Goal: Transaction & Acquisition: Purchase product/service

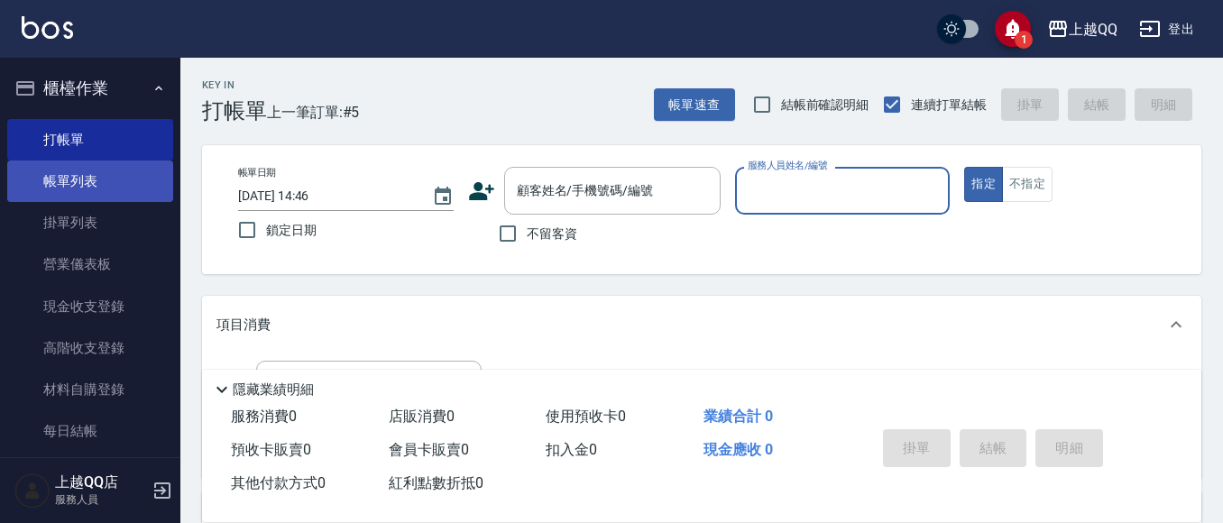
click at [93, 180] on link "帳單列表" at bounding box center [90, 181] width 166 height 41
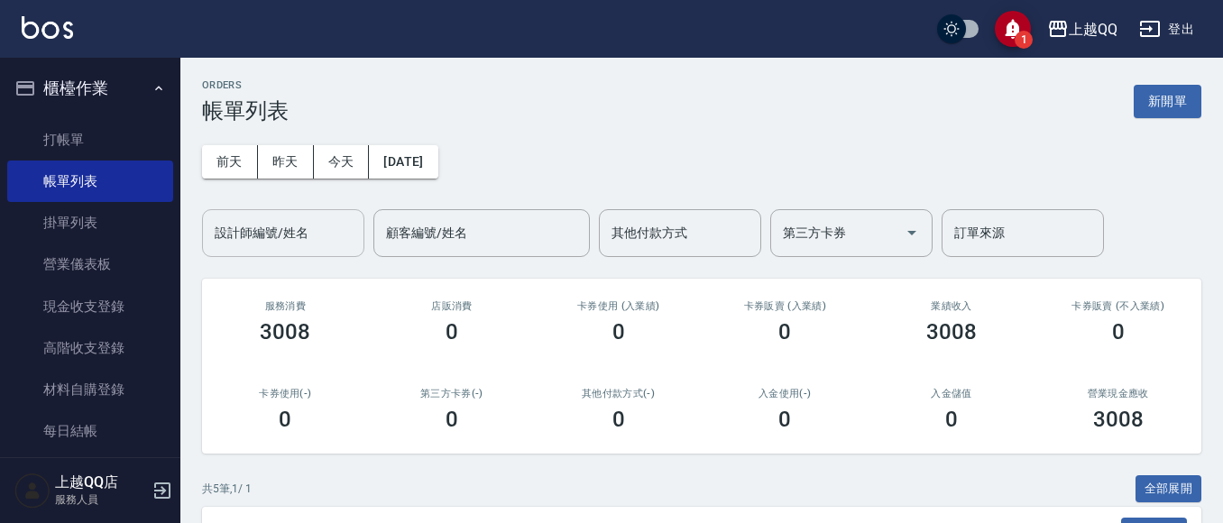
click at [271, 239] on input "設計師編號/姓名" at bounding box center [283, 233] width 146 height 32
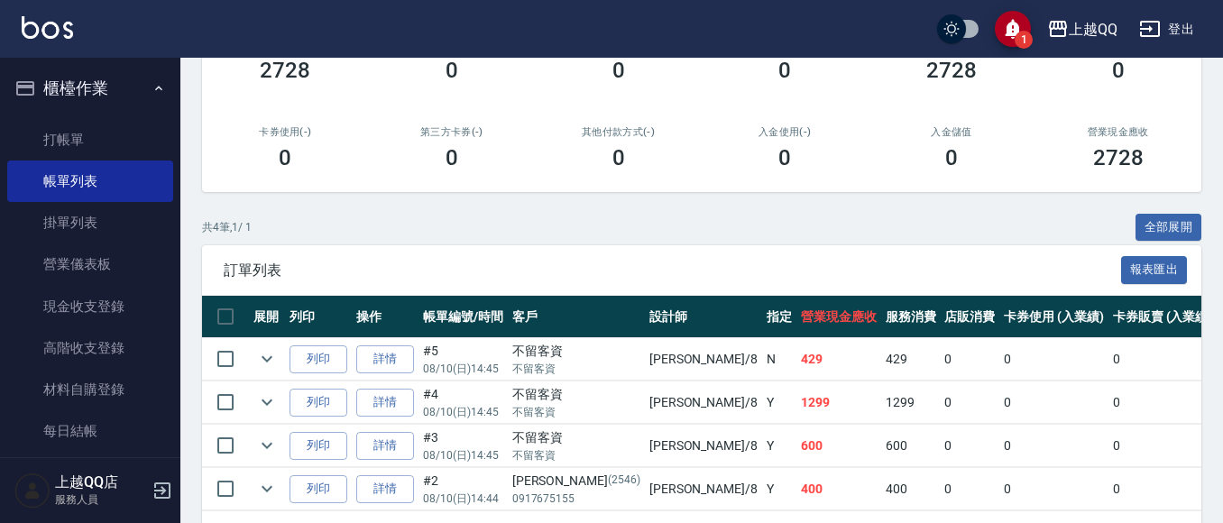
scroll to position [336, 0]
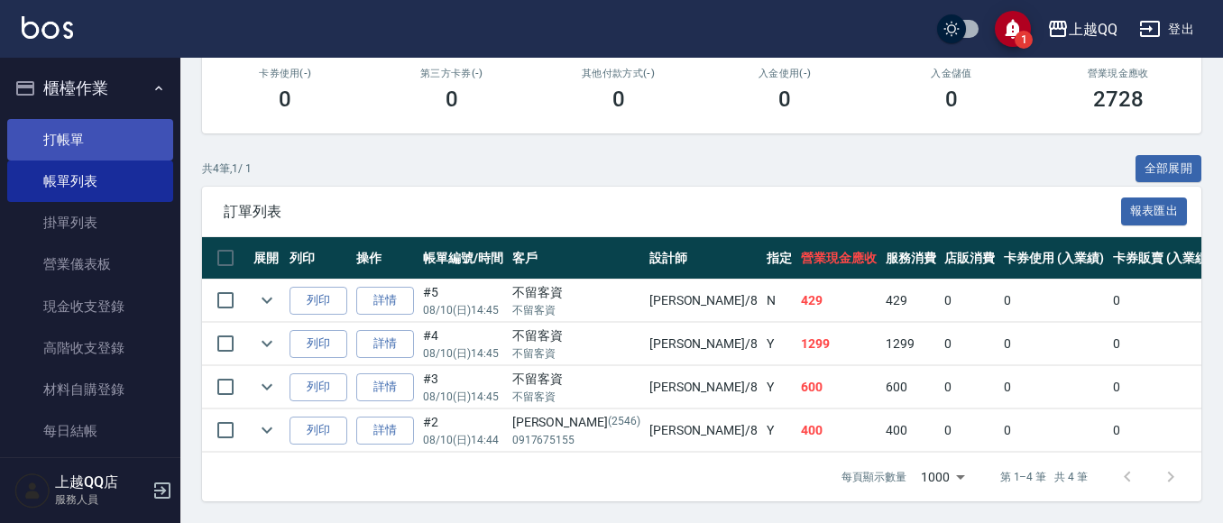
type input "[PERSON_NAME]-8"
click at [85, 142] on link "打帳單" at bounding box center [90, 139] width 166 height 41
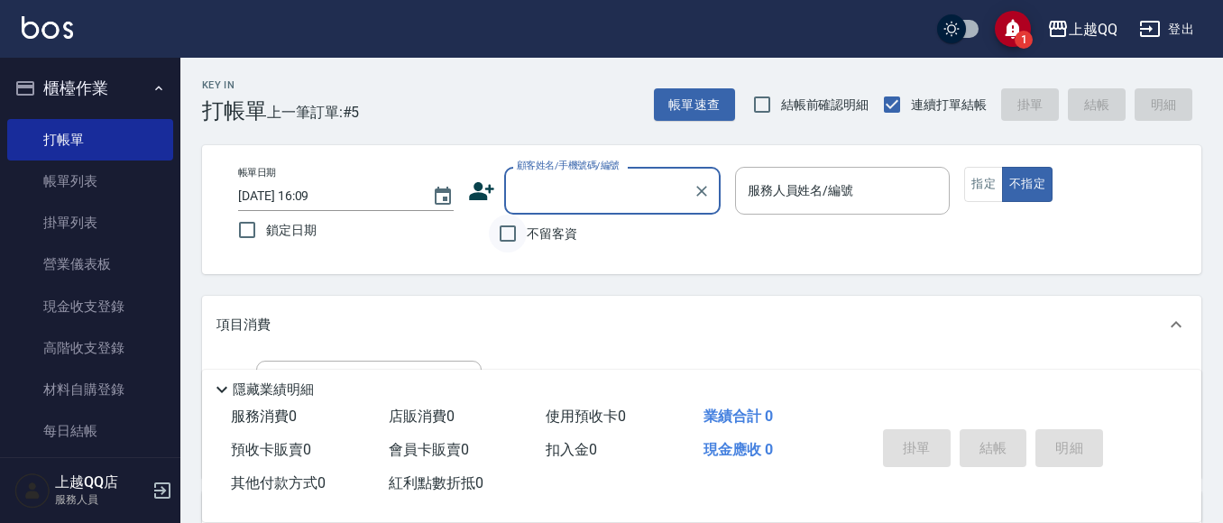
click at [511, 238] on input "不留客資" at bounding box center [508, 234] width 38 height 38
checkbox input "true"
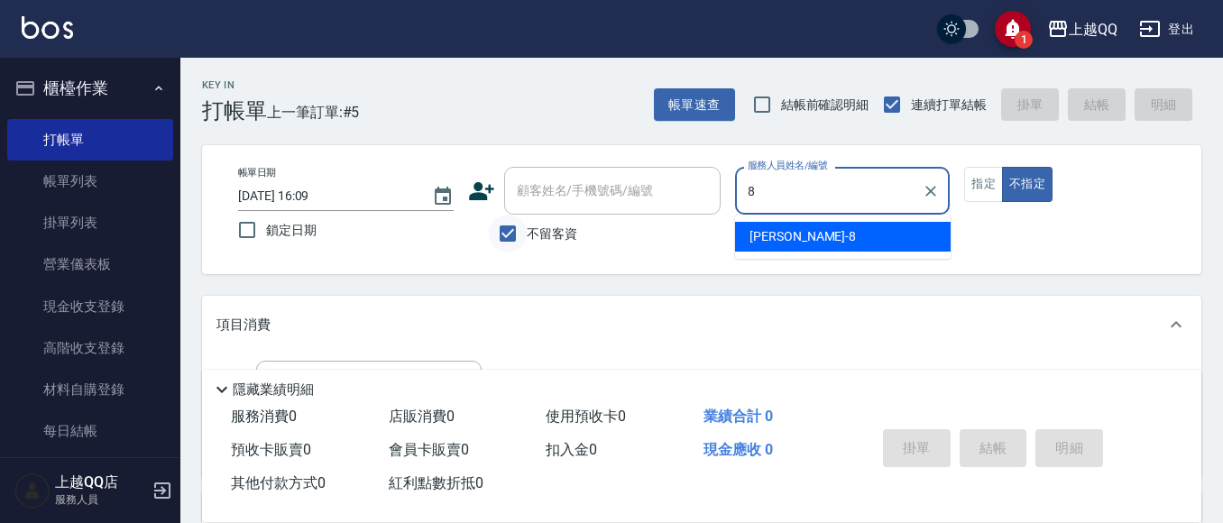
type input "[PERSON_NAME]-8"
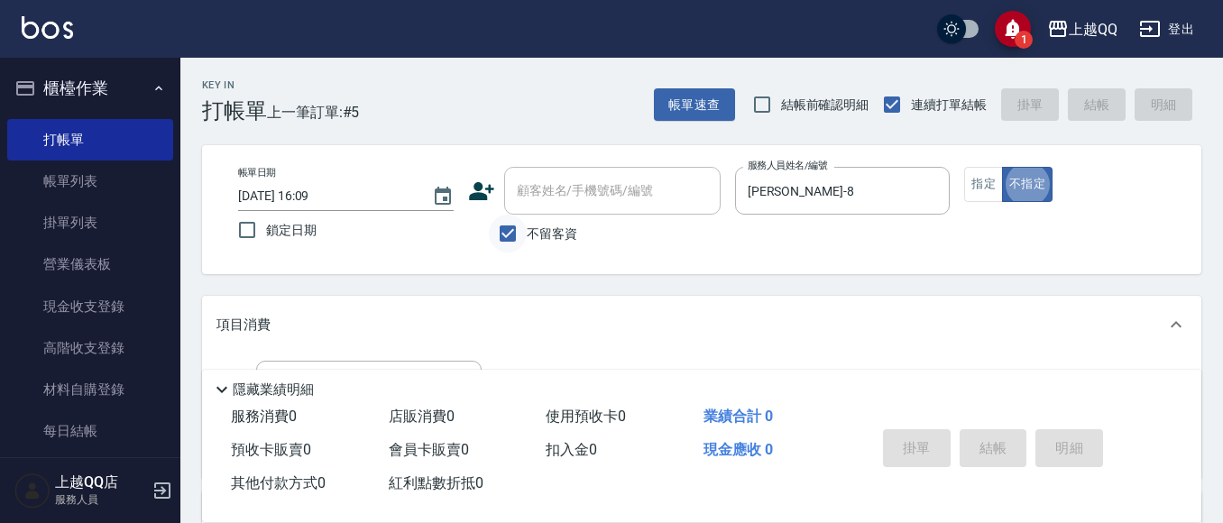
type button "false"
click at [975, 178] on button "指定" at bounding box center [983, 184] width 39 height 35
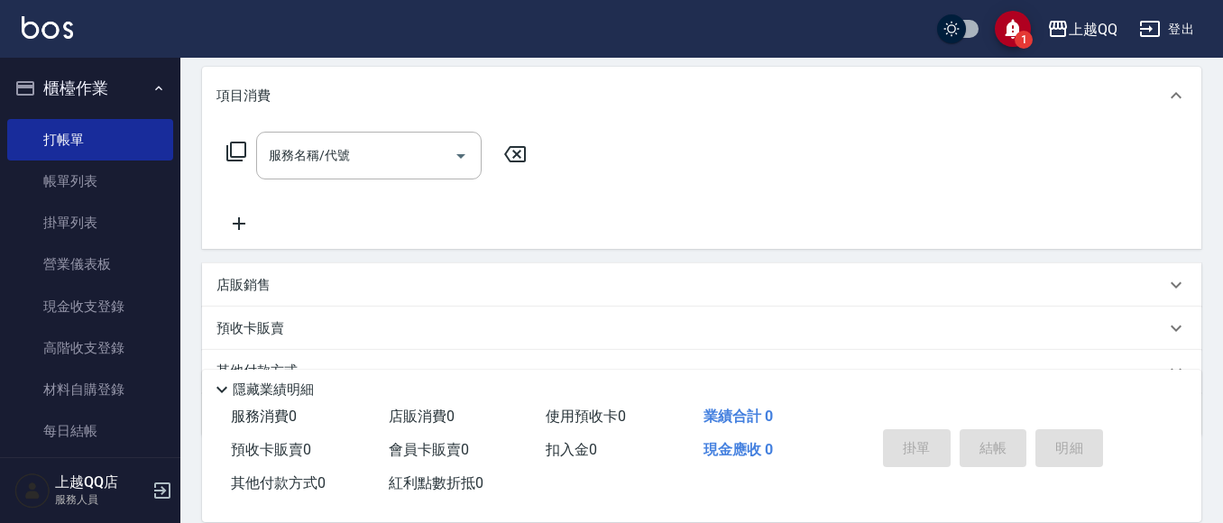
scroll to position [147, 0]
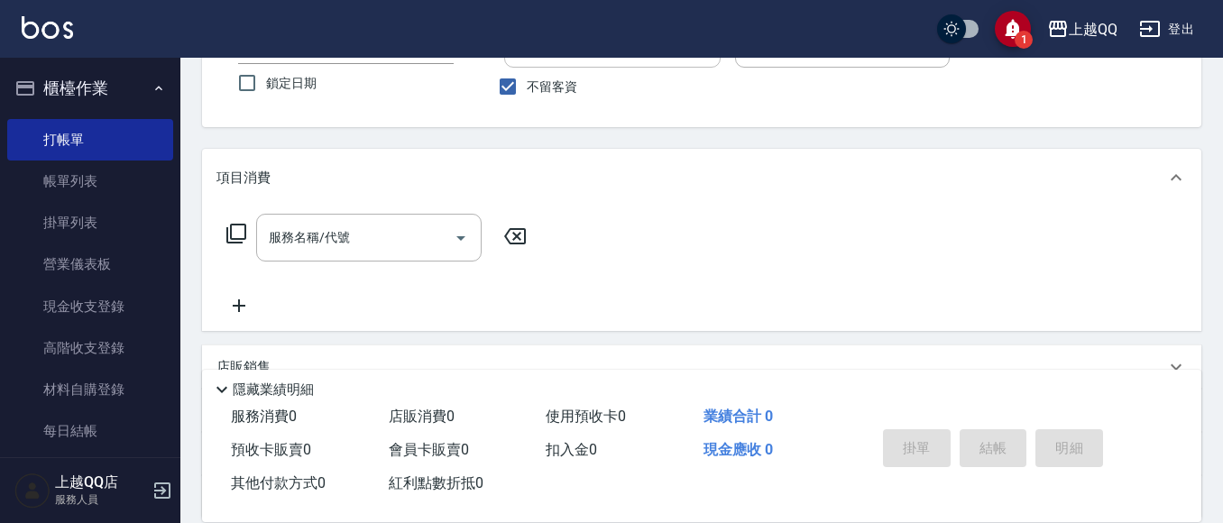
click at [231, 227] on icon at bounding box center [236, 234] width 20 height 20
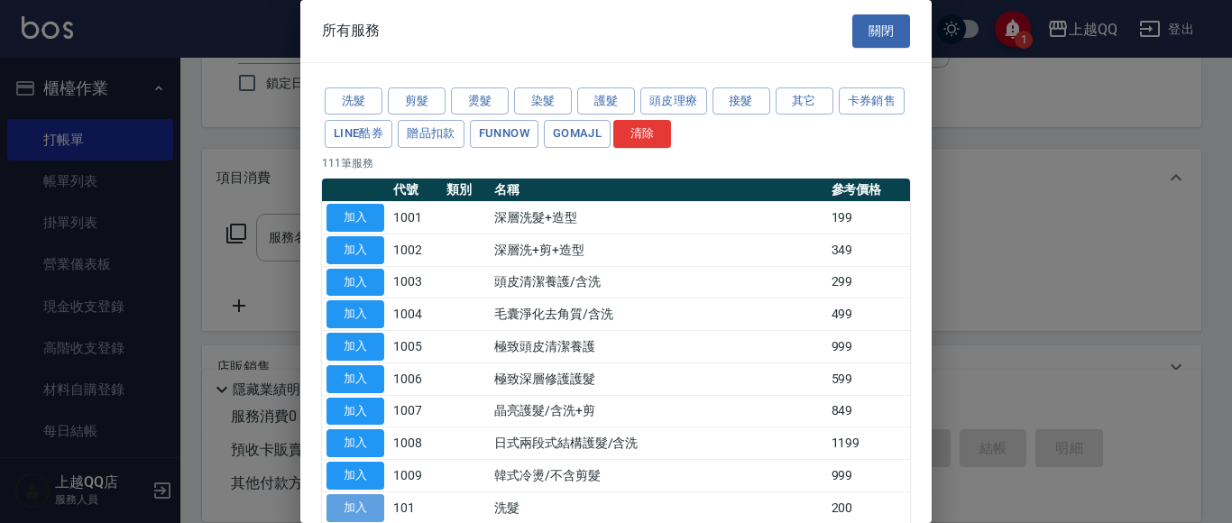
click at [359, 499] on button "加入" at bounding box center [356, 508] width 58 height 28
type input "洗髮(101)"
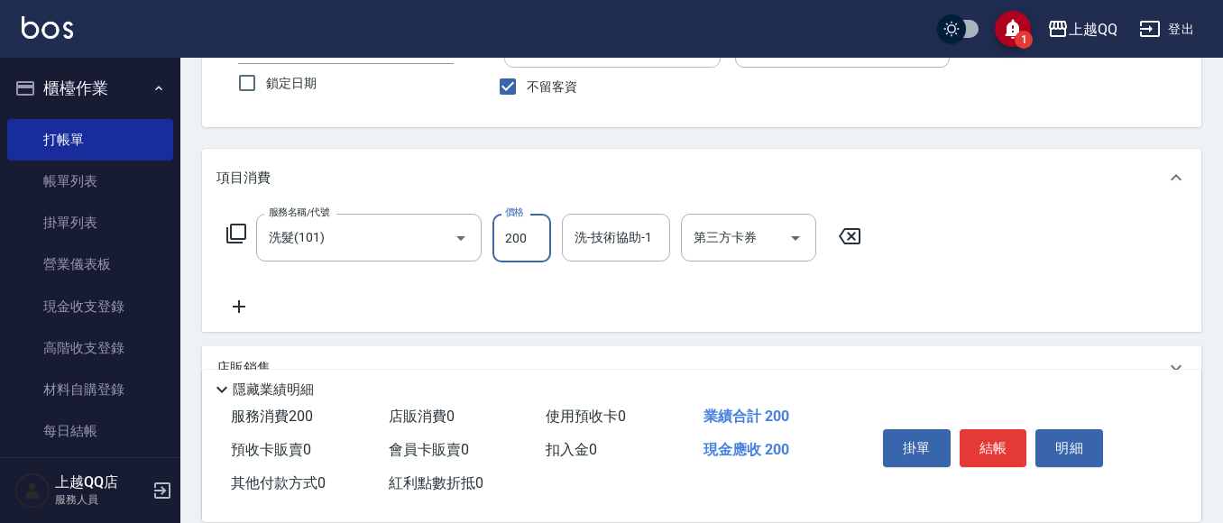
click at [535, 235] on input "200" at bounding box center [522, 238] width 59 height 49
type input "250"
click at [621, 244] on div "洗-技術協助-1 洗-技術協助-1" at bounding box center [616, 238] width 108 height 48
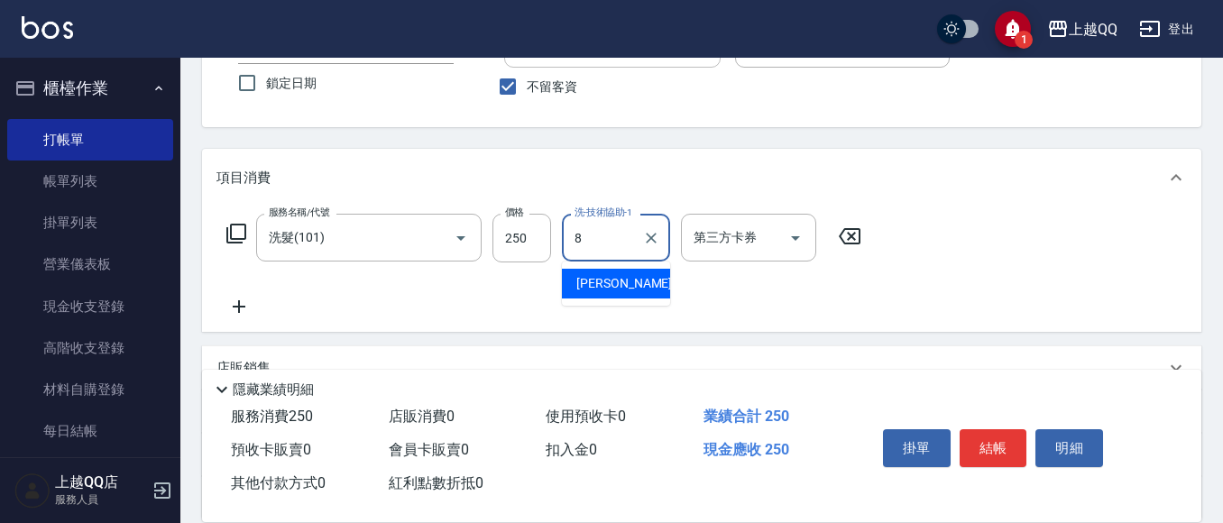
click at [593, 280] on span "[PERSON_NAME] -8" at bounding box center [629, 283] width 106 height 19
type input "[PERSON_NAME]-8"
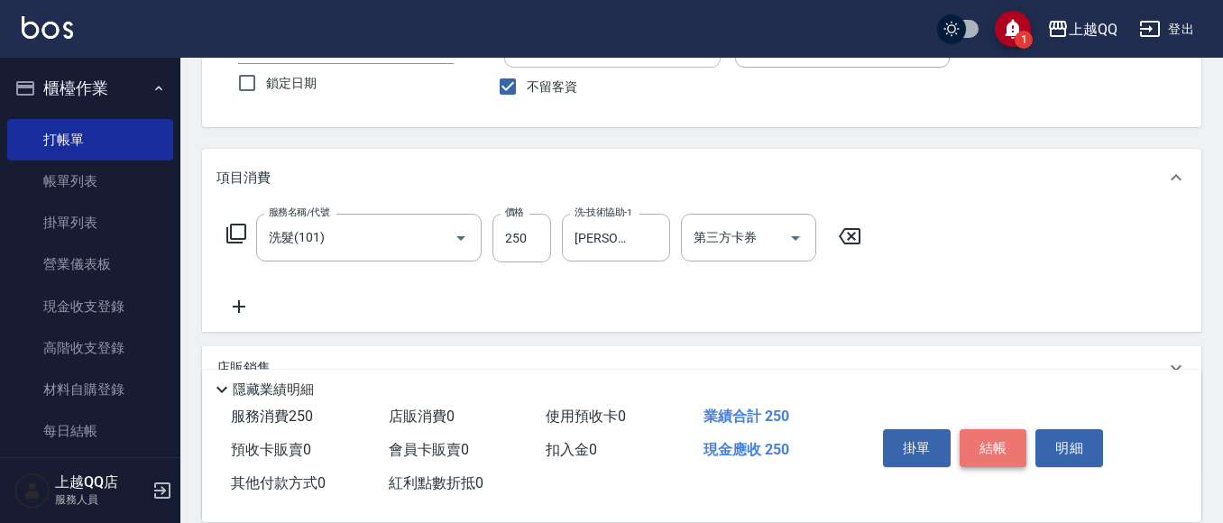
click at [985, 438] on button "結帳" at bounding box center [994, 448] width 68 height 38
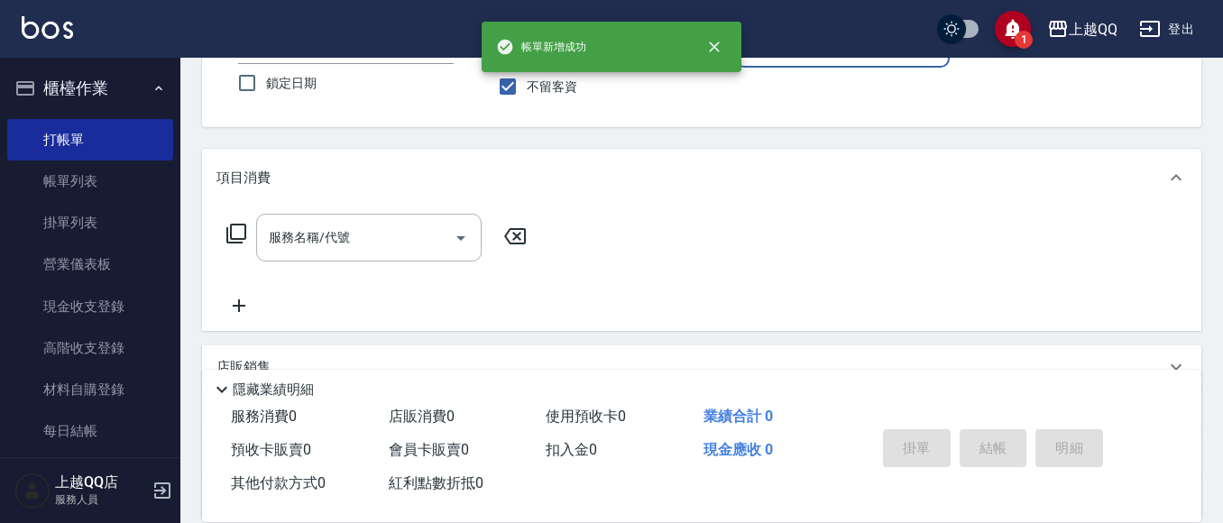
scroll to position [119, 0]
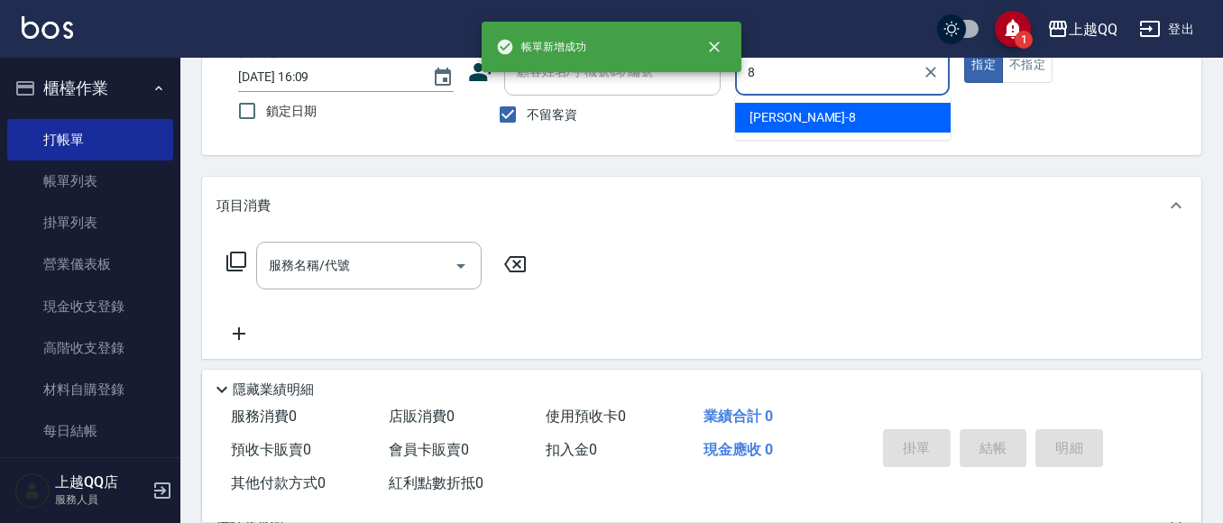
type input "[PERSON_NAME]-8"
type button "true"
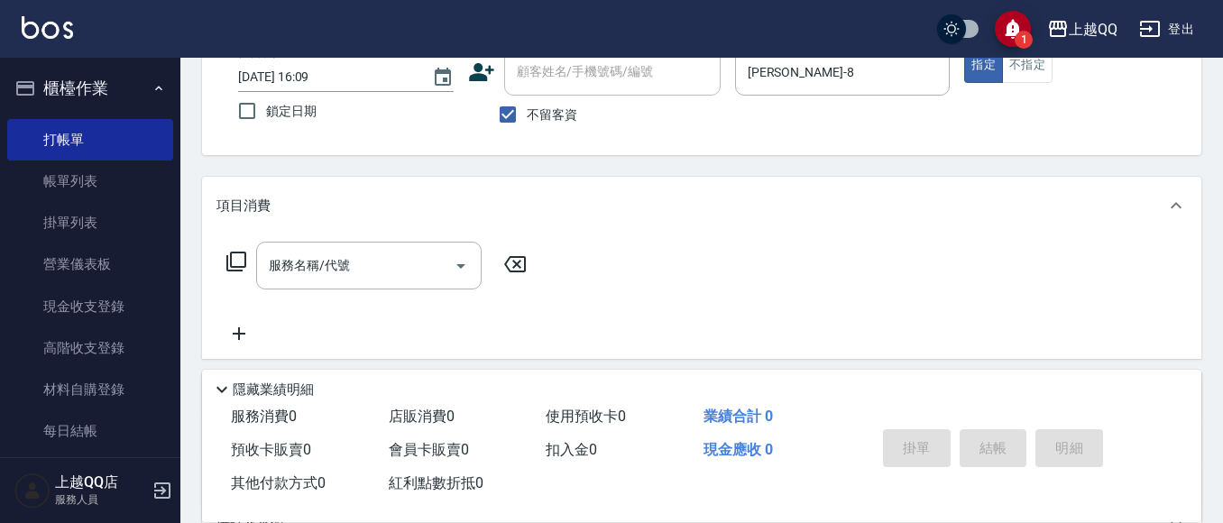
click at [228, 254] on icon at bounding box center [237, 262] width 22 height 22
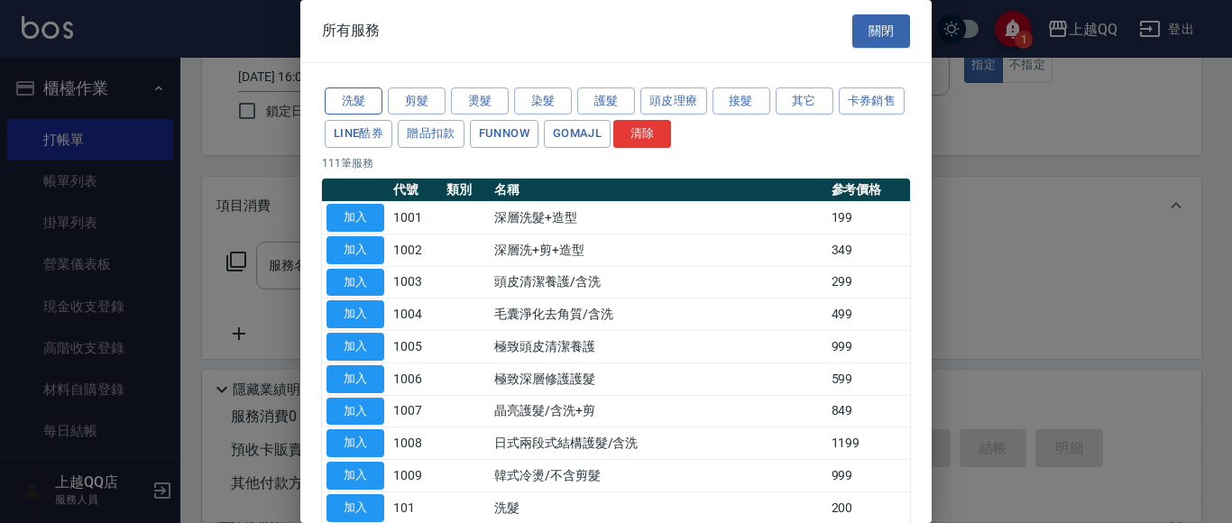
click at [350, 88] on button "洗髮" at bounding box center [354, 101] width 58 height 28
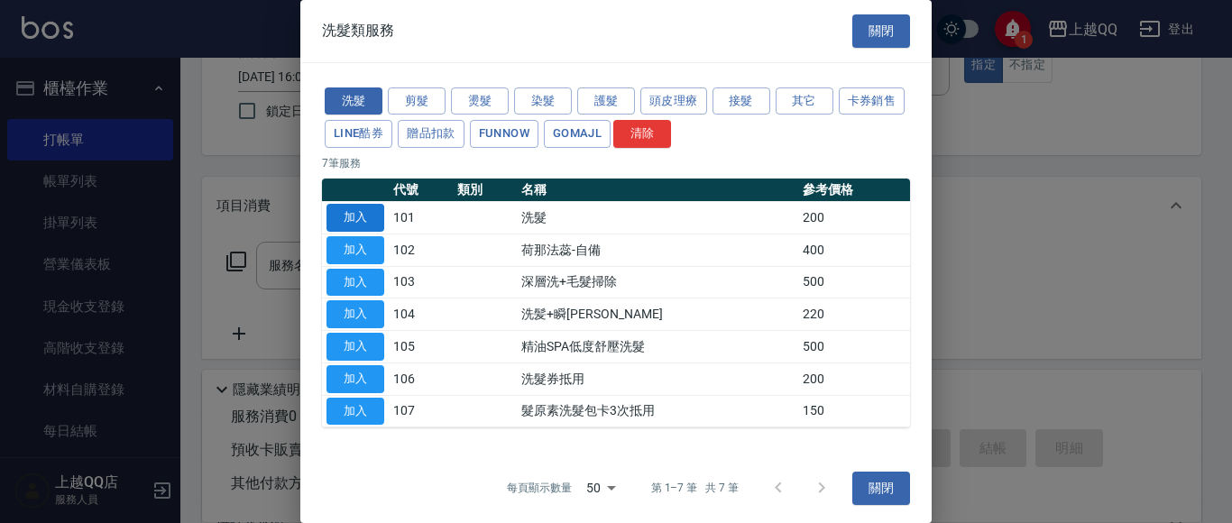
click at [369, 222] on button "加入" at bounding box center [356, 218] width 58 height 28
type input "洗髮(101)"
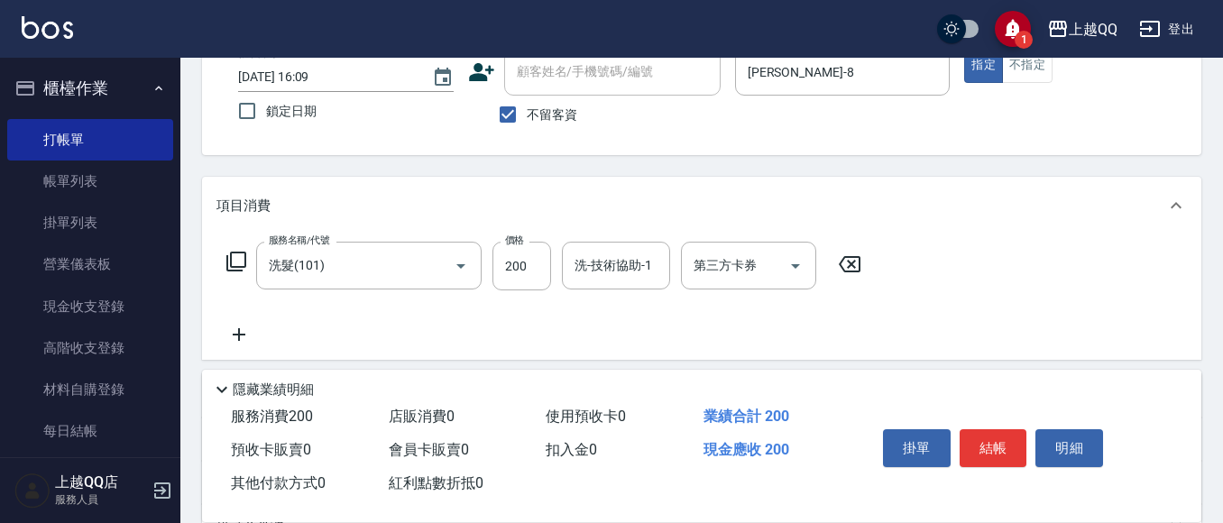
click at [239, 255] on icon at bounding box center [237, 262] width 22 height 22
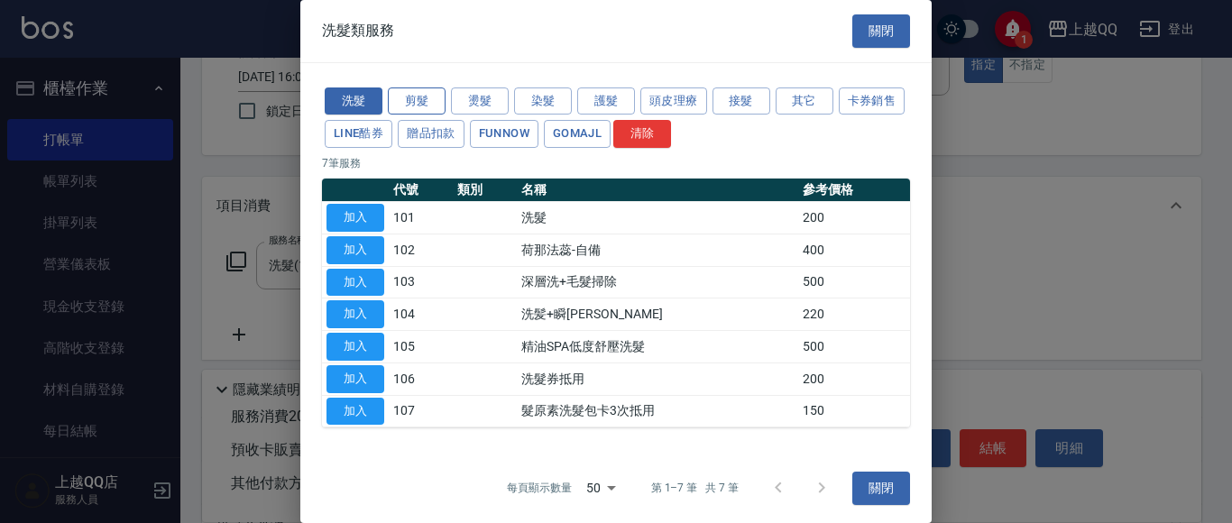
click at [421, 87] on button "剪髮" at bounding box center [417, 101] width 58 height 28
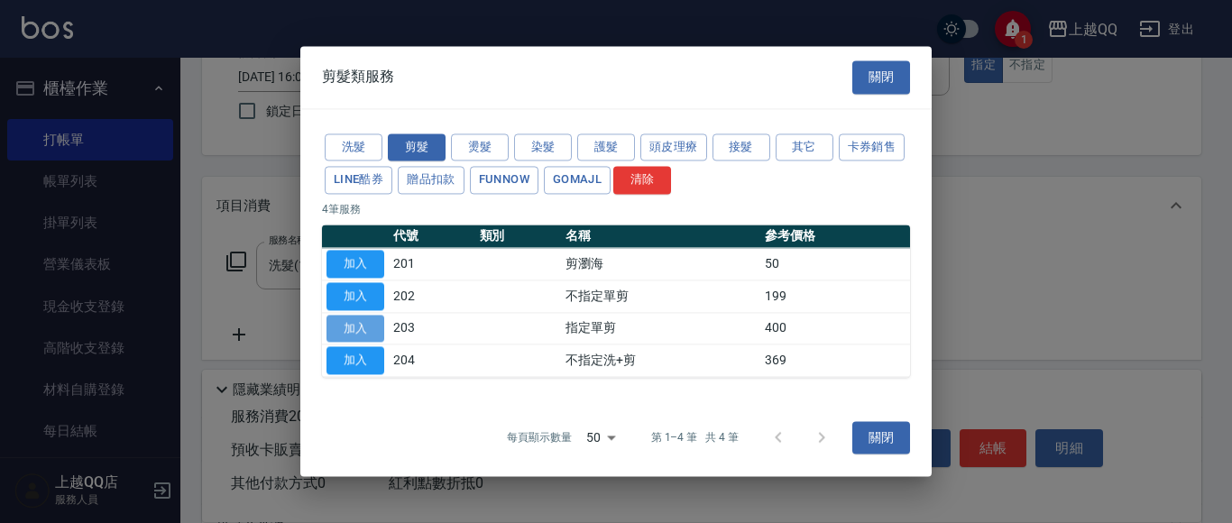
click at [345, 323] on button "加入" at bounding box center [356, 329] width 58 height 28
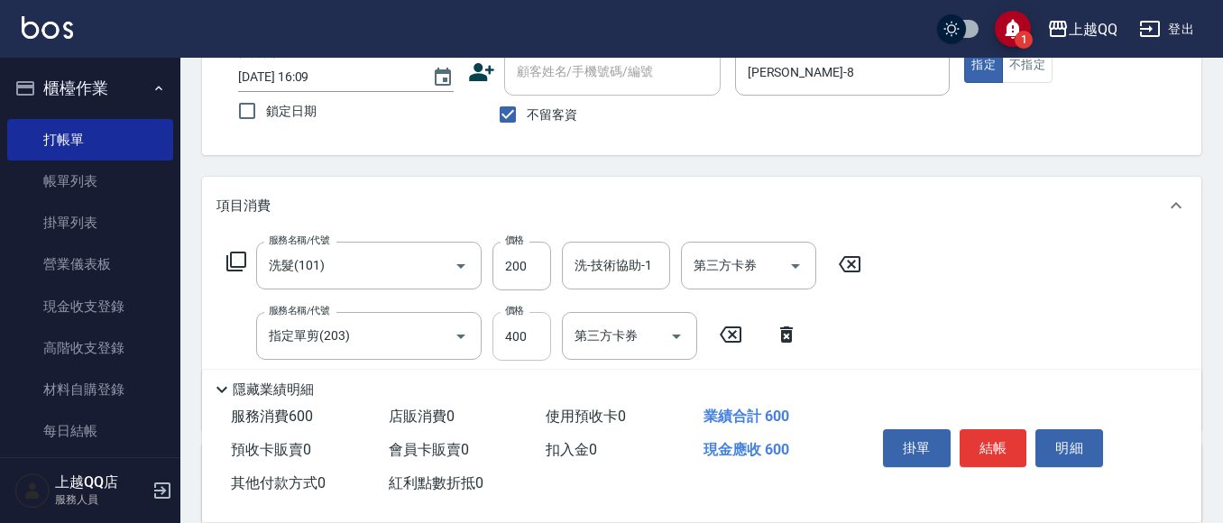
click at [519, 327] on input "400" at bounding box center [522, 336] width 59 height 49
type input "350"
click at [535, 261] on input "200" at bounding box center [522, 266] width 59 height 49
click at [566, 266] on div "洗-技術協助-1" at bounding box center [616, 266] width 108 height 48
type input "230"
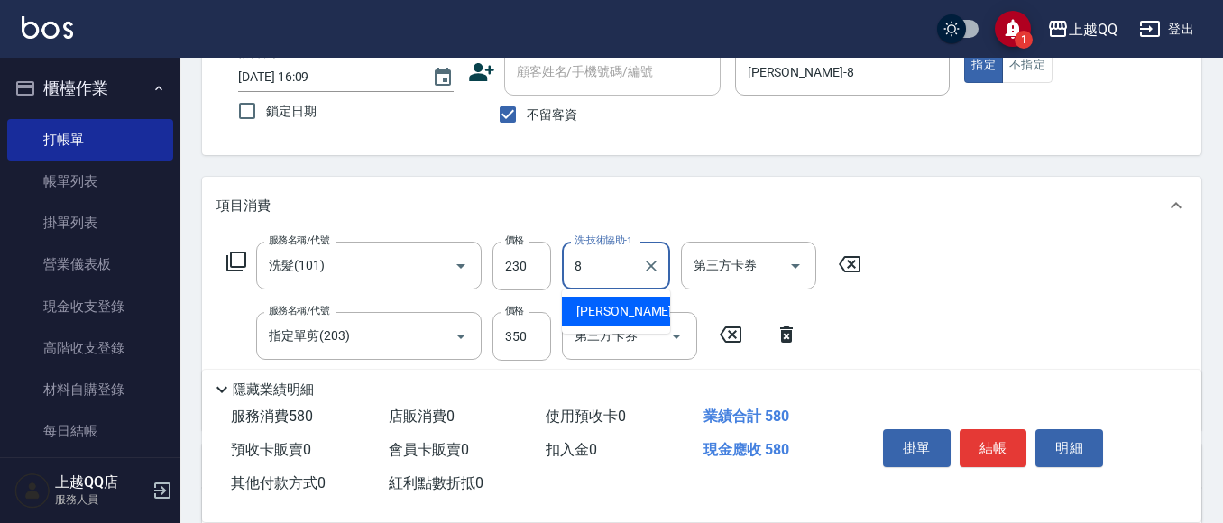
click at [597, 298] on div "[PERSON_NAME] -8" at bounding box center [616, 312] width 108 height 30
type input "[PERSON_NAME]-8"
click at [986, 445] on button "結帳" at bounding box center [994, 448] width 68 height 38
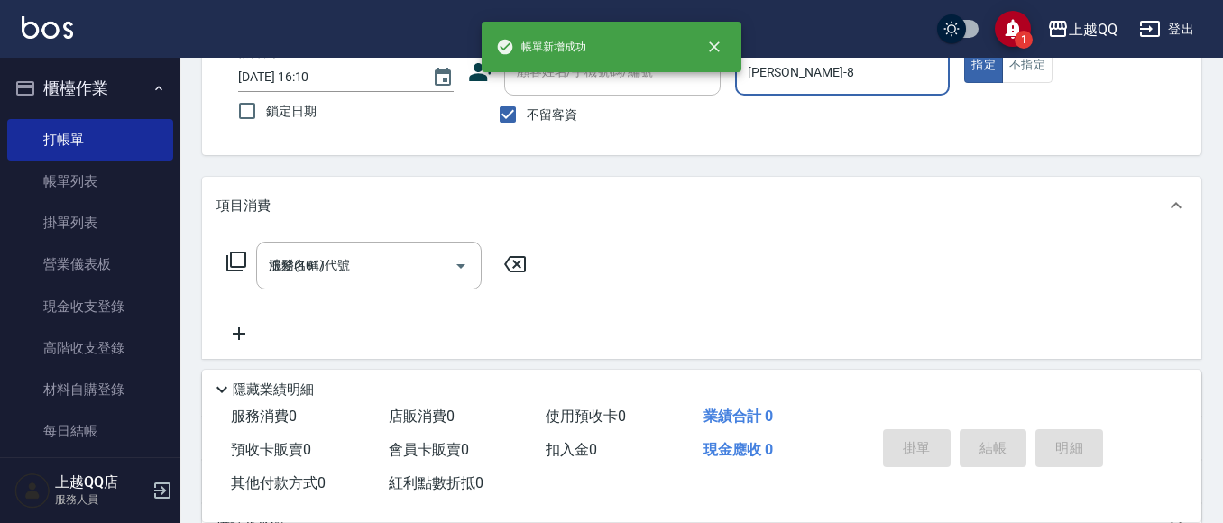
type input "[DATE] 16:10"
click at [504, 109] on input "不留客資" at bounding box center [508, 115] width 38 height 38
checkbox input "false"
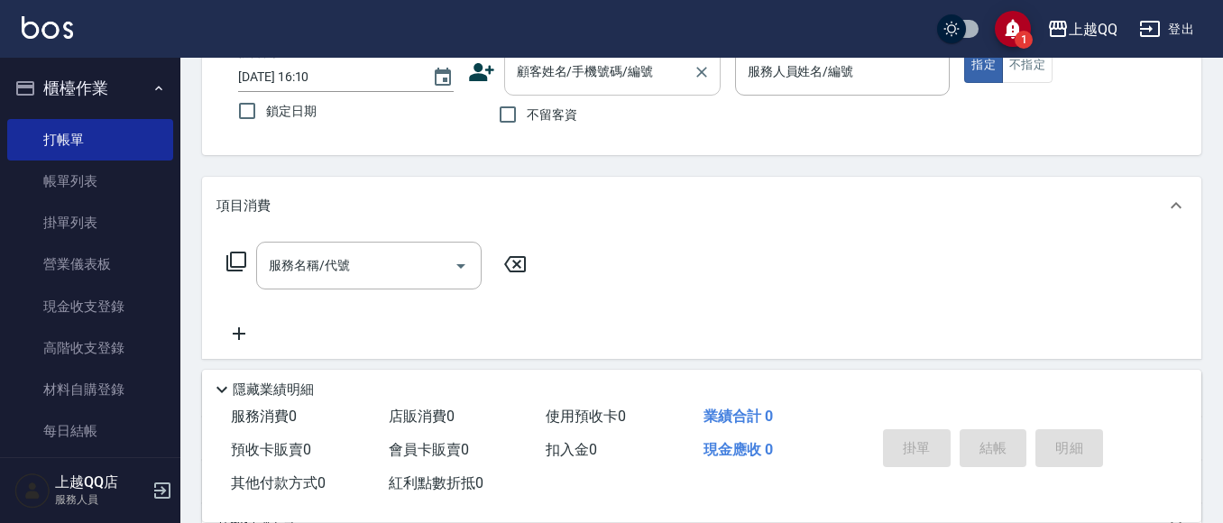
click at [514, 86] on input "顧客姓名/手機號碼/編號" at bounding box center [598, 72] width 173 height 32
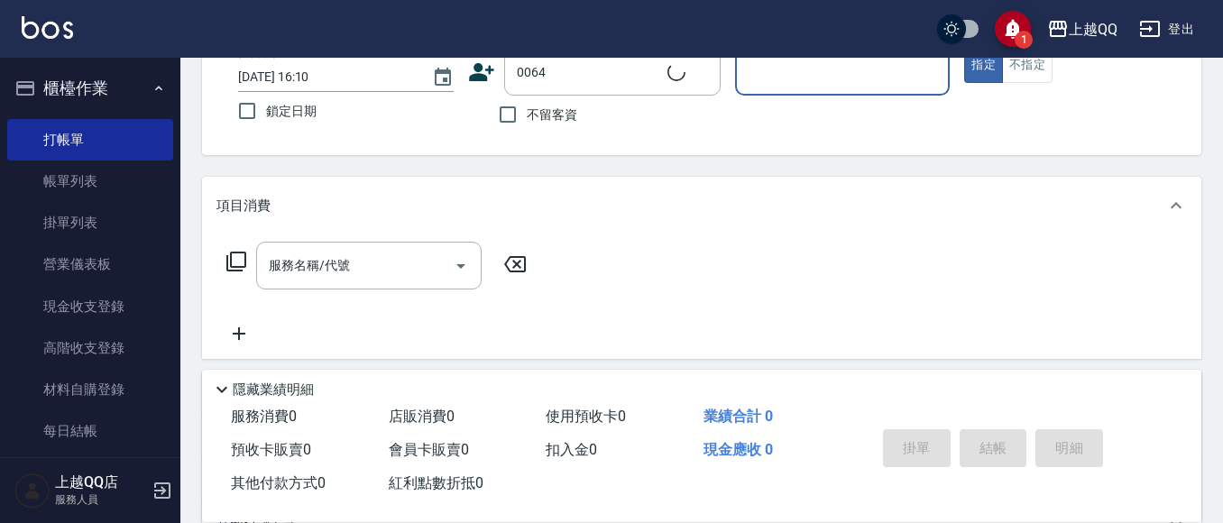
type input "[PERSON_NAME]/0972261151/0064"
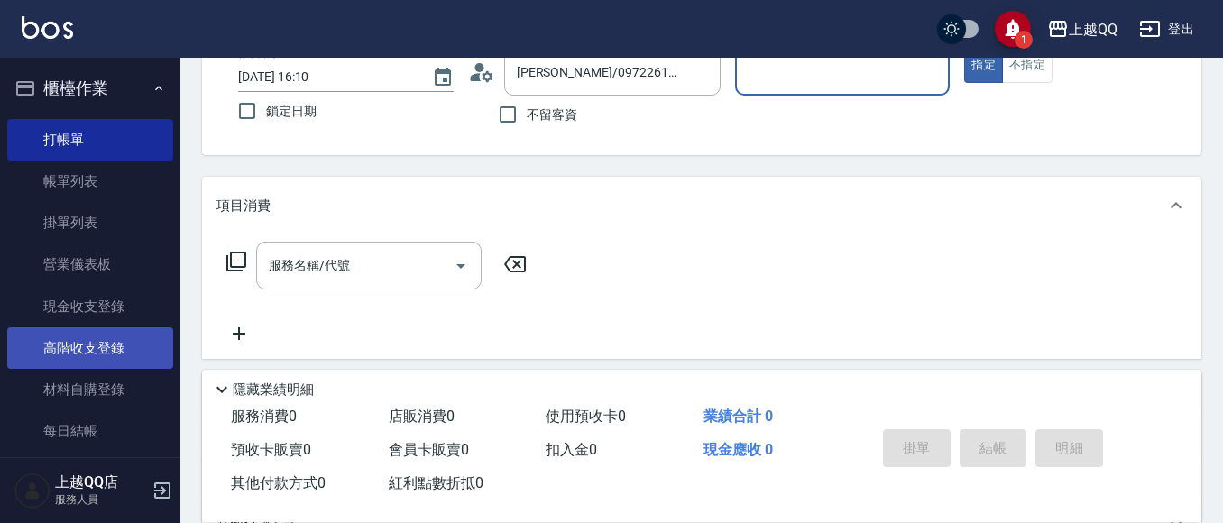
type input "[PERSON_NAME]-8"
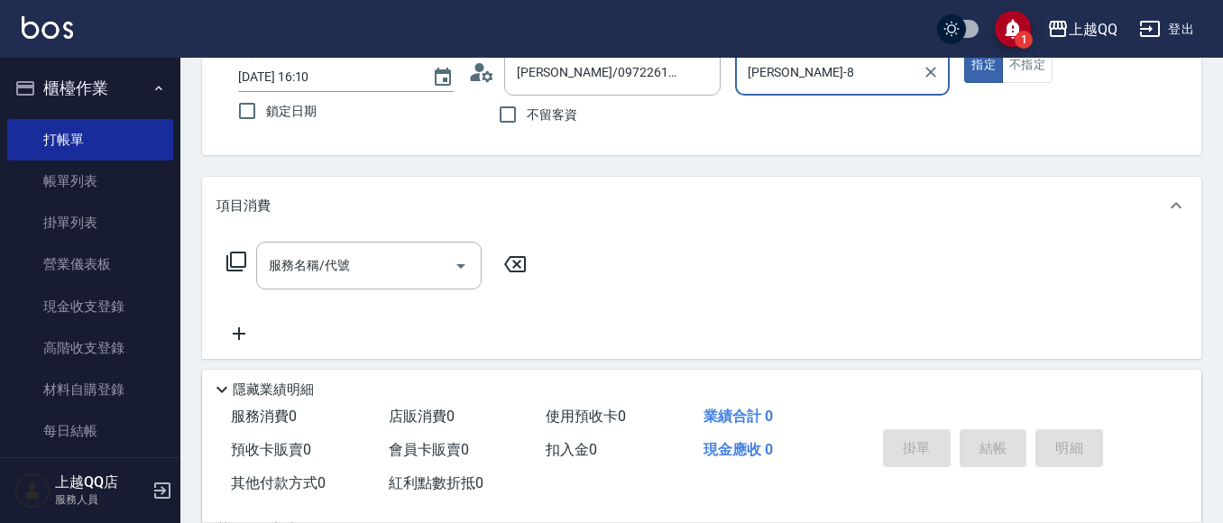
click at [236, 260] on icon at bounding box center [237, 262] width 22 height 22
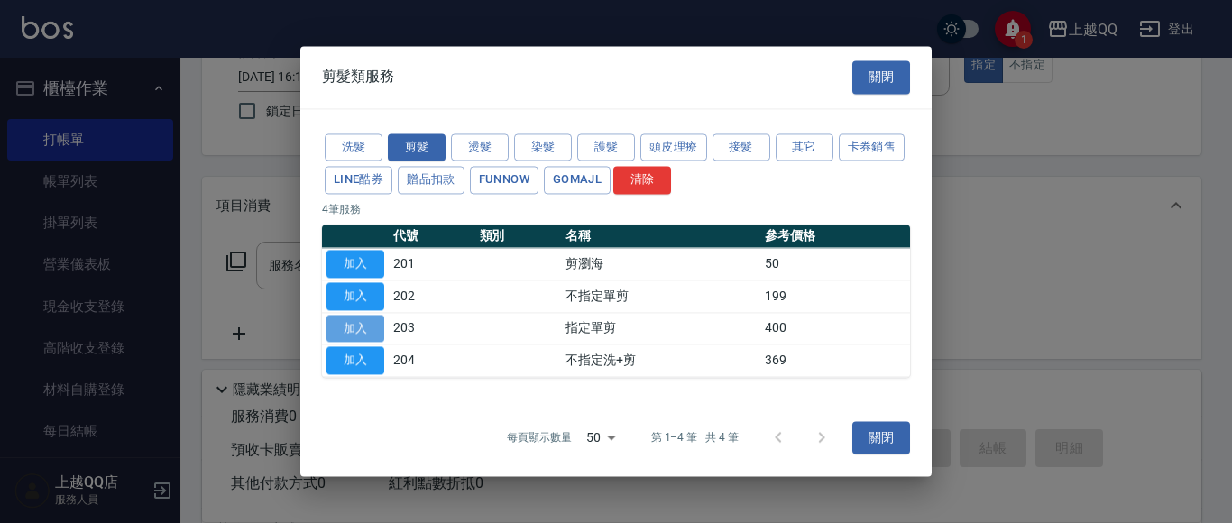
click at [345, 330] on button "加入" at bounding box center [356, 329] width 58 height 28
type input "指定單剪(203)"
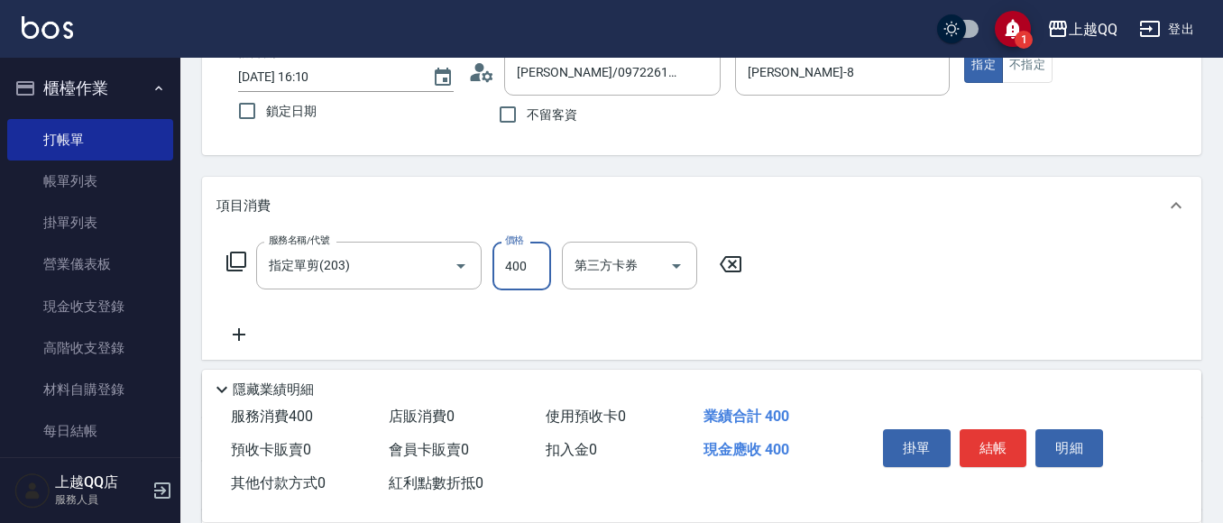
click at [526, 264] on input "400" at bounding box center [522, 266] width 59 height 49
type input "200"
click at [993, 441] on button "結帳" at bounding box center [994, 448] width 68 height 38
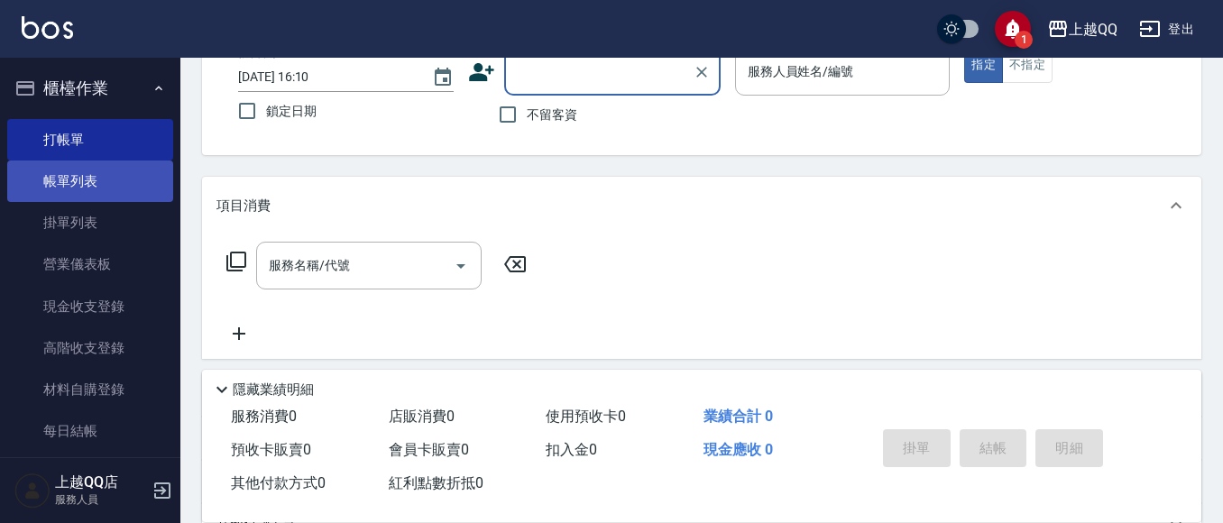
click at [98, 189] on link "帳單列表" at bounding box center [90, 181] width 166 height 41
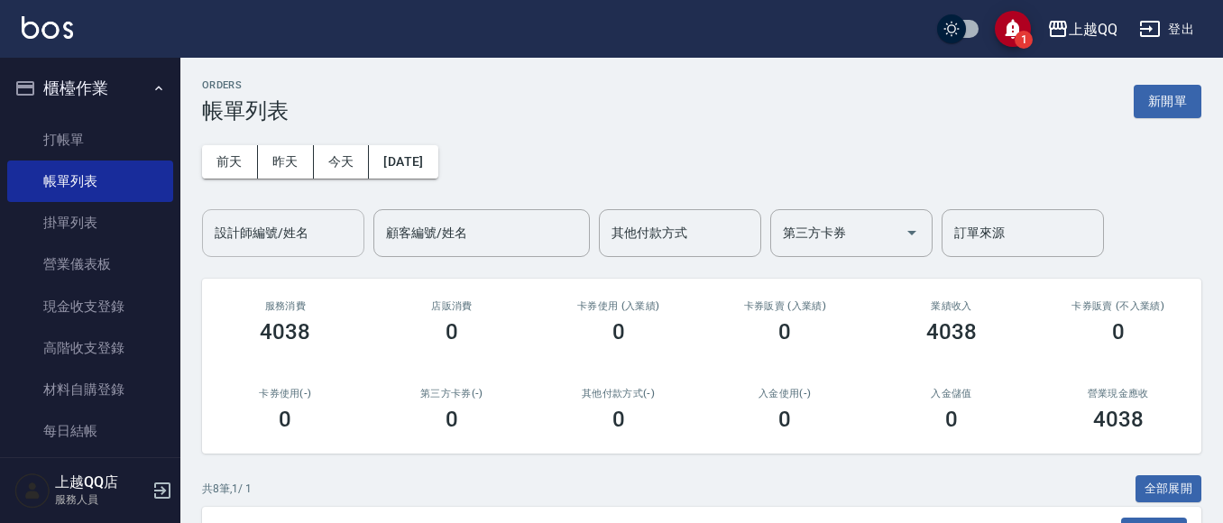
click at [282, 235] on div "設計師編號/姓名 設計師編號/姓名" at bounding box center [283, 233] width 162 height 48
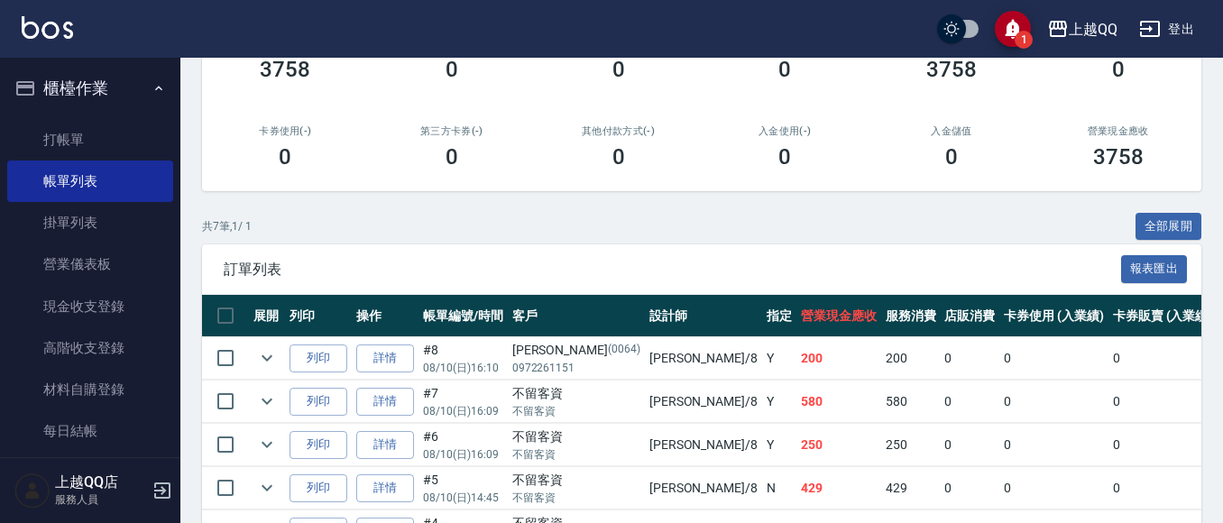
scroll to position [465, 0]
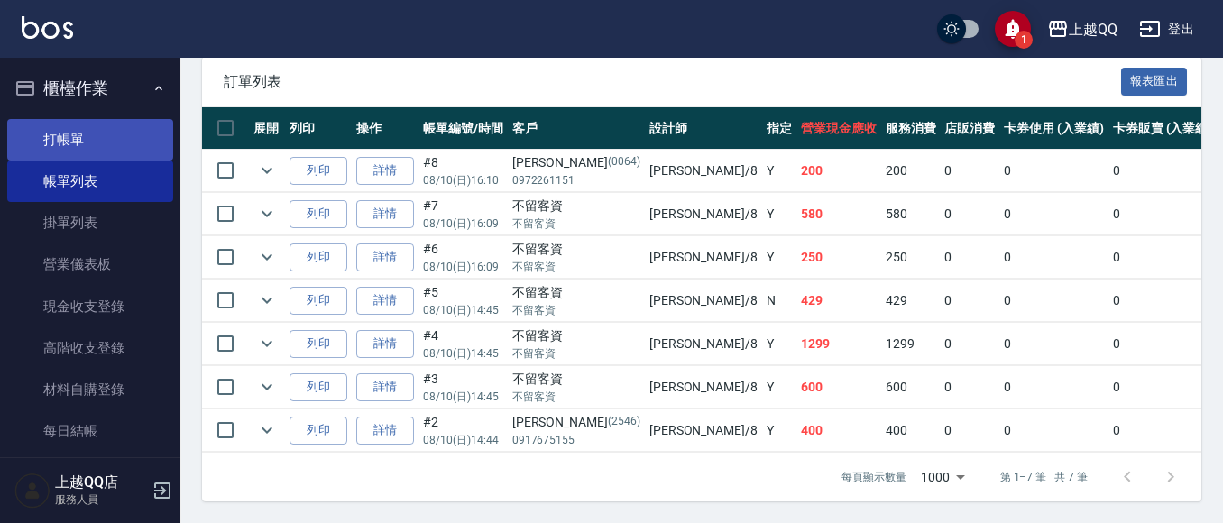
type input "[PERSON_NAME]-8"
click at [73, 146] on link "打帳單" at bounding box center [90, 139] width 166 height 41
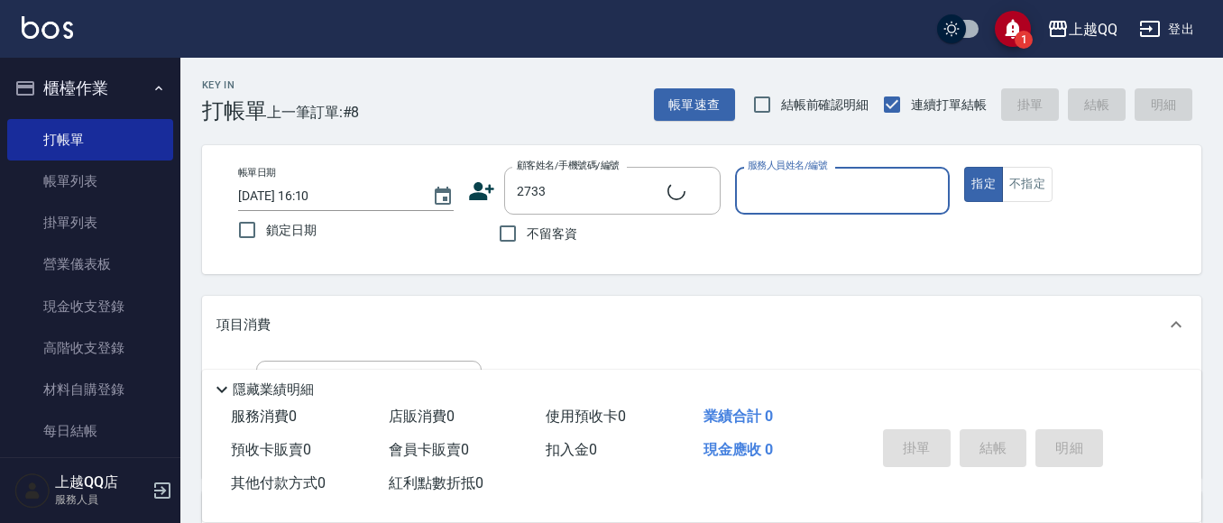
type input "[PERSON_NAME]/0918755618/2733"
type input "欣樺-6"
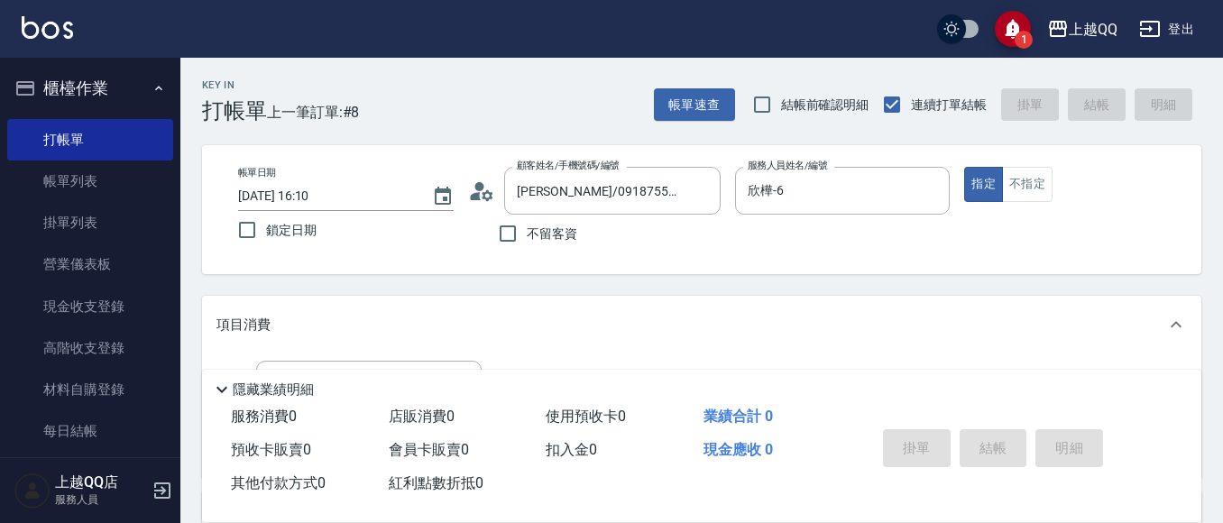
click at [466, 205] on div "帳單日期 [DATE] 16:10 鎖定日期 顧客姓名/手機號碼/編號 [PERSON_NAME]/0918755618/2733 顧客姓名/手機號碼/編號 …" at bounding box center [702, 210] width 956 height 86
click at [477, 181] on icon at bounding box center [481, 191] width 27 height 27
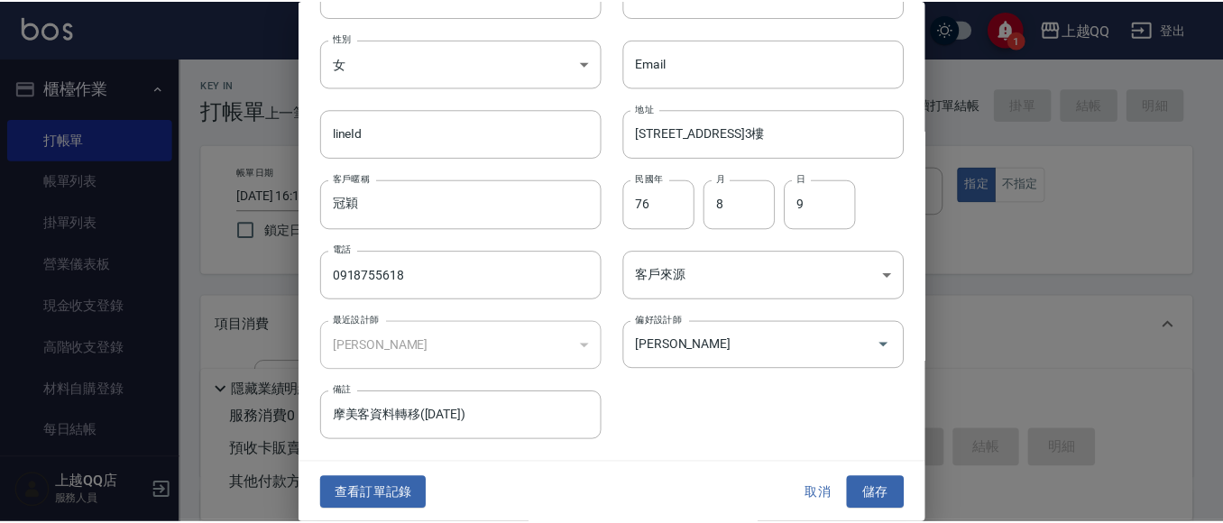
scroll to position [102, 0]
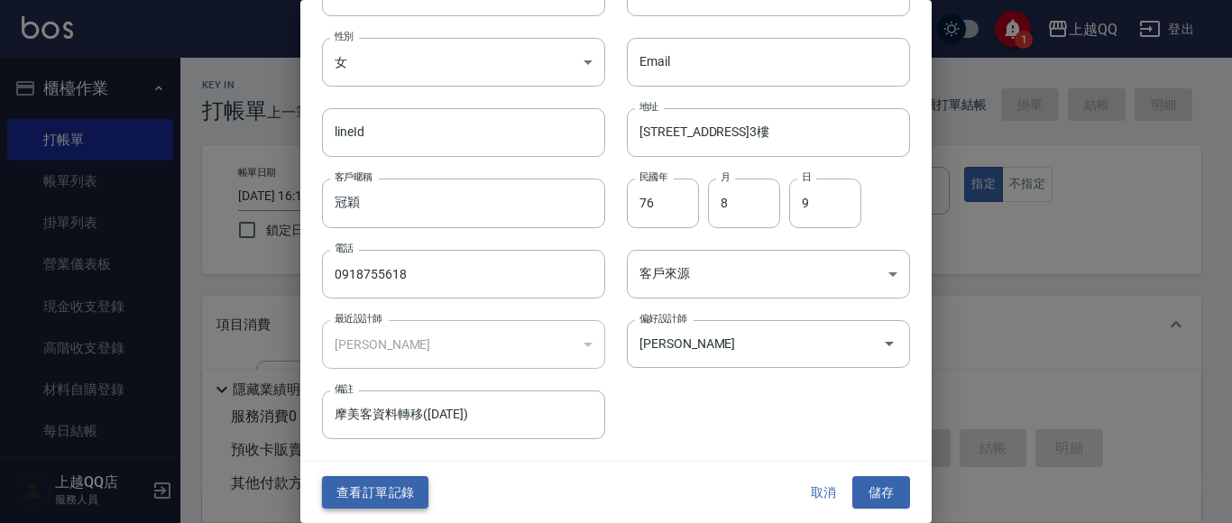
click at [367, 488] on button "查看訂單記錄" at bounding box center [375, 492] width 106 height 33
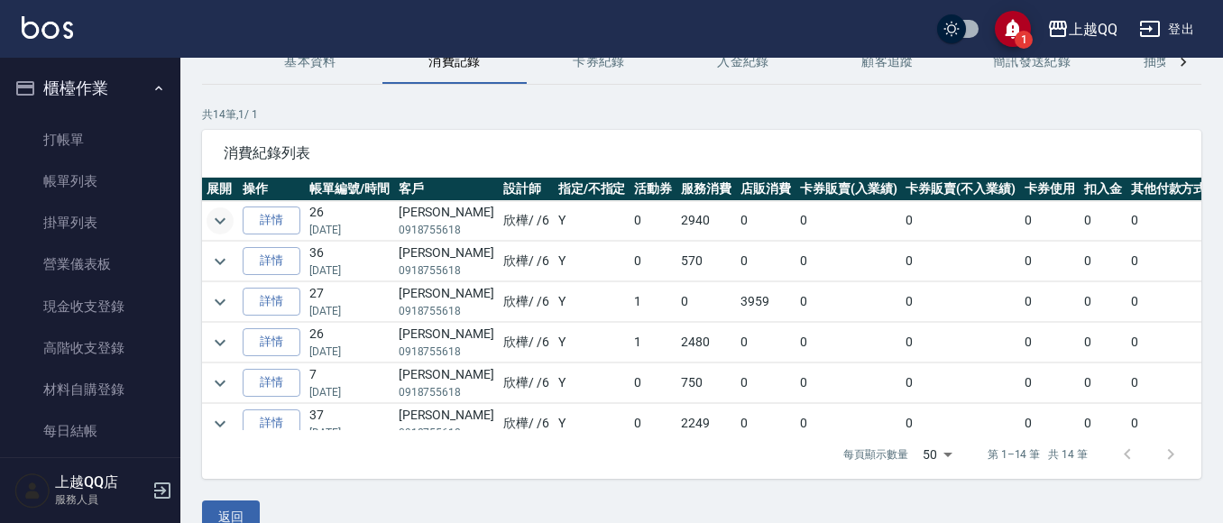
click at [217, 217] on icon "expand row" at bounding box center [220, 221] width 22 height 22
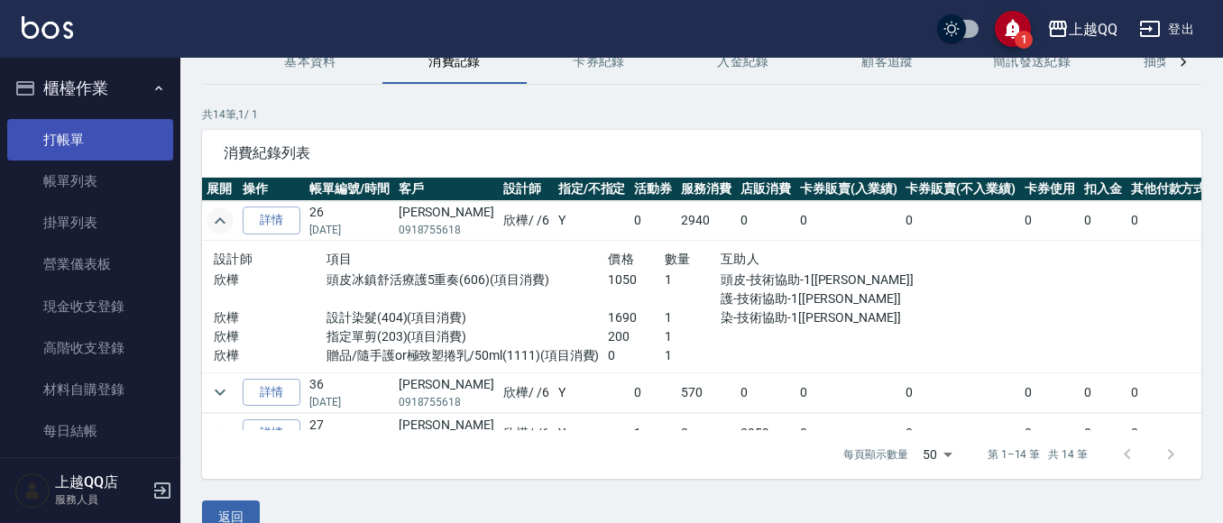
click at [115, 134] on link "打帳單" at bounding box center [90, 139] width 166 height 41
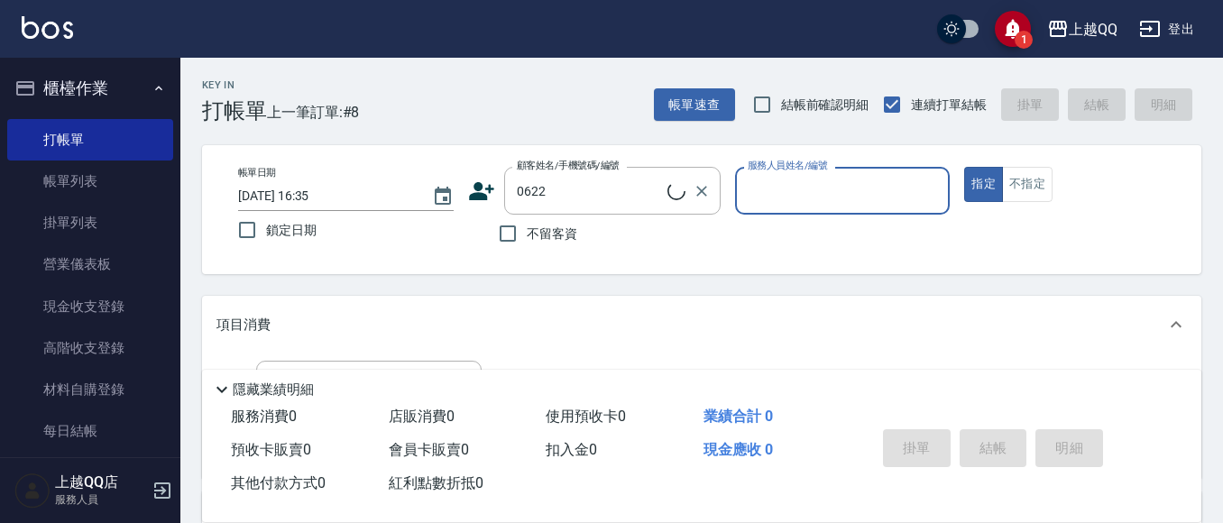
type input "[PERSON_NAME]/0928528535/0622"
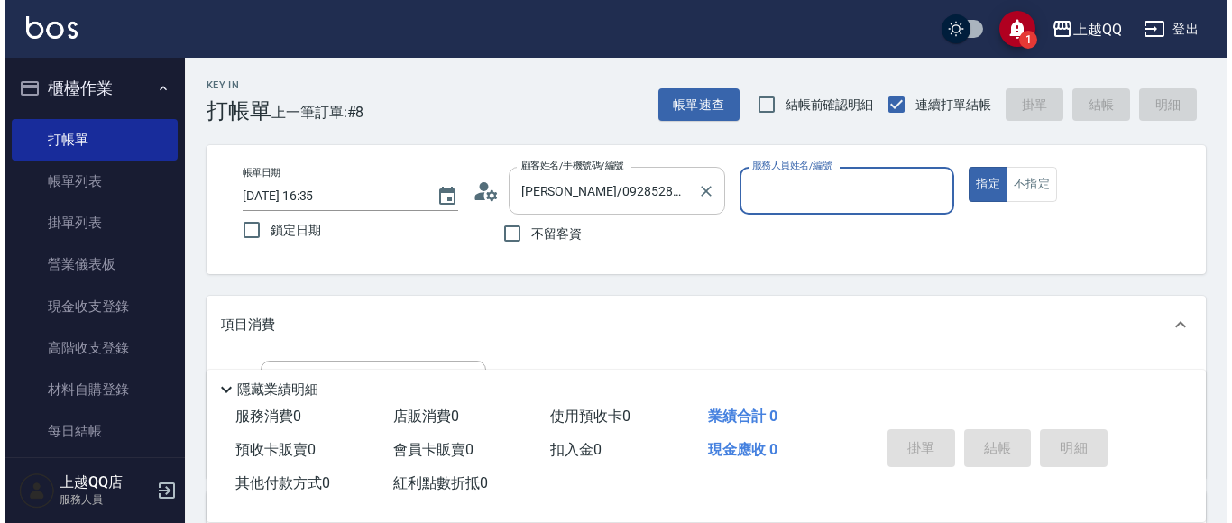
scroll to position [90, 0]
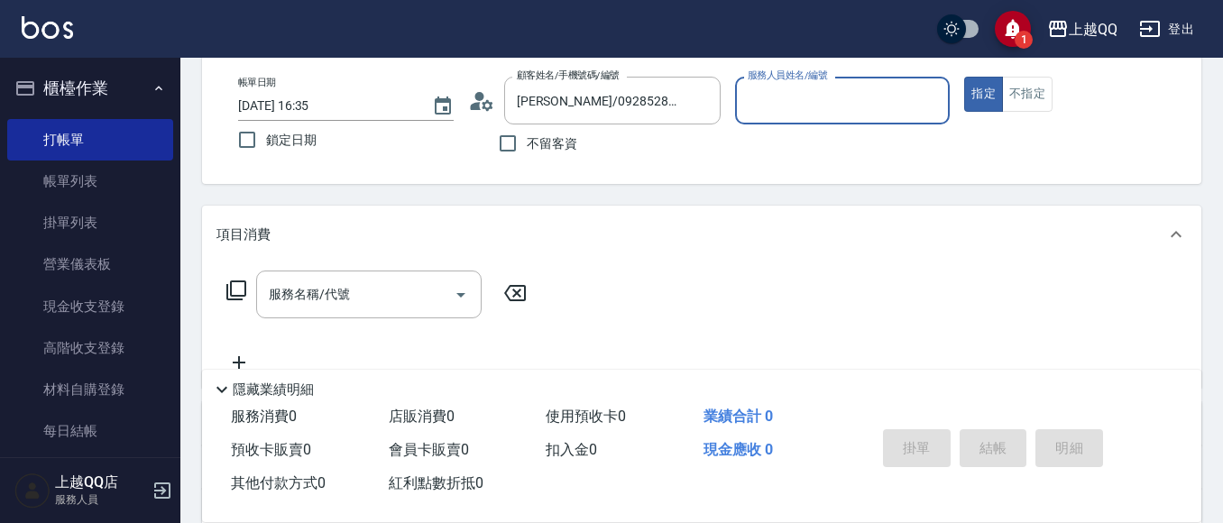
type input "欣樺-6"
click at [477, 96] on circle at bounding box center [478, 96] width 9 height 9
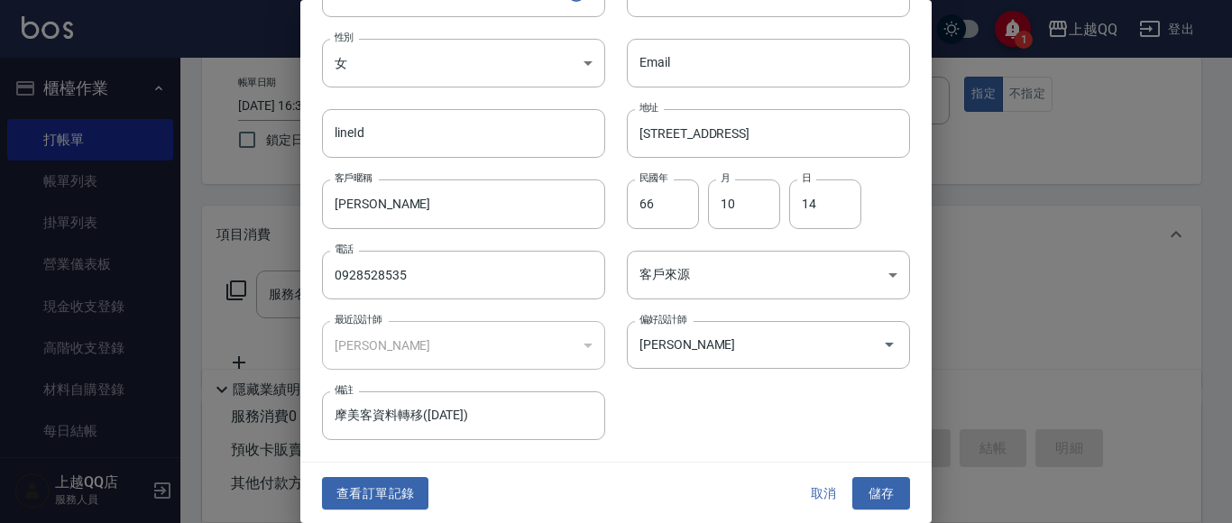
scroll to position [102, 0]
click at [400, 483] on button "查看訂單記錄" at bounding box center [375, 492] width 106 height 33
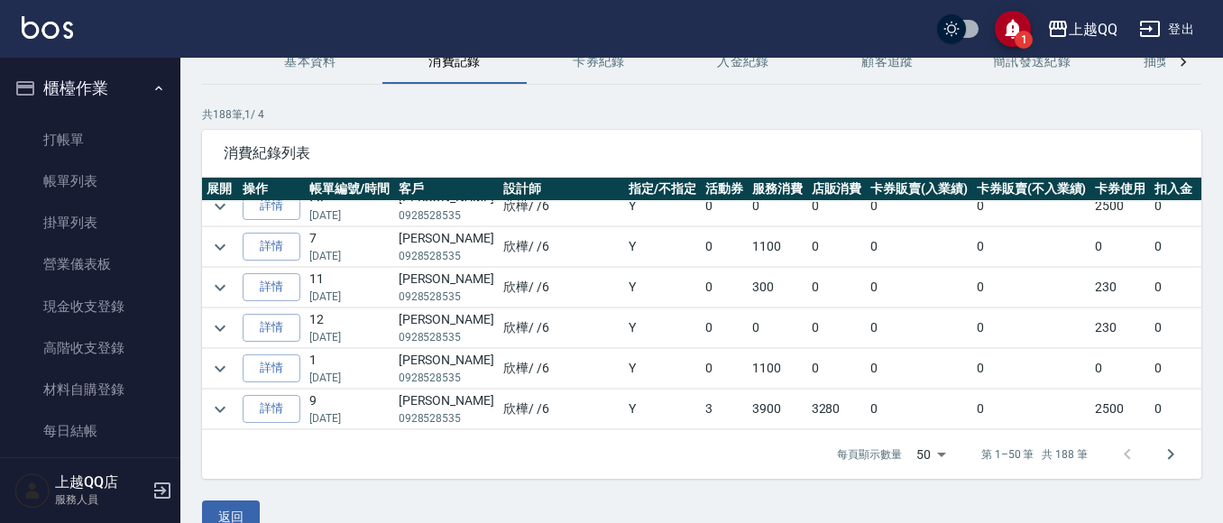
scroll to position [1816, 0]
click at [210, 399] on icon "expand row" at bounding box center [220, 410] width 22 height 22
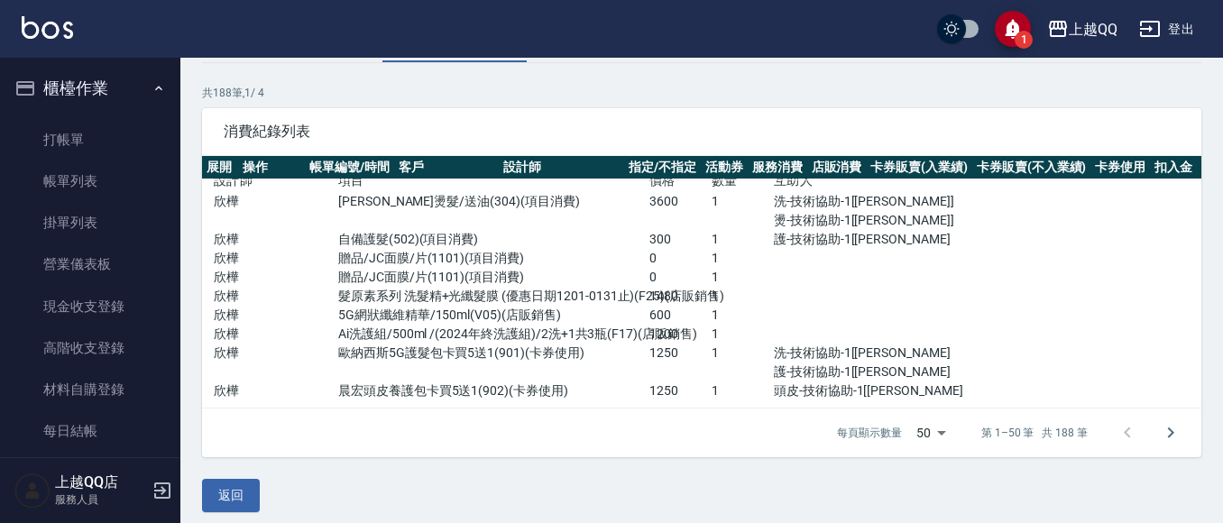
scroll to position [123, 0]
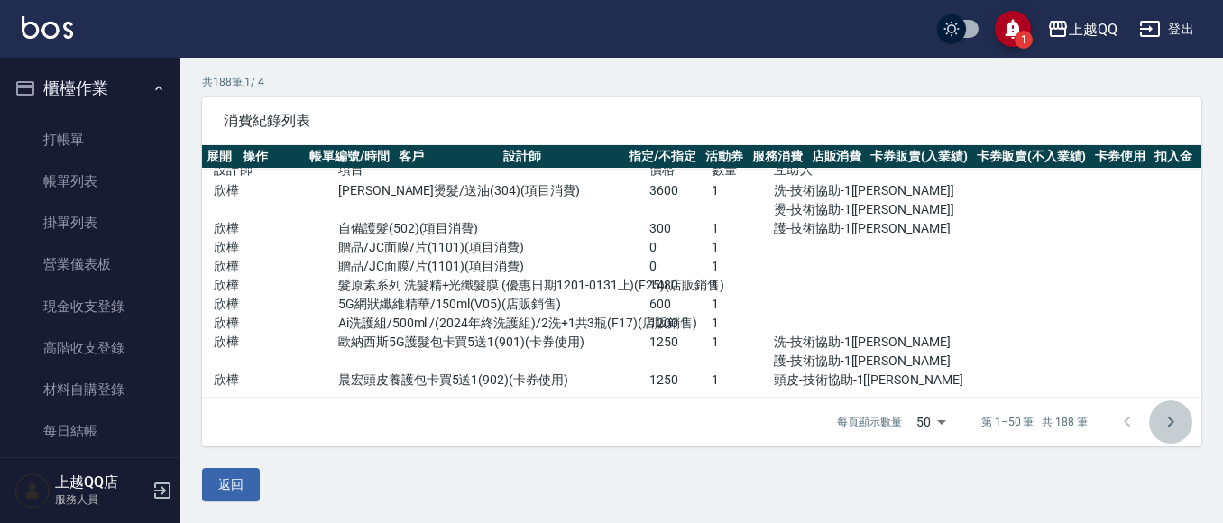
click at [1178, 428] on icon "Go to next page" at bounding box center [1171, 422] width 22 height 22
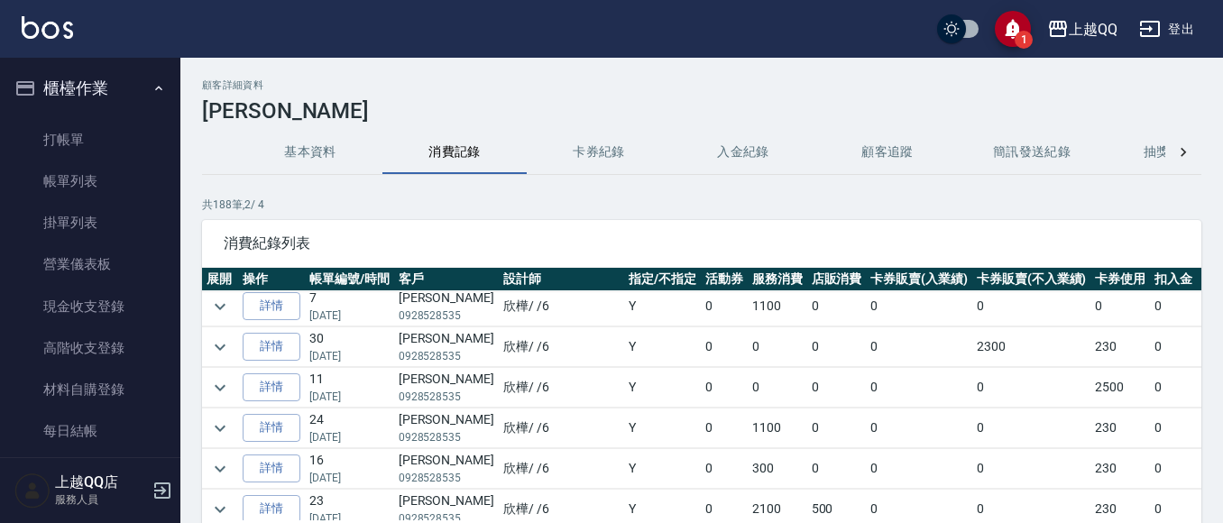
scroll to position [0, 0]
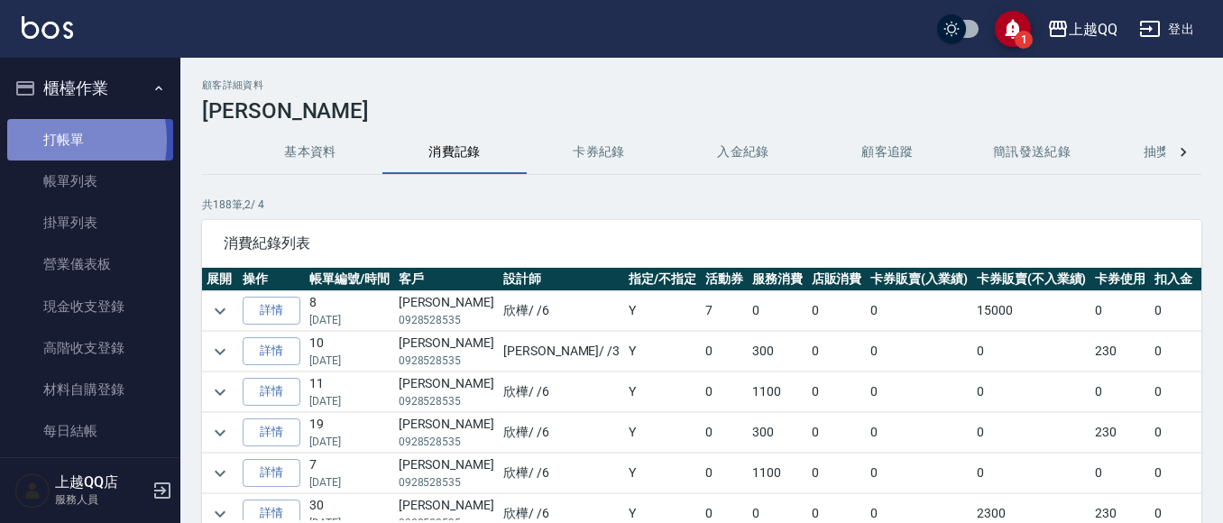
click at [45, 140] on link "打帳單" at bounding box center [90, 139] width 166 height 41
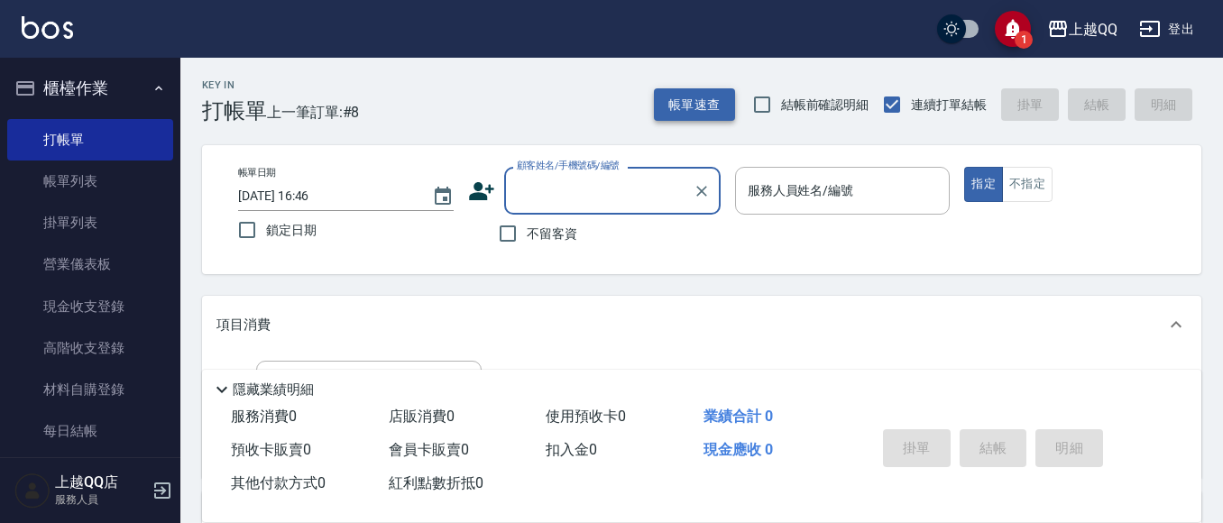
click at [722, 103] on button "帳單速查" at bounding box center [694, 104] width 81 height 33
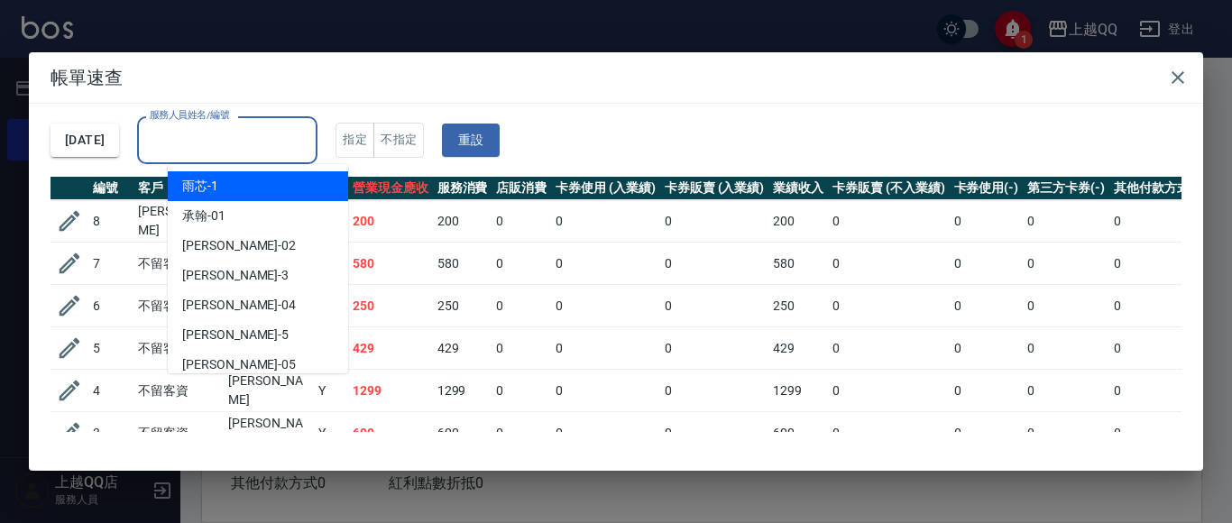
click at [223, 152] on input "服務人員姓名/編號" at bounding box center [227, 140] width 164 height 32
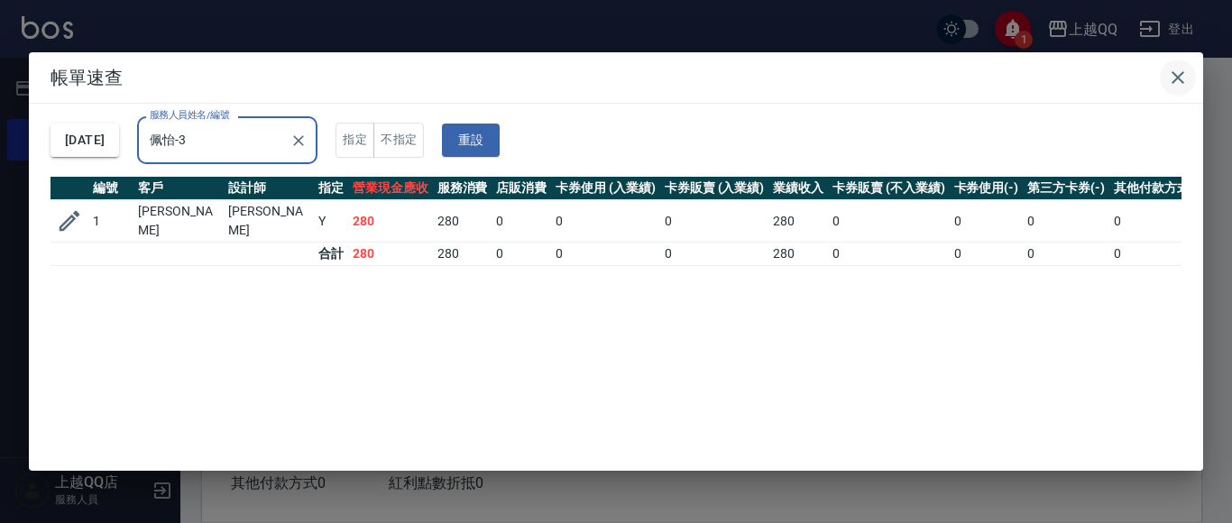
type input "佩怡-3"
click at [1190, 79] on button "button" at bounding box center [1178, 78] width 36 height 36
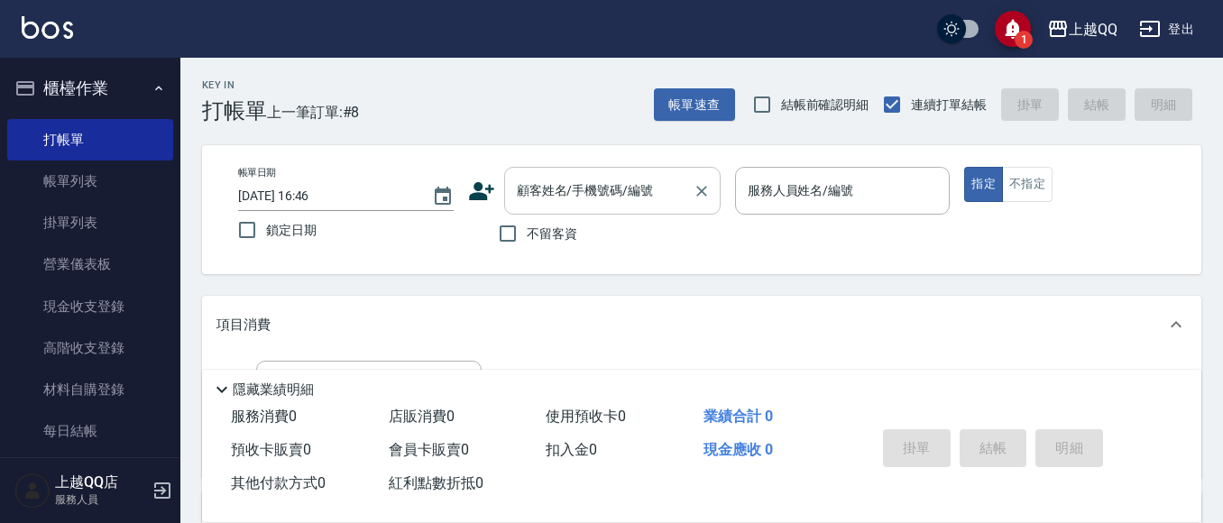
click at [611, 189] on input "顧客姓名/手機號碼/編號" at bounding box center [598, 191] width 173 height 32
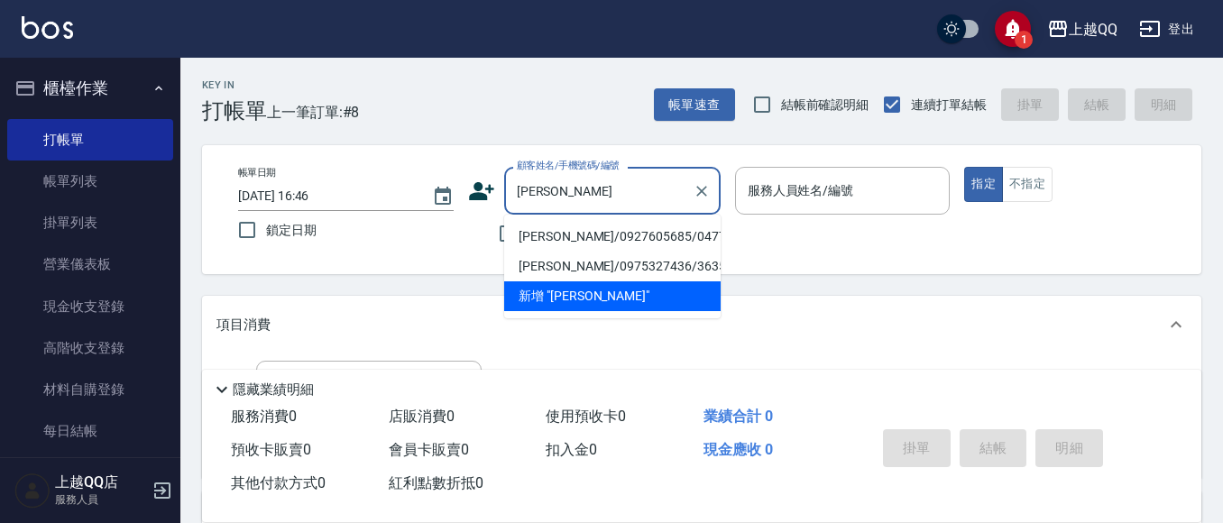
click at [548, 229] on li "[PERSON_NAME]/0927605685/0477" at bounding box center [612, 237] width 216 height 30
type input "[PERSON_NAME]/0927605685/0477"
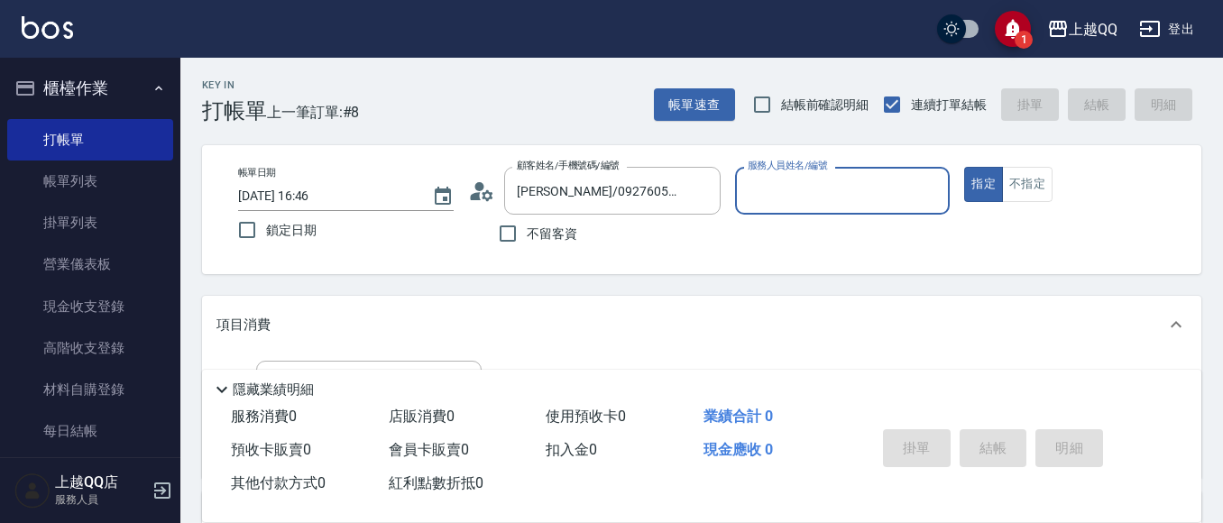
type input "佩怡-3"
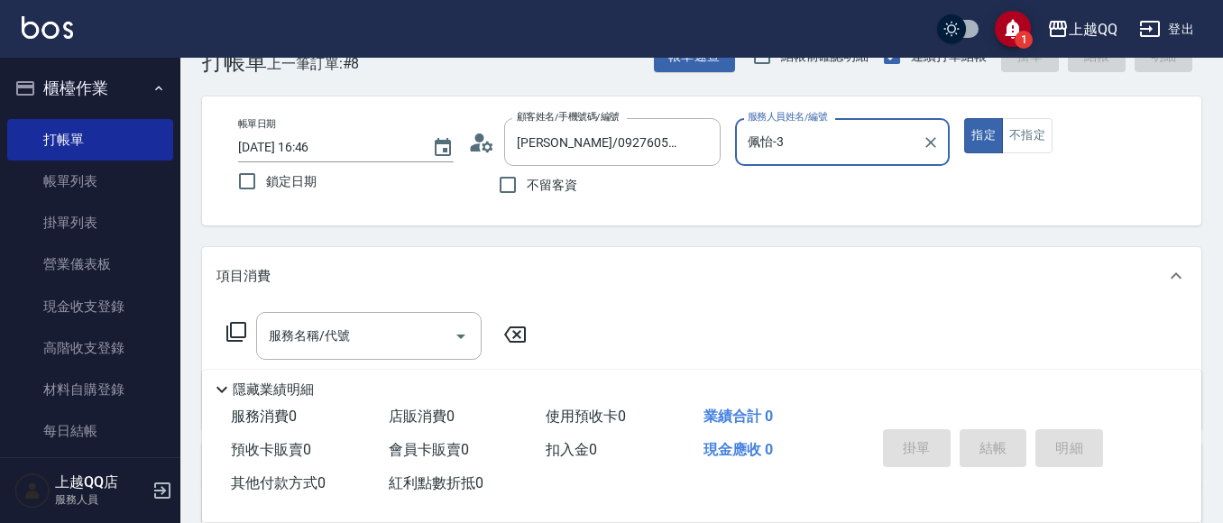
scroll to position [79, 0]
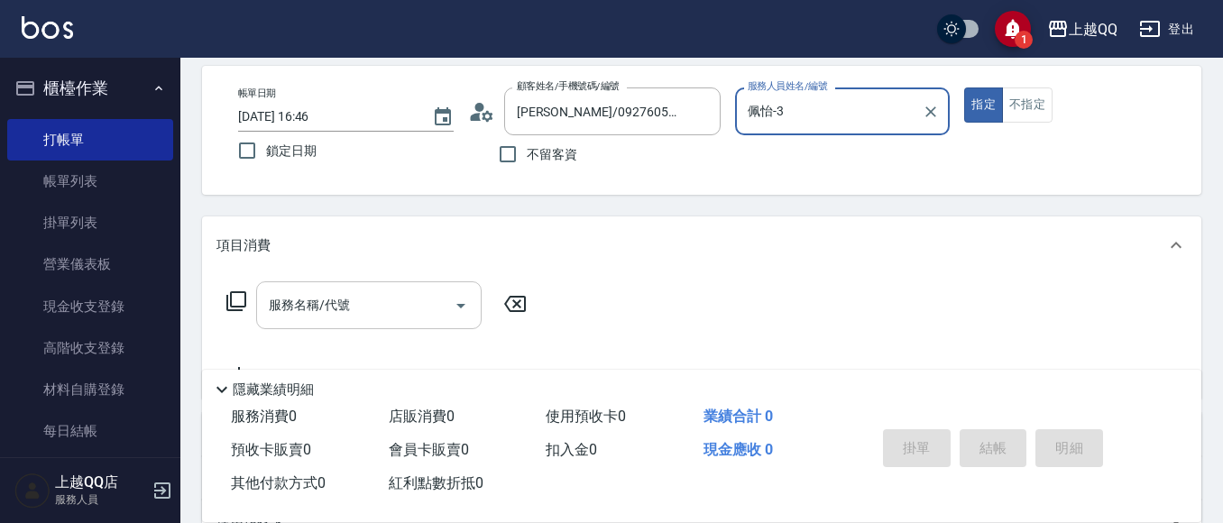
drag, startPoint x: 431, startPoint y: 322, endPoint x: 446, endPoint y: 287, distance: 38.0
click at [430, 321] on div "服務名稱/代號" at bounding box center [369, 305] width 226 height 48
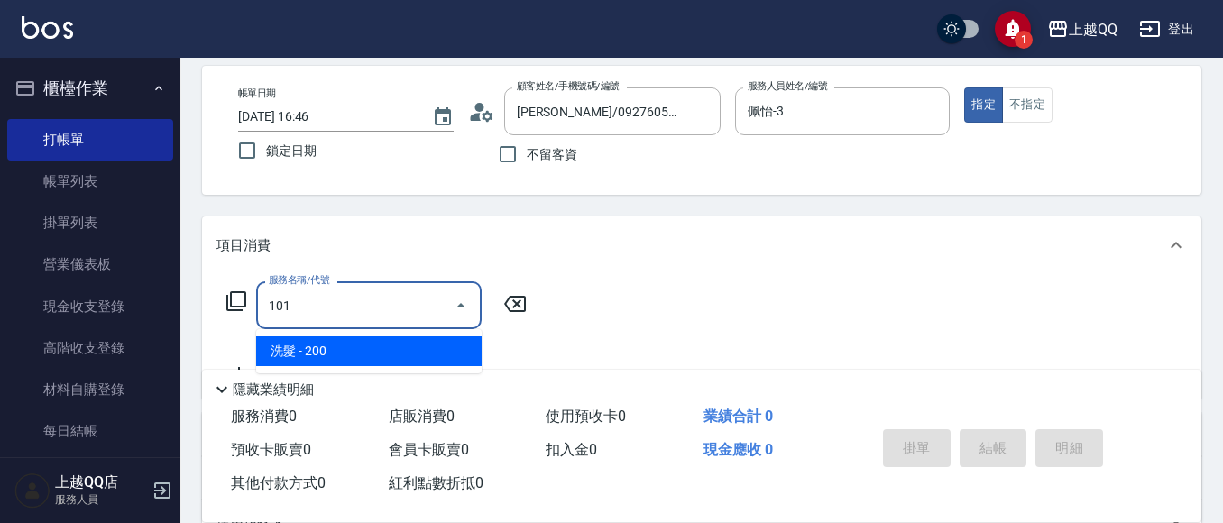
type input "洗髮(101)"
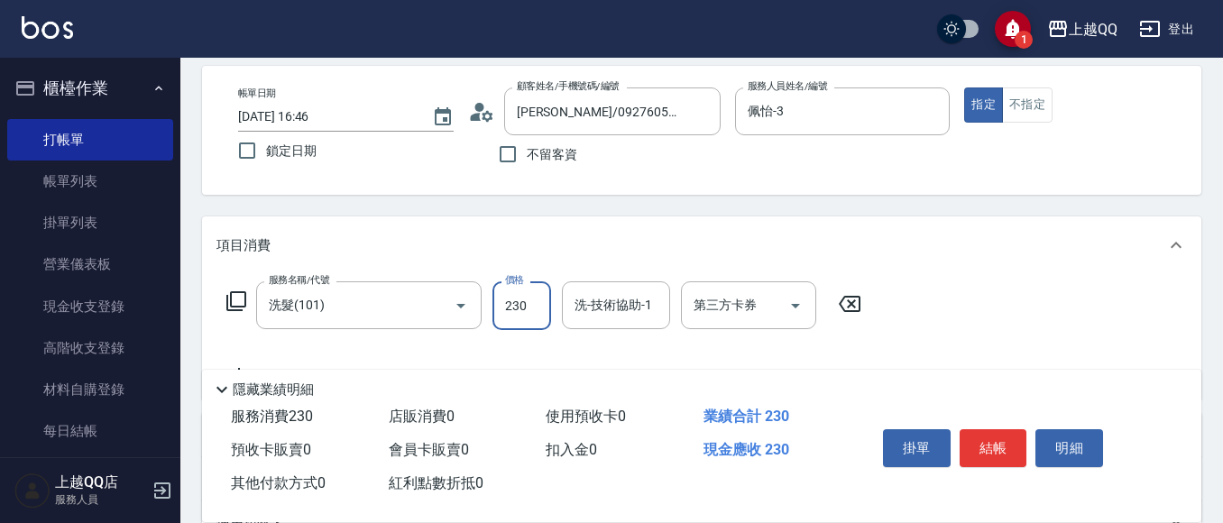
type input "230"
type input "[PERSON_NAME]-26"
type input "指定單剪(203)"
type input "350"
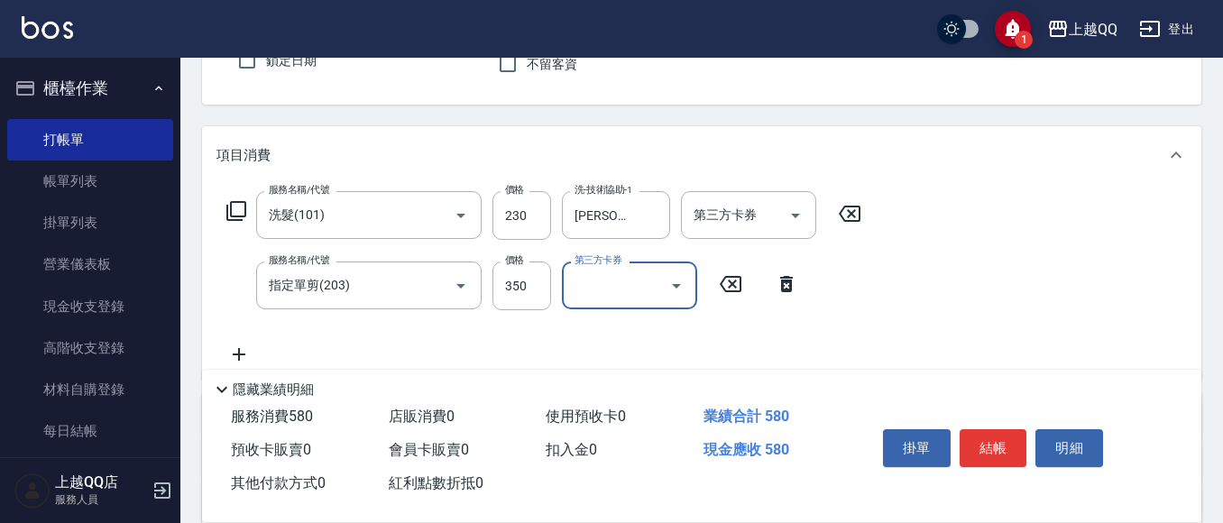
scroll to position [260, 0]
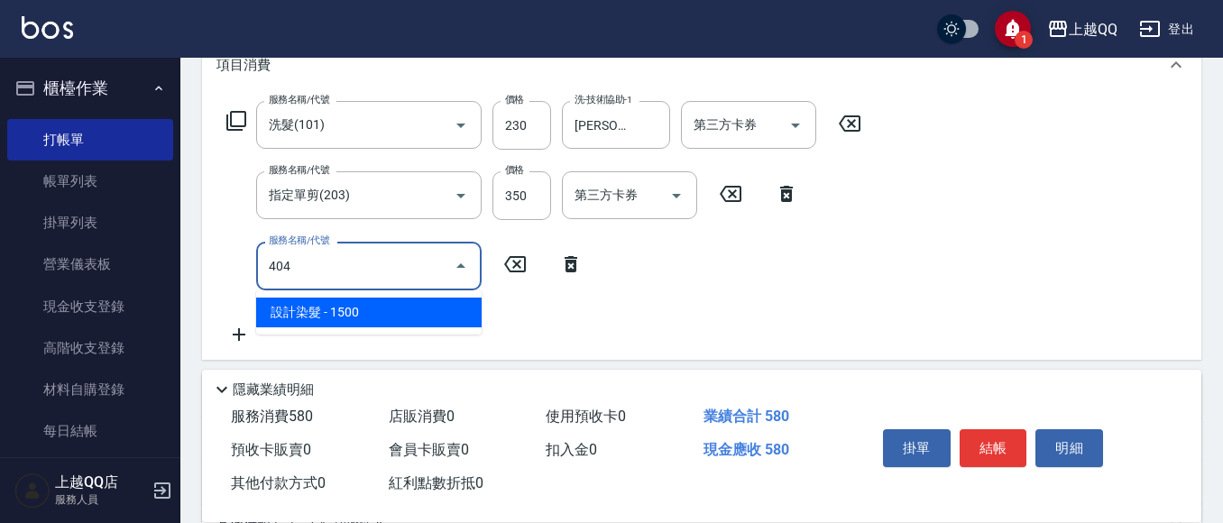
type input "設計染髮(404)"
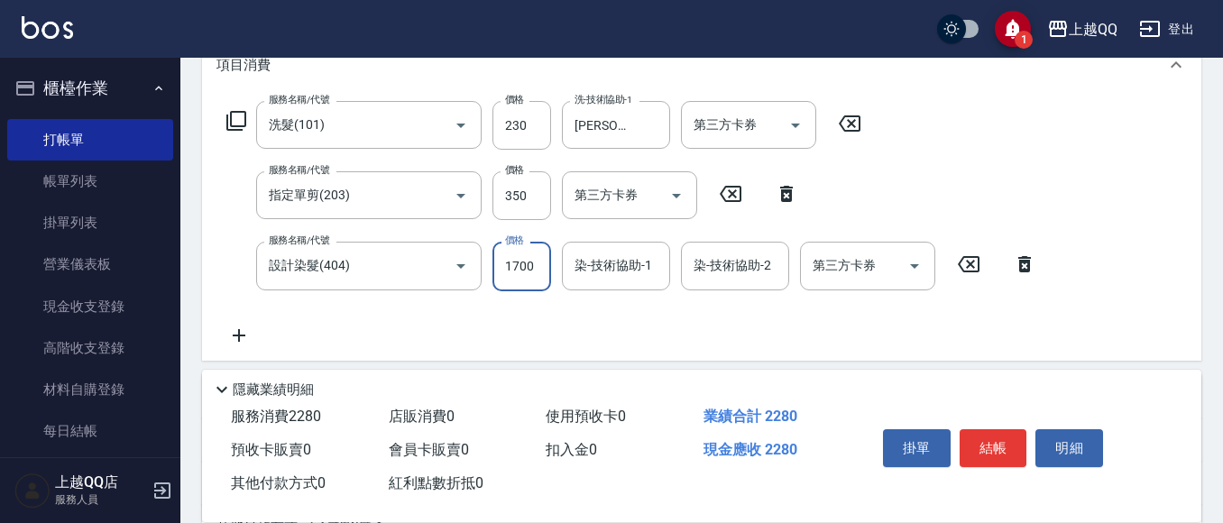
type input "1700"
type input "佩怡-3"
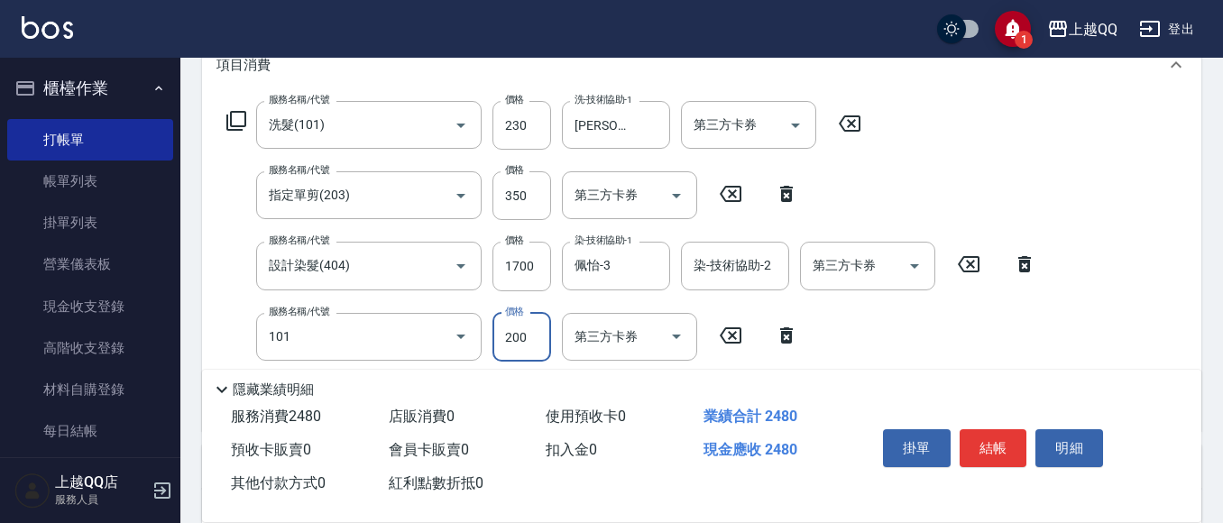
type input "洗髮(101)"
type input "350"
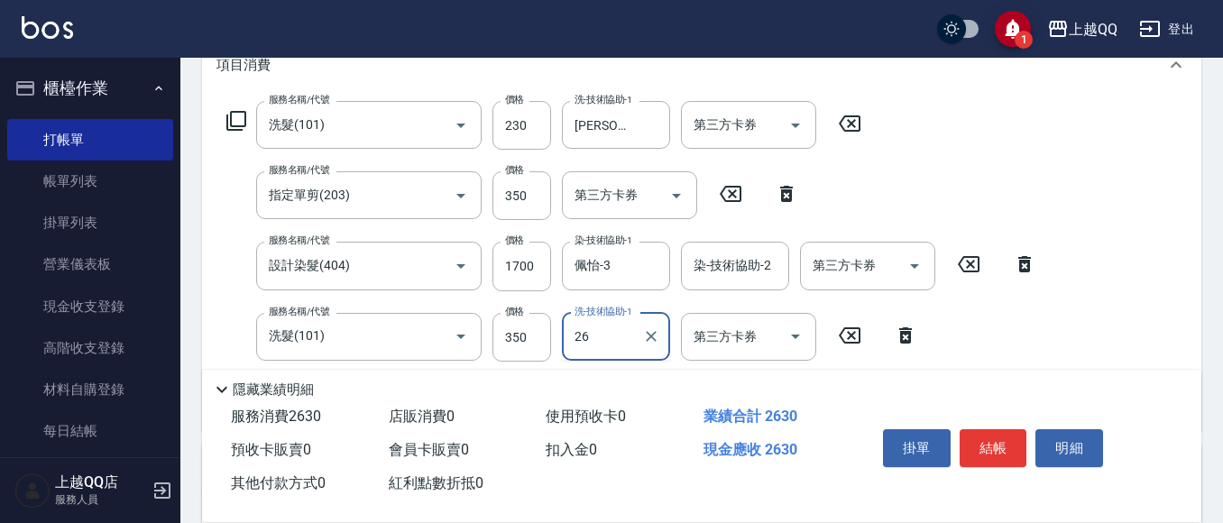
type input "[PERSON_NAME]-26"
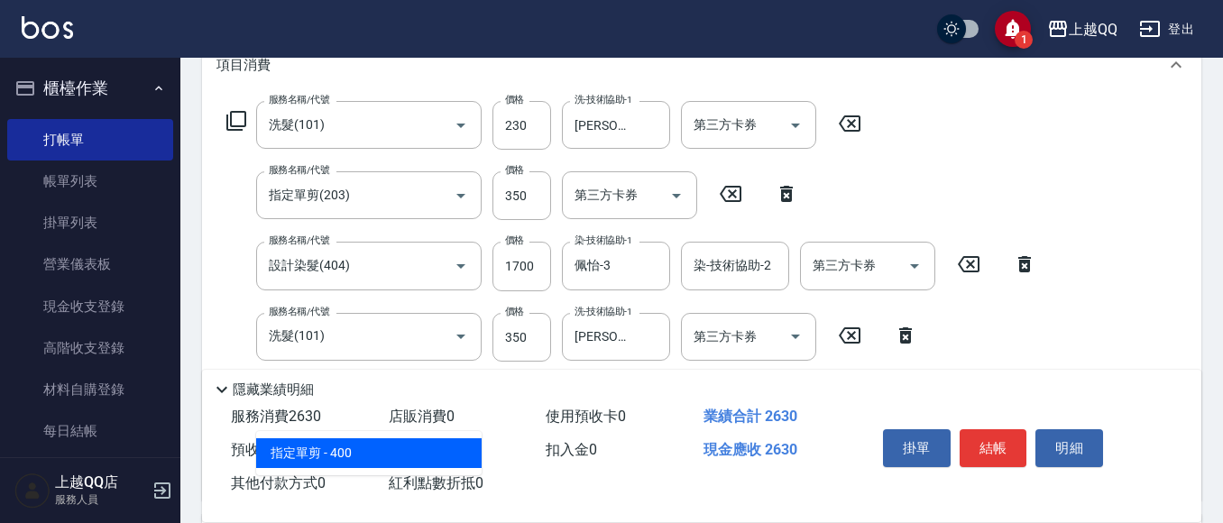
type input "指定單剪(203)"
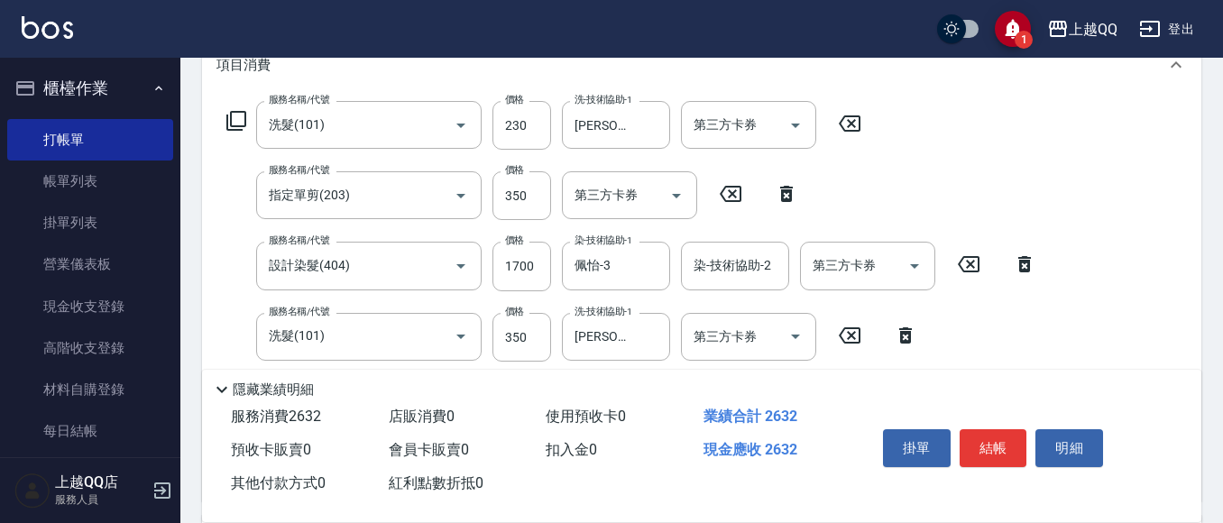
type input "280"
click at [1006, 442] on button "結帳" at bounding box center [994, 448] width 68 height 38
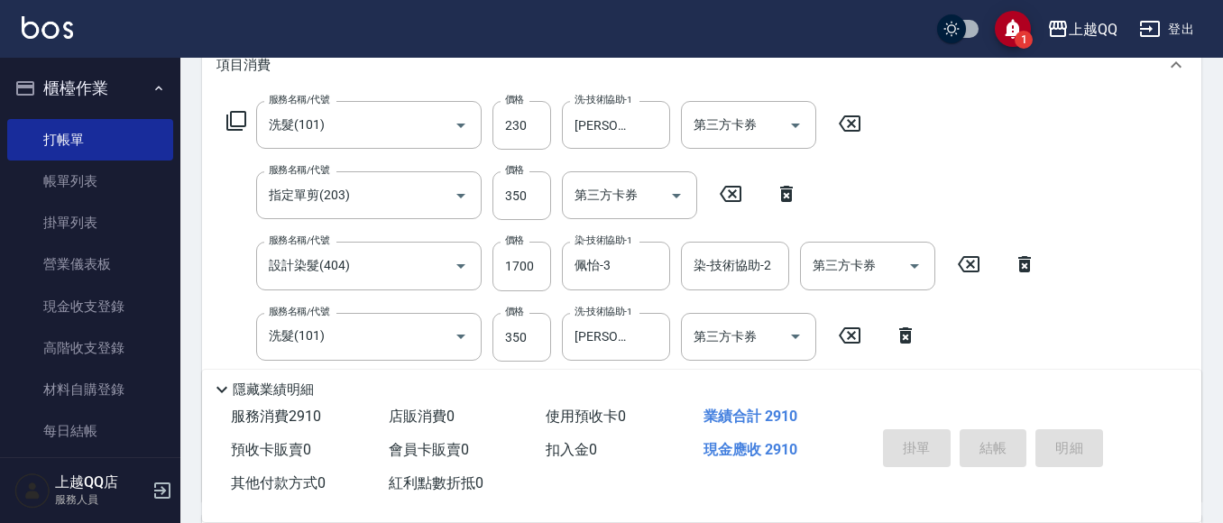
type input "[DATE] 17:11"
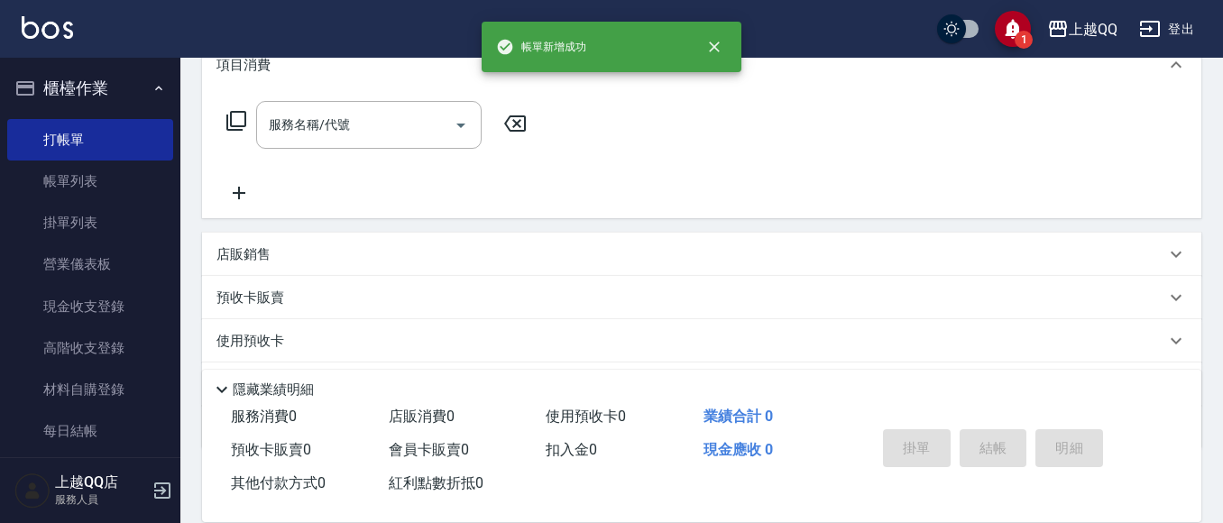
scroll to position [0, 0]
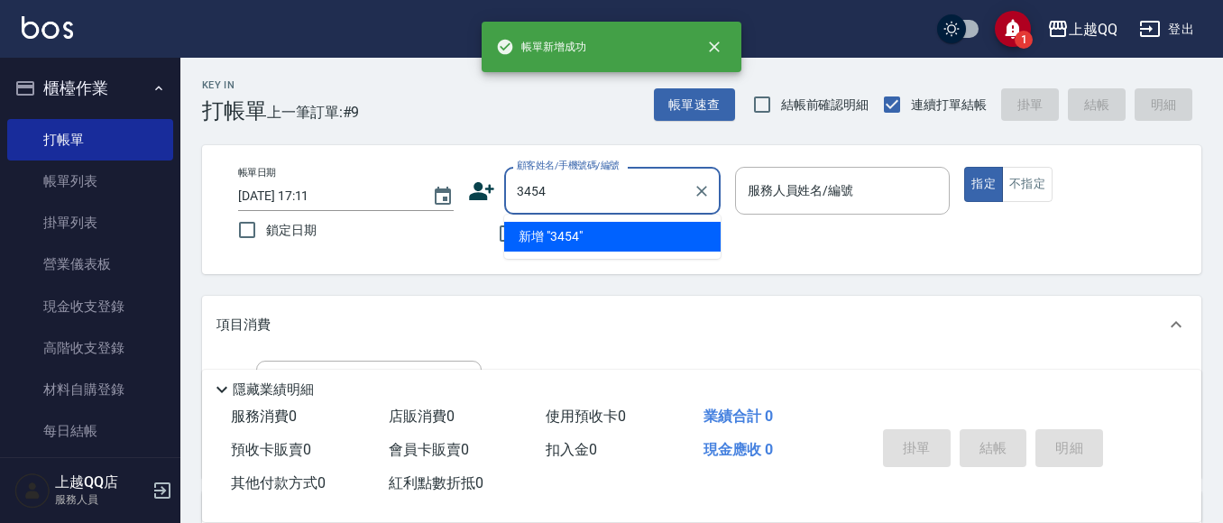
type input "3454"
click at [964, 167] on button "指定" at bounding box center [983, 184] width 39 height 35
type button "true"
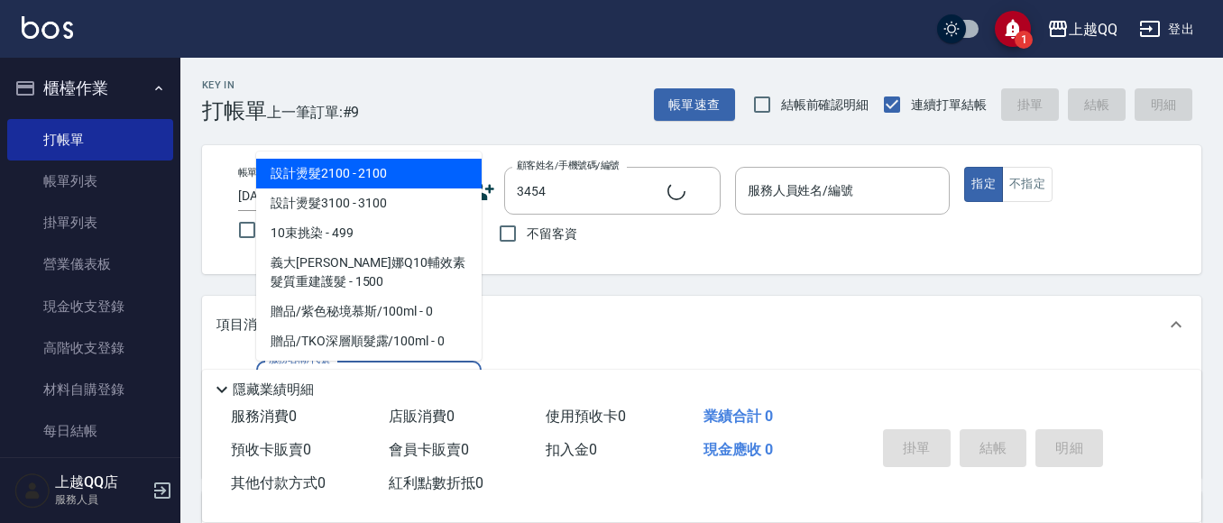
type input "101"
type input "[PERSON_NAME]/0987812026/3454"
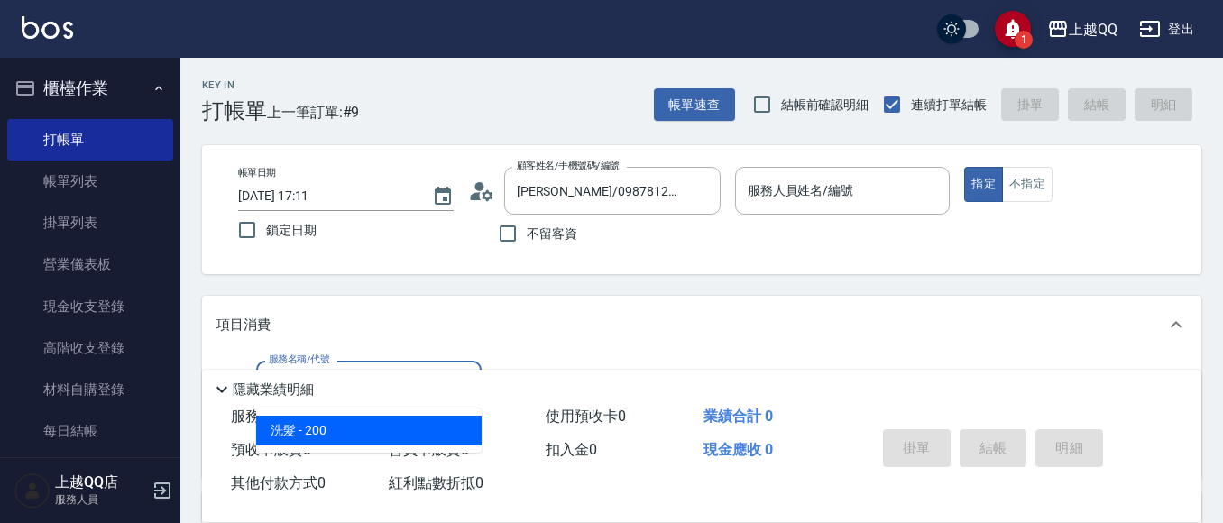
type input "佩怡-3"
type input "洗髮(101)"
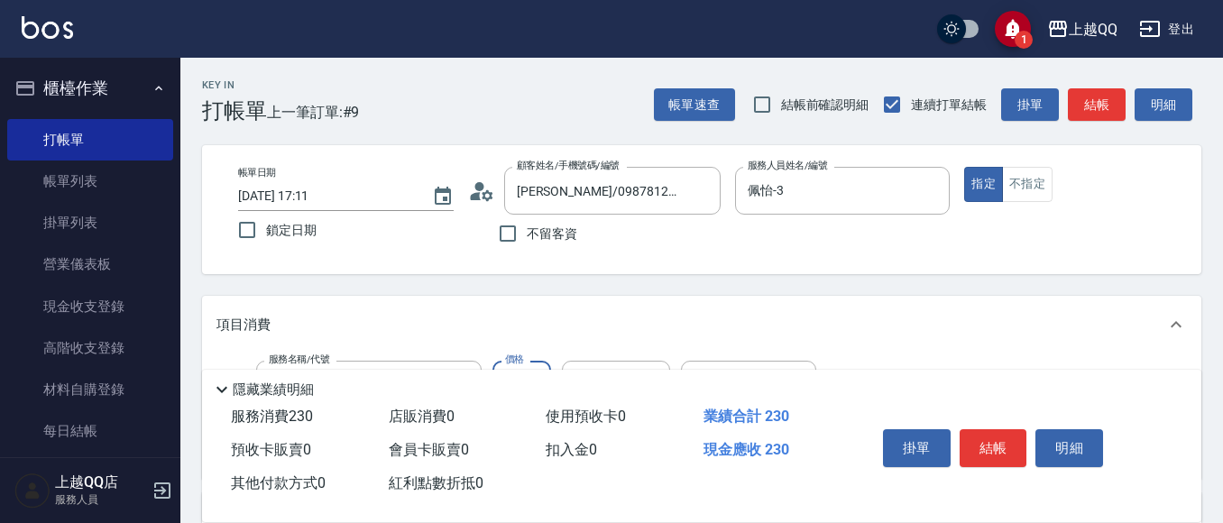
type input "230"
type input "[PERSON_NAME]-26"
click at [975, 447] on button "結帳" at bounding box center [994, 448] width 68 height 38
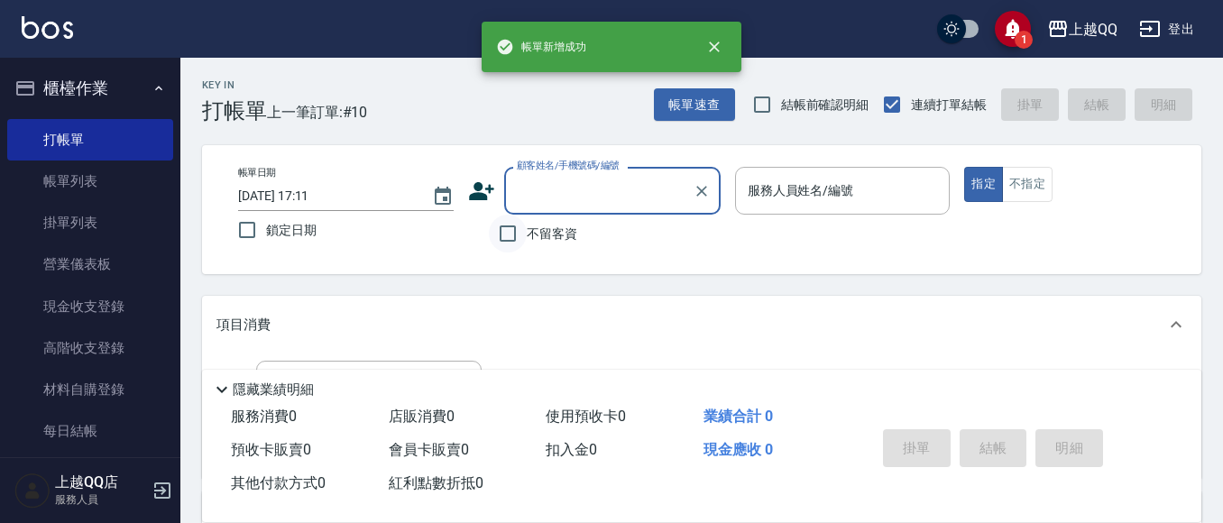
click at [517, 237] on input "不留客資" at bounding box center [508, 234] width 38 height 38
checkbox input "true"
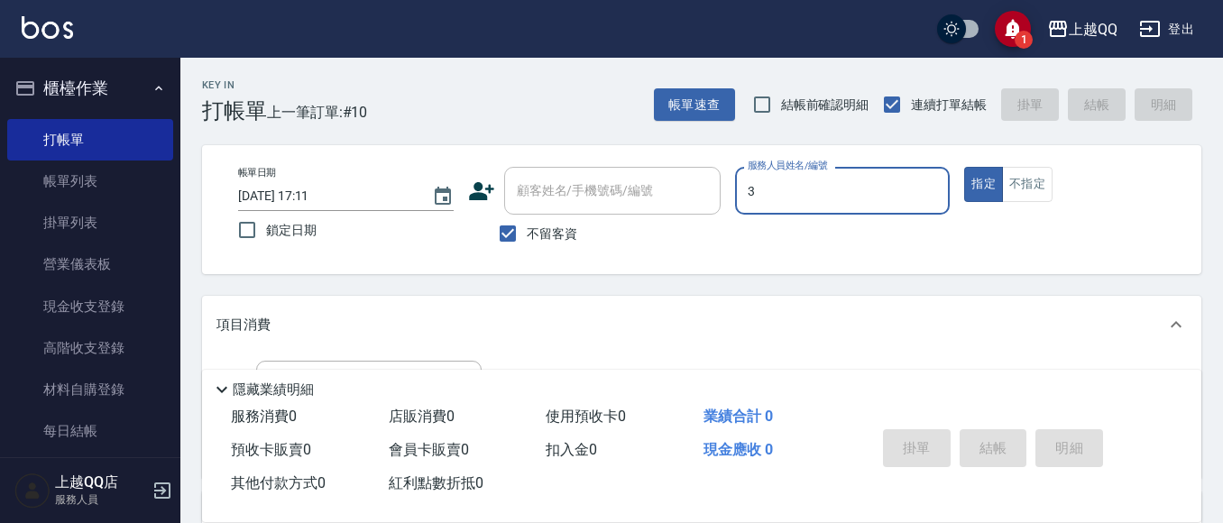
type input "佩怡-3"
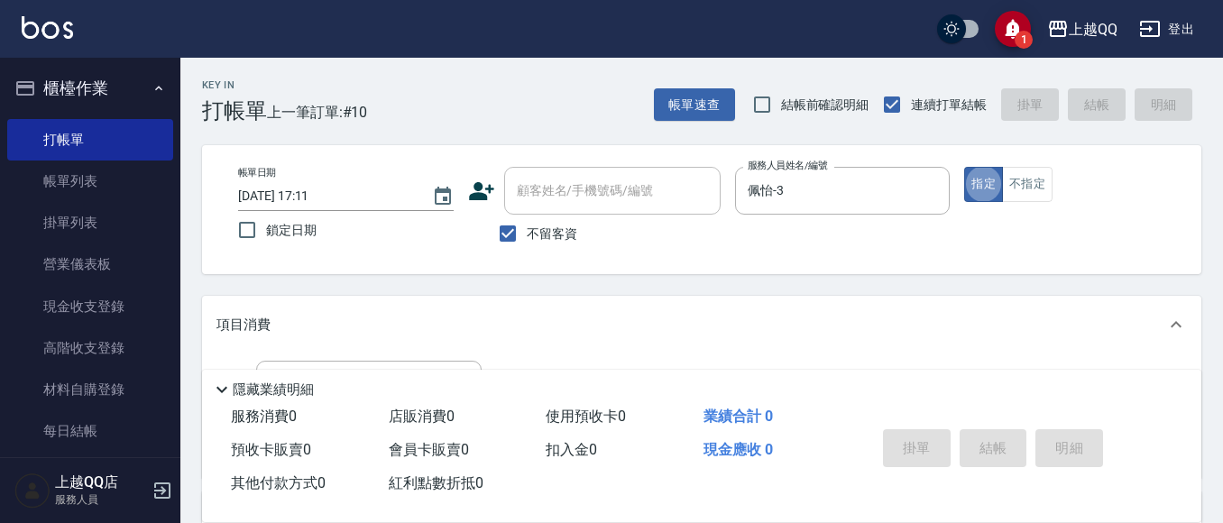
scroll to position [172, 0]
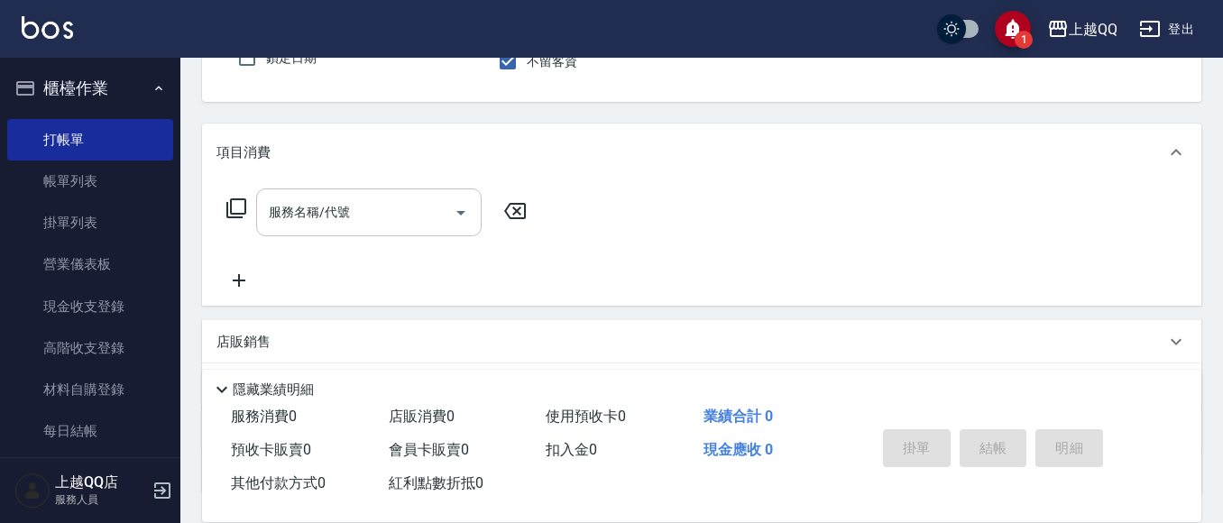
click at [385, 217] on input "服務名稱/代號" at bounding box center [355, 213] width 182 height 32
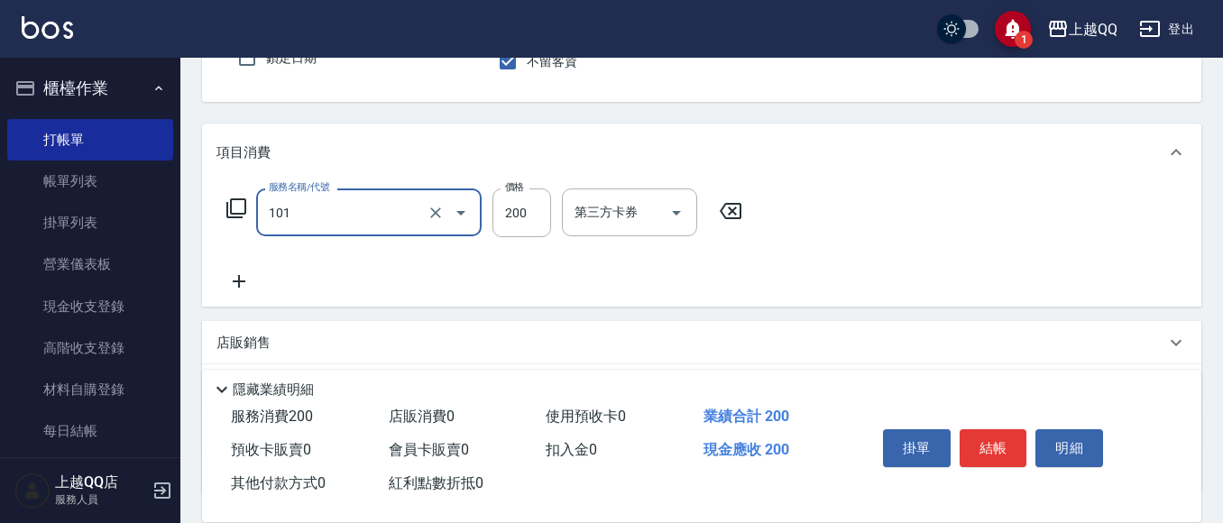
type input "洗髮(101)"
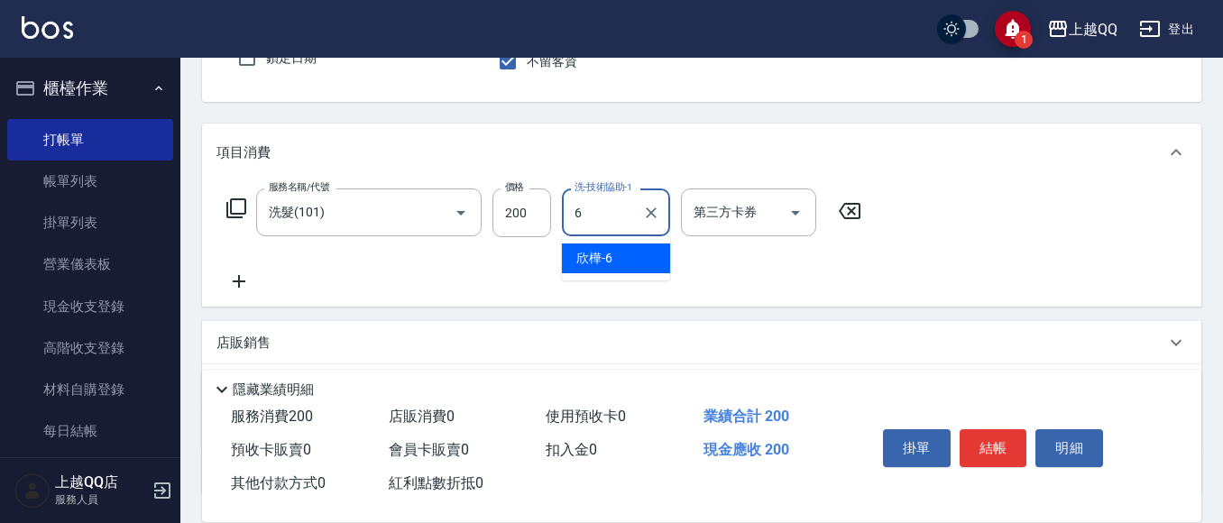
type input "欣樺-6"
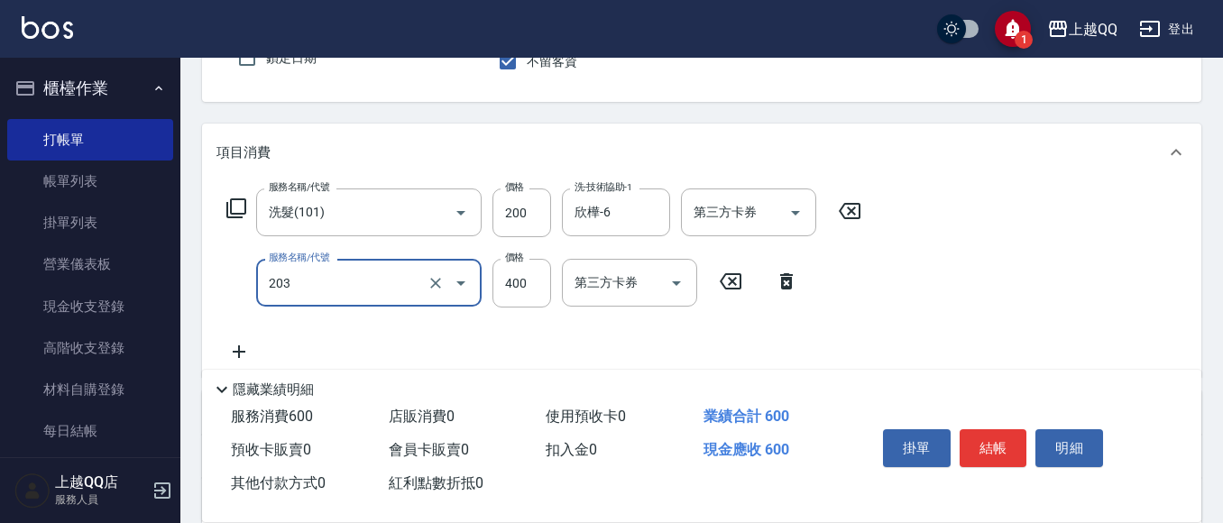
type input "指定單剪(203)"
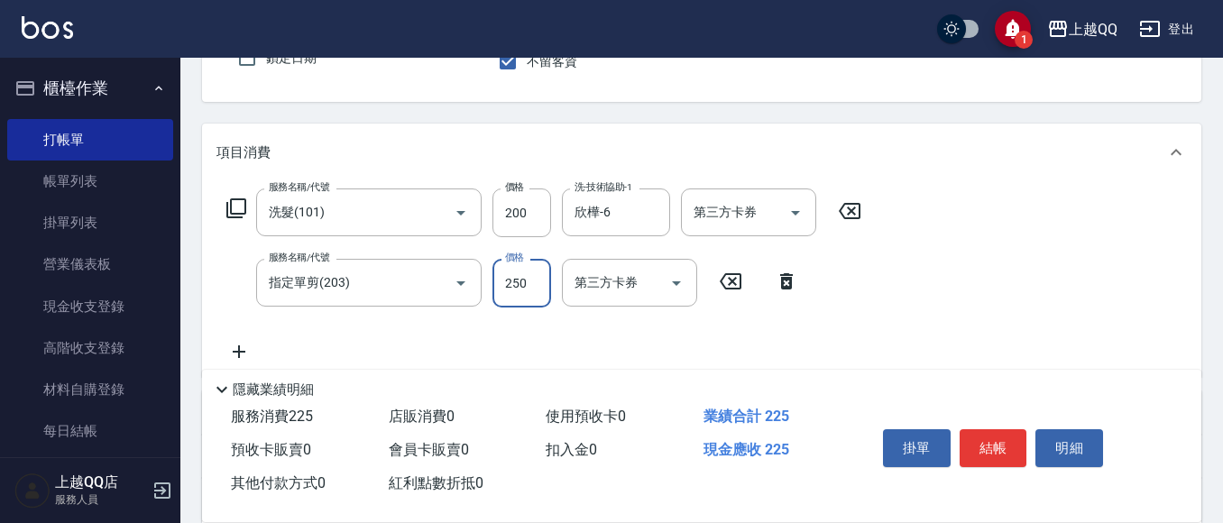
type input "250"
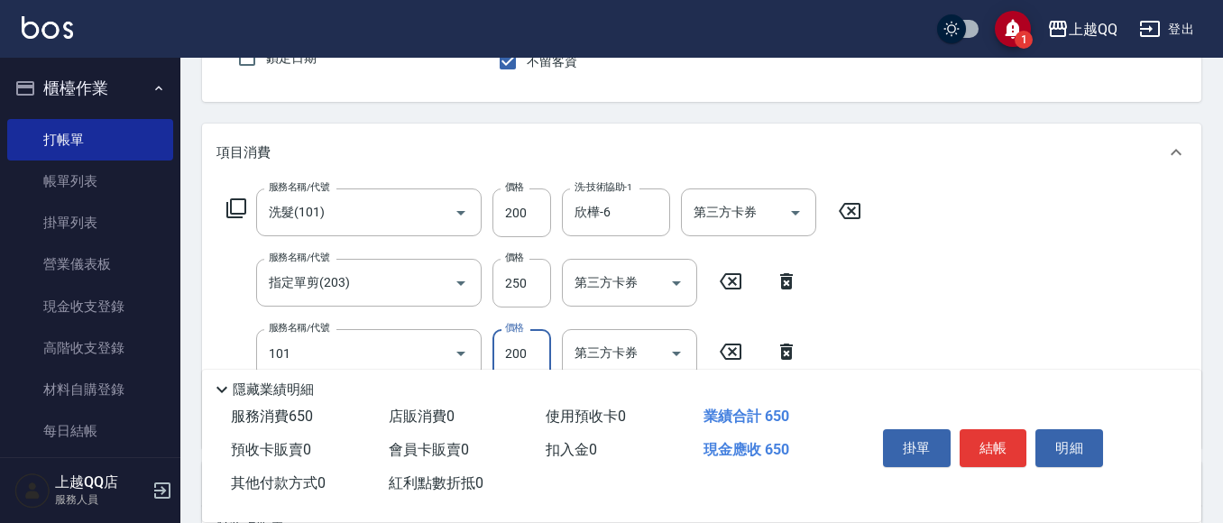
type input "洗髮(101)"
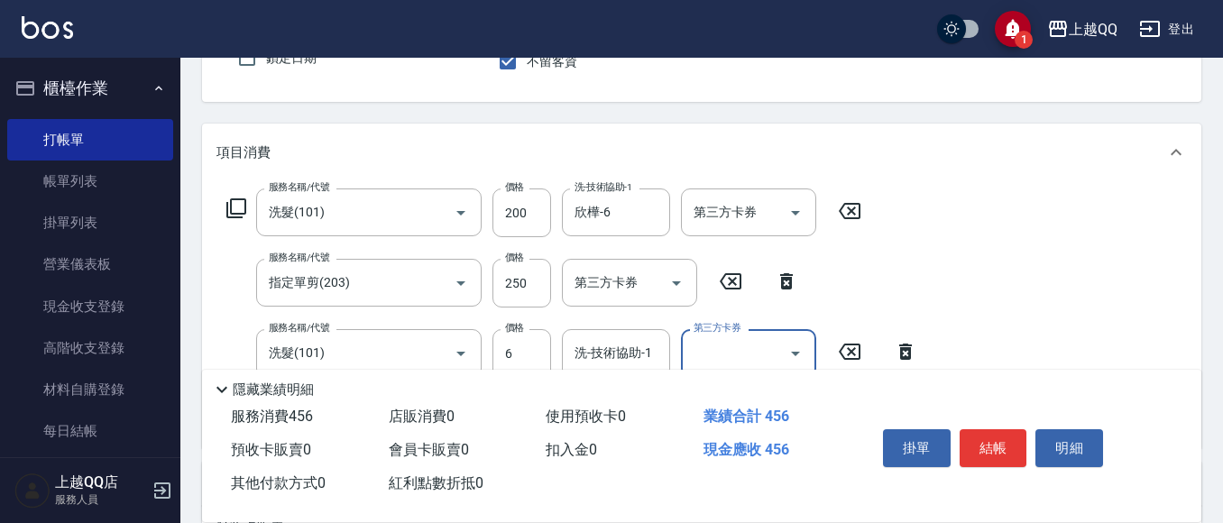
click at [555, 346] on div "服務名稱/代號 洗髮(101) 服務名稱/代號 價格 6 價格 洗-技術協助-1 洗-技術協助-1 第三方卡券 第三方卡券" at bounding box center [572, 353] width 712 height 49
click at [538, 354] on input "6" at bounding box center [522, 353] width 59 height 49
type input "220"
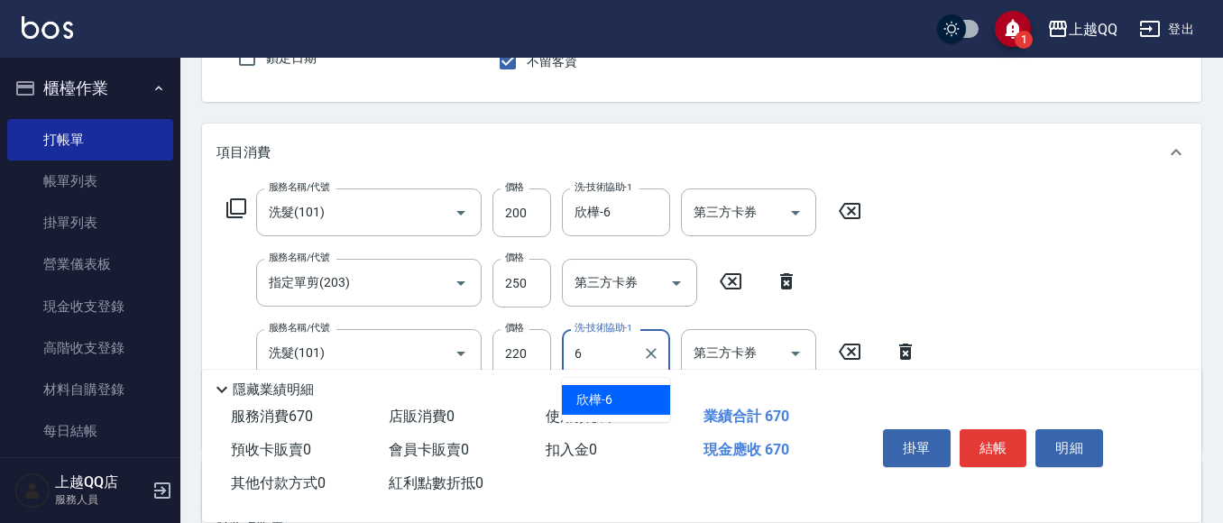
type input "欣樺-6"
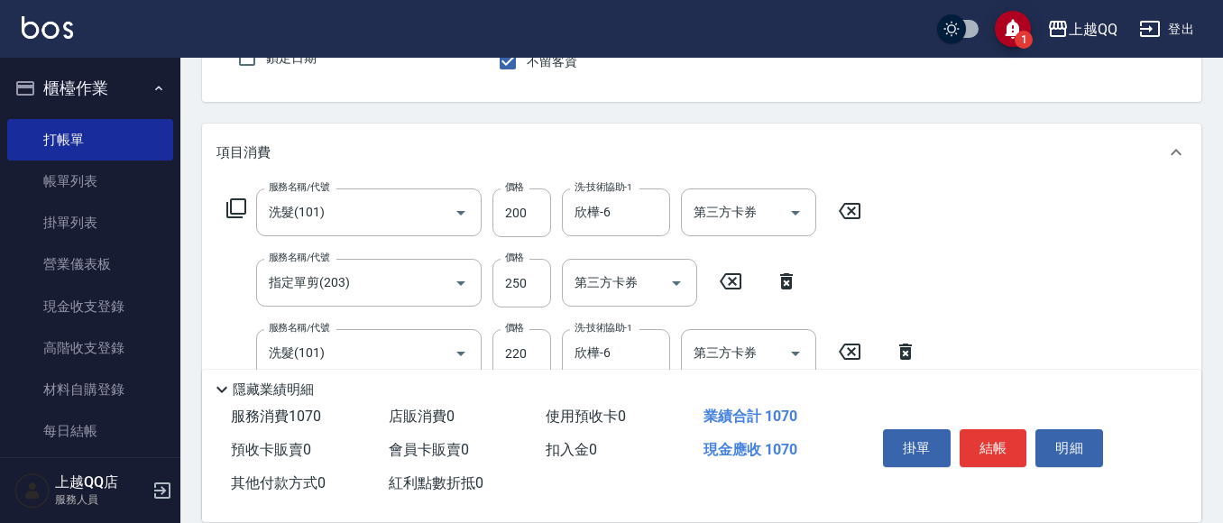
type input "指定單剪(203)"
type input "280"
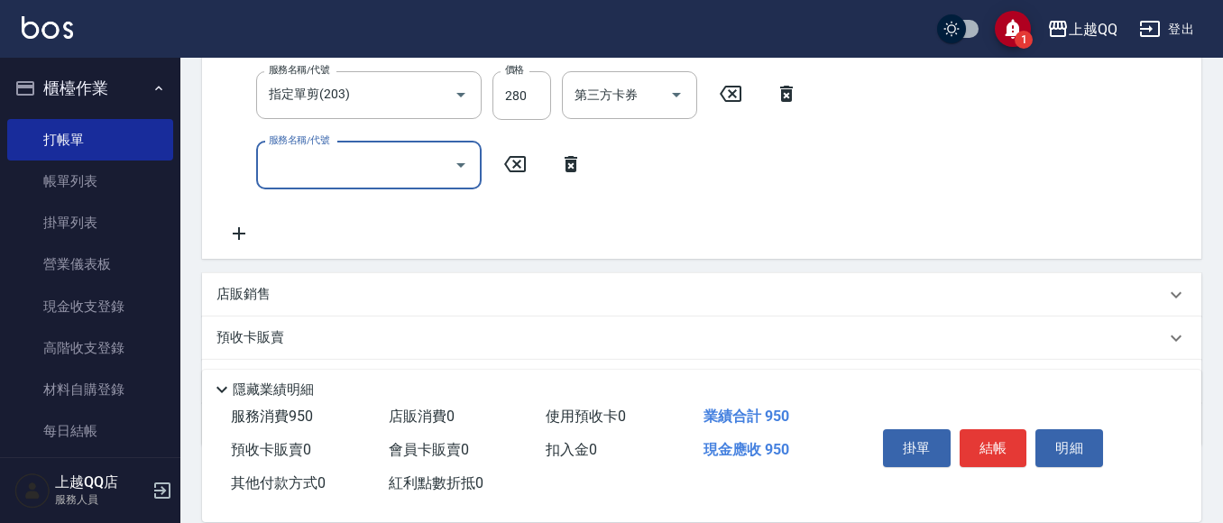
scroll to position [405, 0]
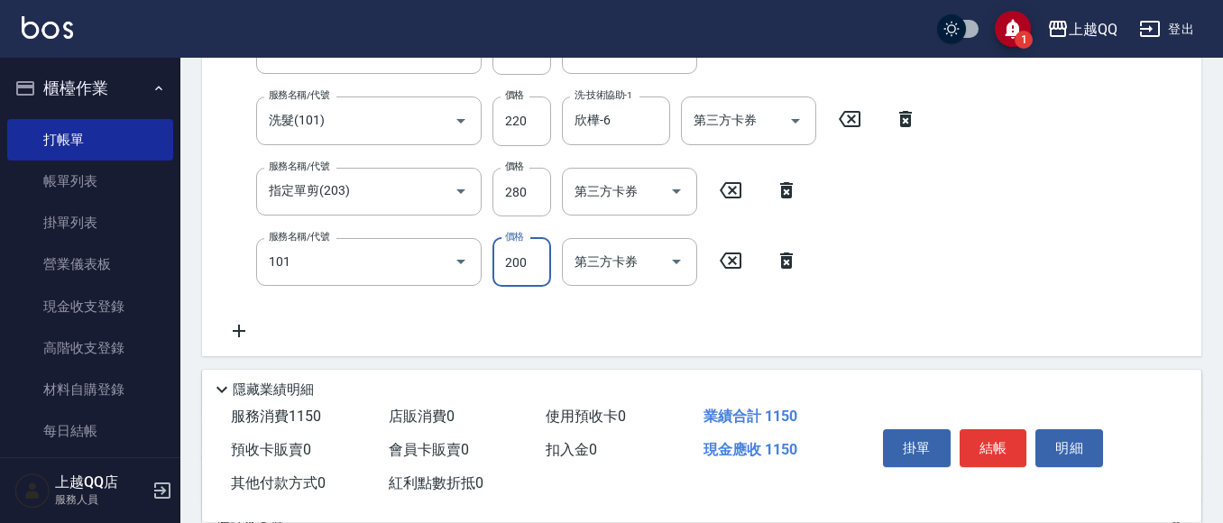
type input "洗髮(101)"
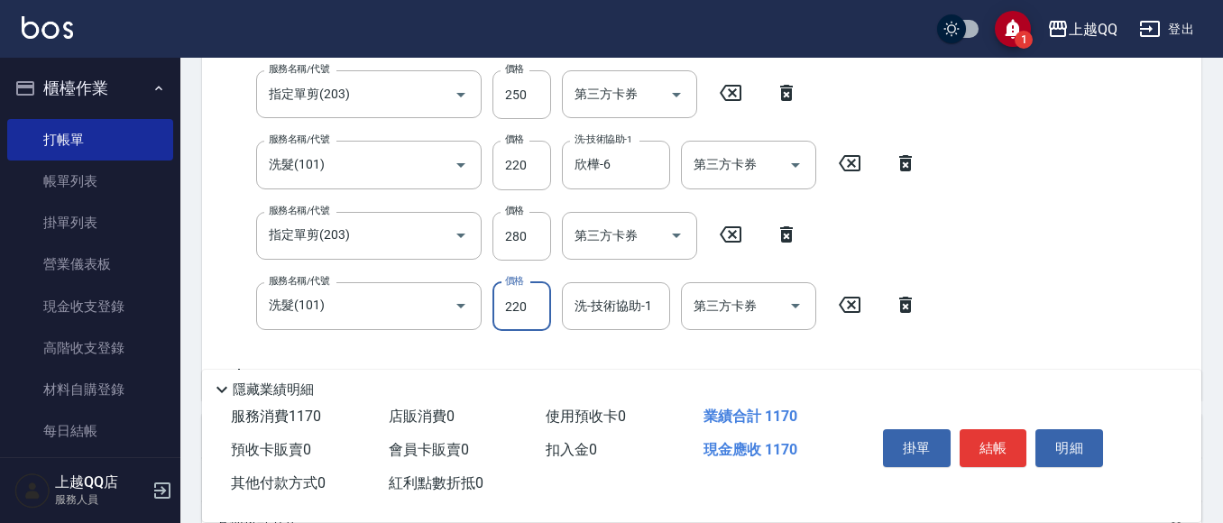
type input "220"
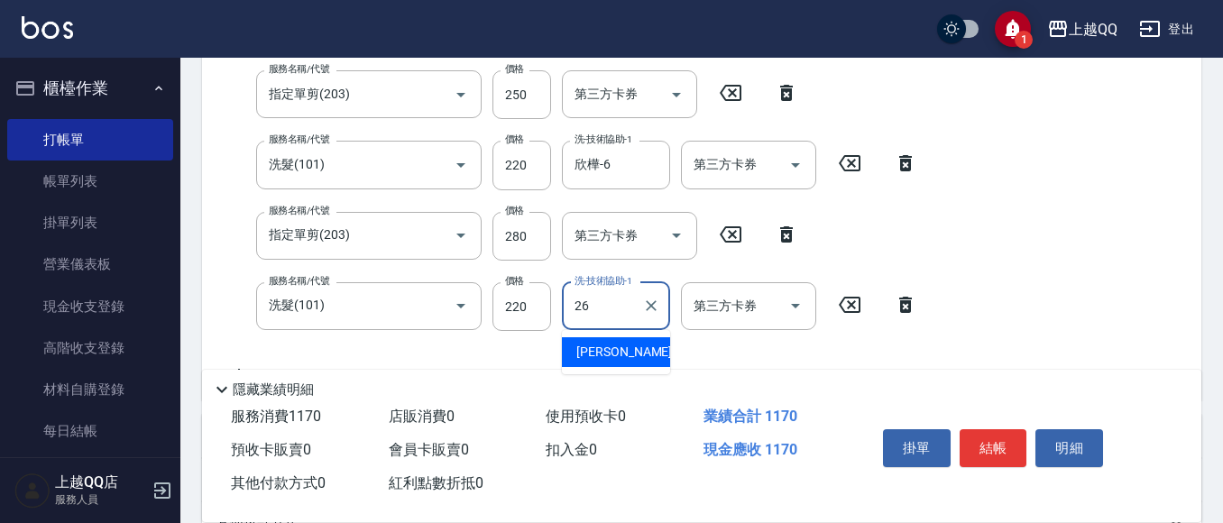
type input "[PERSON_NAME]-26"
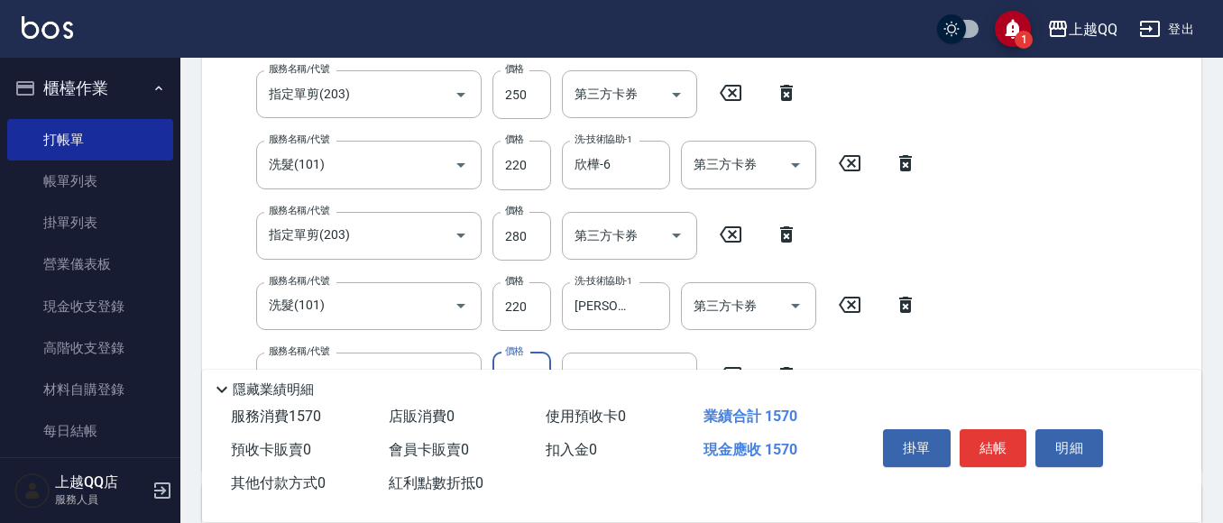
type input "指定單剪(203)"
type input "280"
click at [960, 441] on button "結帳" at bounding box center [994, 448] width 68 height 38
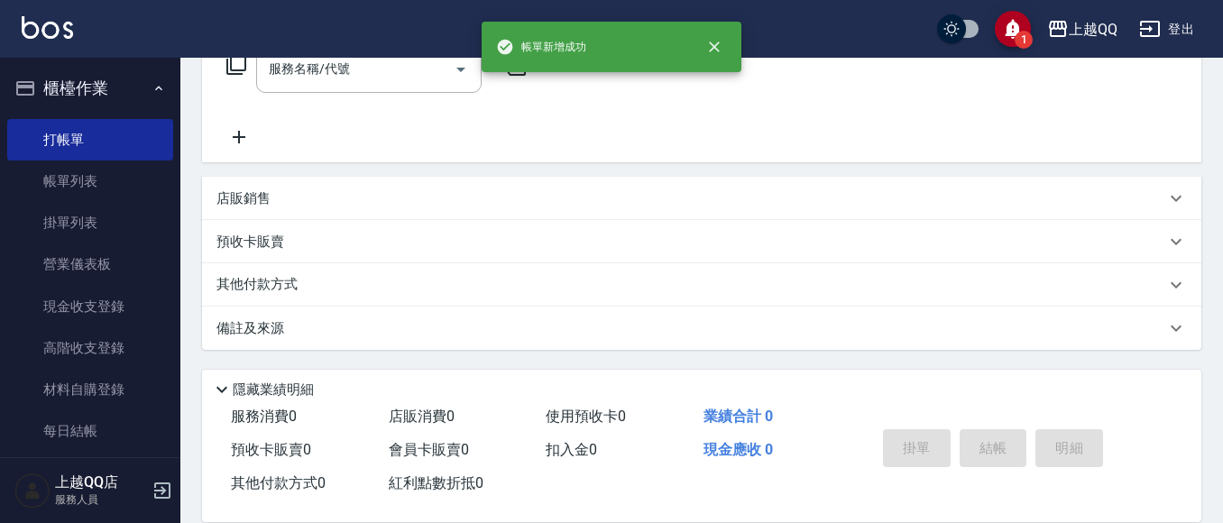
scroll to position [0, 0]
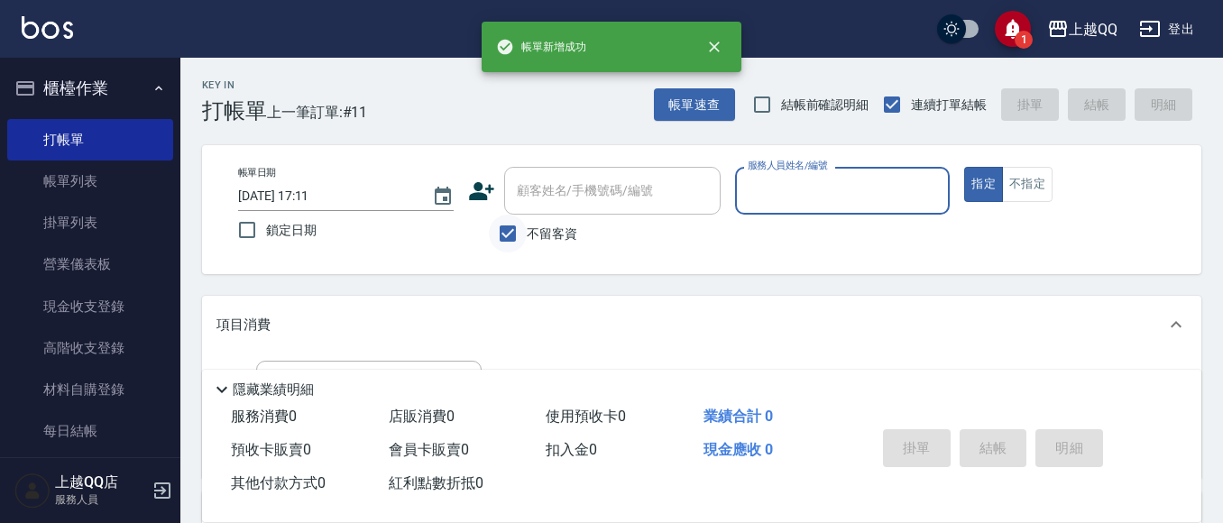
click at [508, 226] on input "不留客資" at bounding box center [508, 234] width 38 height 38
checkbox input "false"
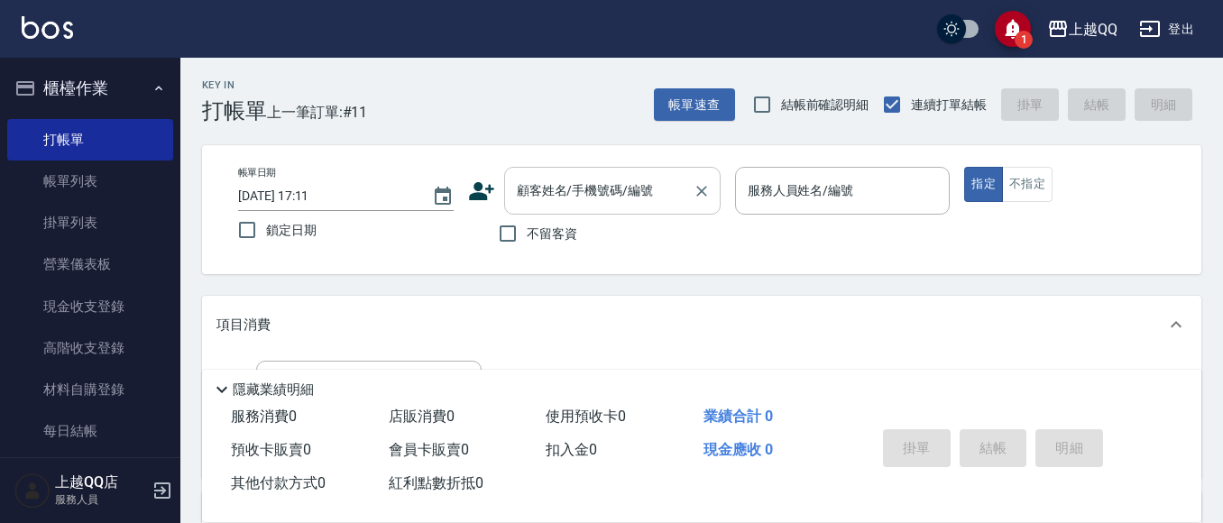
click at [585, 204] on input "顧客姓名/手機號碼/編號" at bounding box center [598, 191] width 173 height 32
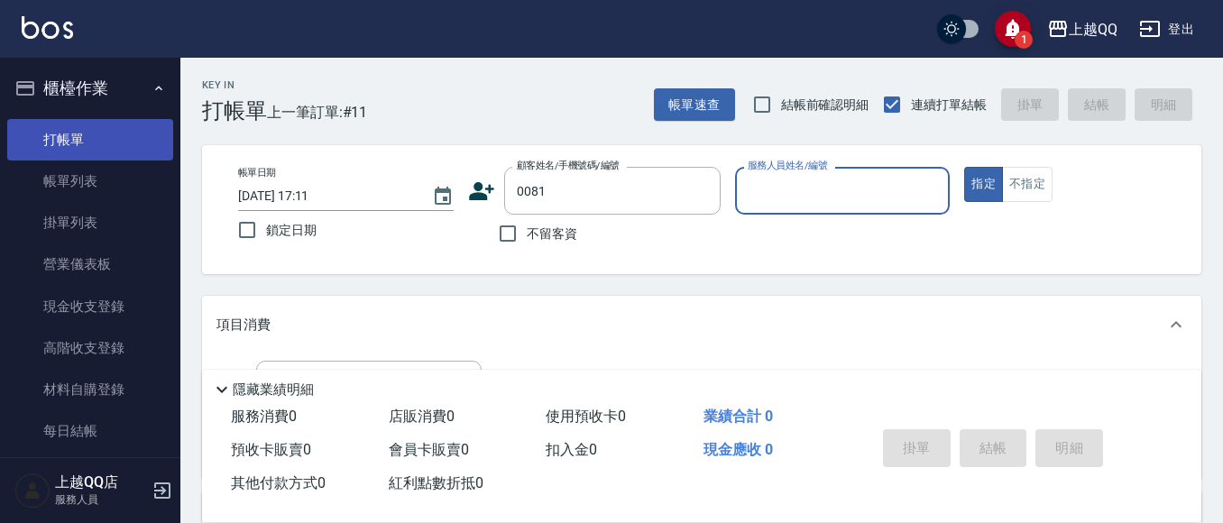
type input "[PERSON_NAME]/0939086300/0081"
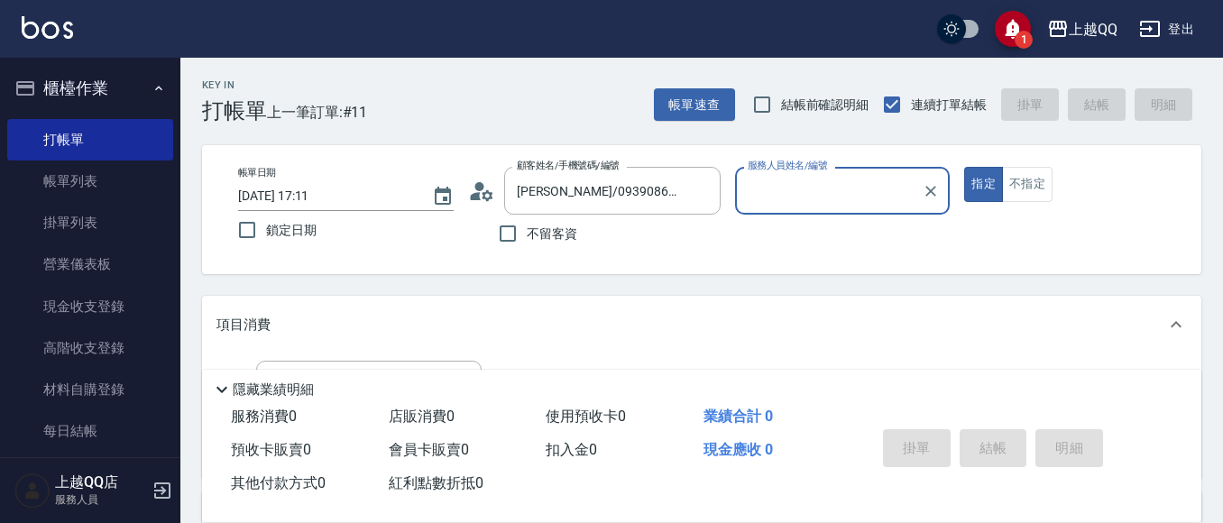
type input "佩怡-3"
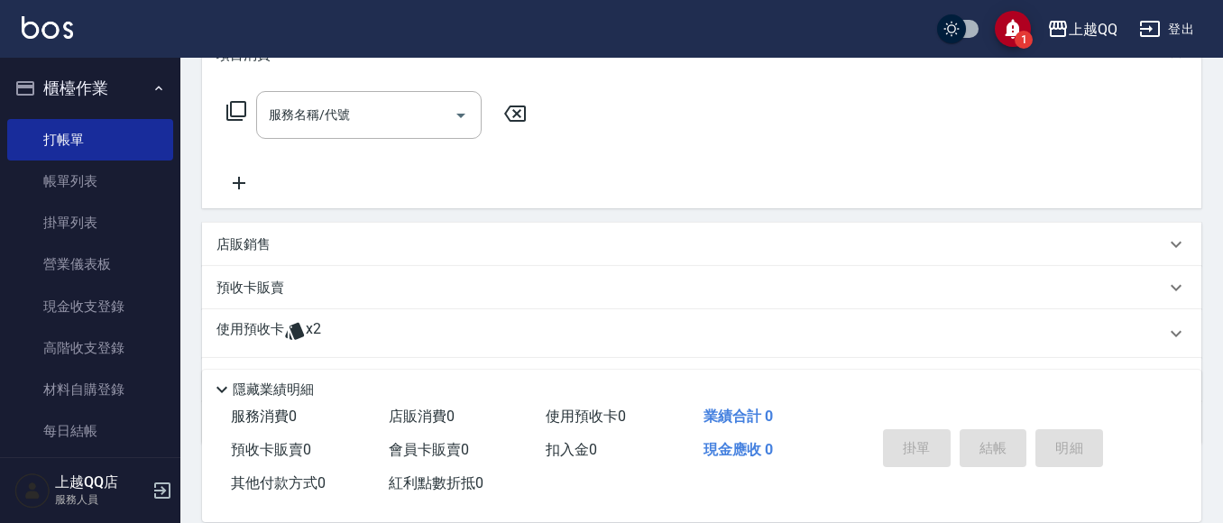
scroll to position [364, 0]
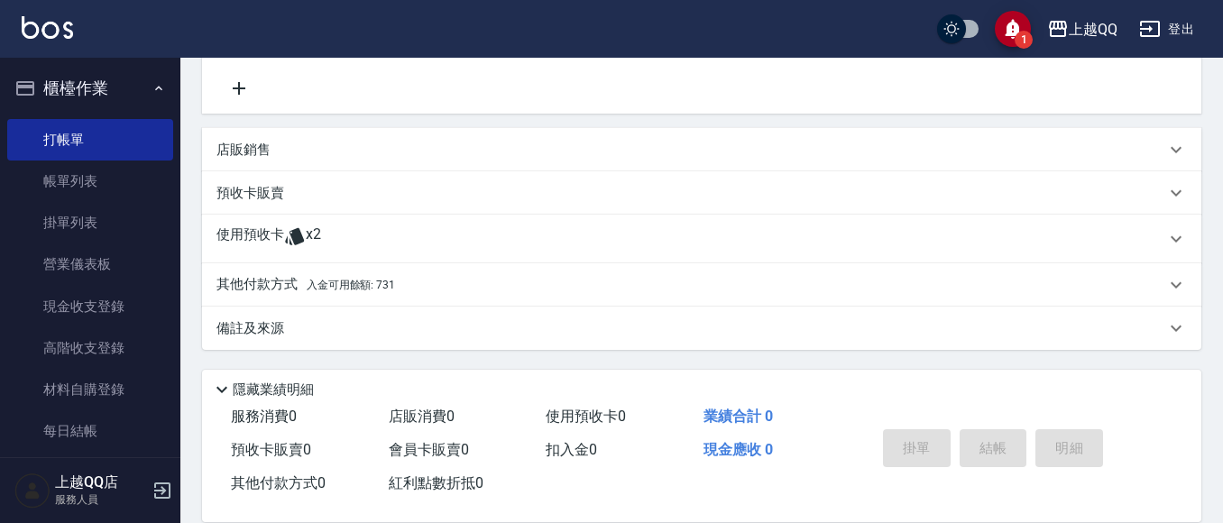
click at [276, 288] on p "其他付款方式 入金可用餘額: 731" at bounding box center [305, 285] width 179 height 20
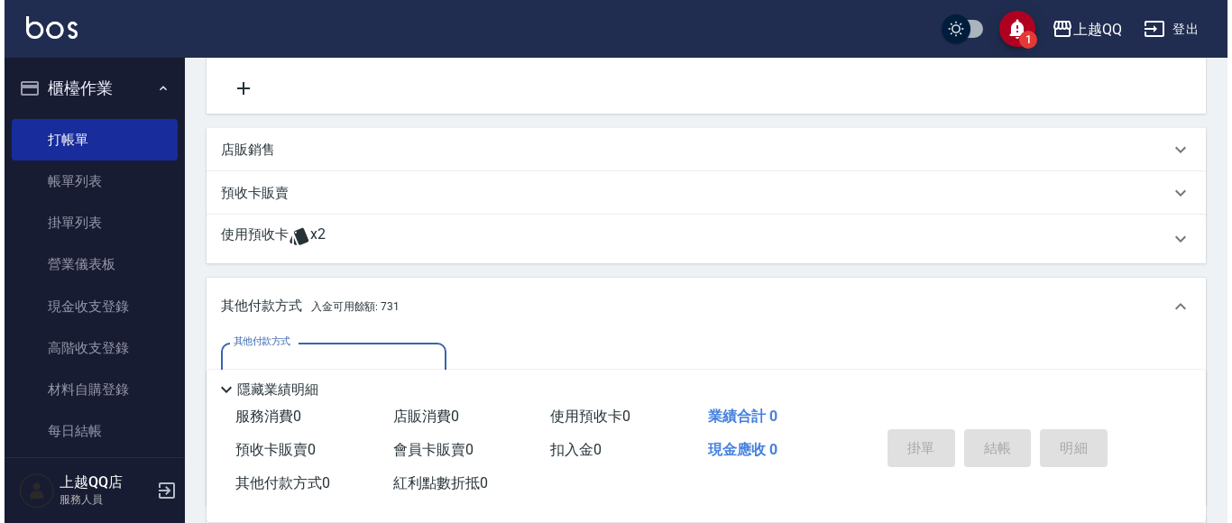
scroll to position [577, 0]
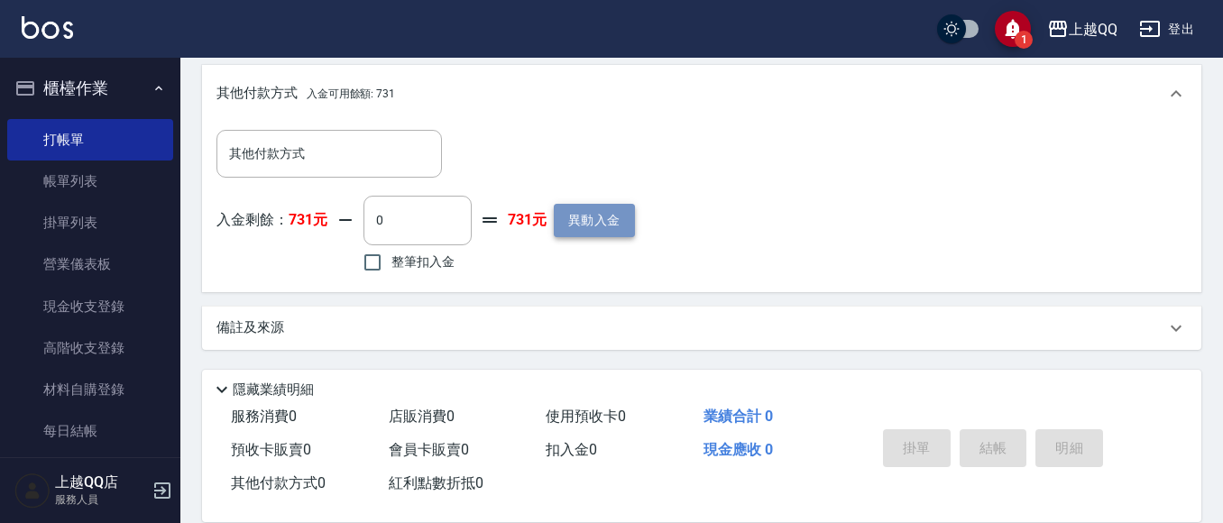
click at [606, 226] on button "異動入金" at bounding box center [594, 220] width 81 height 33
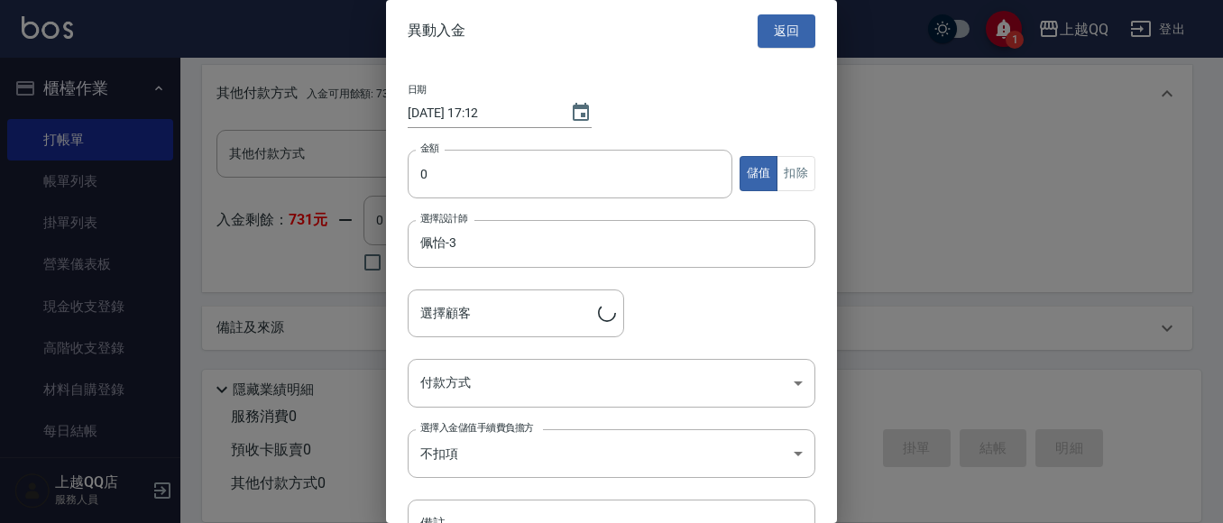
type input "[PERSON_NAME]/0939086300/0081"
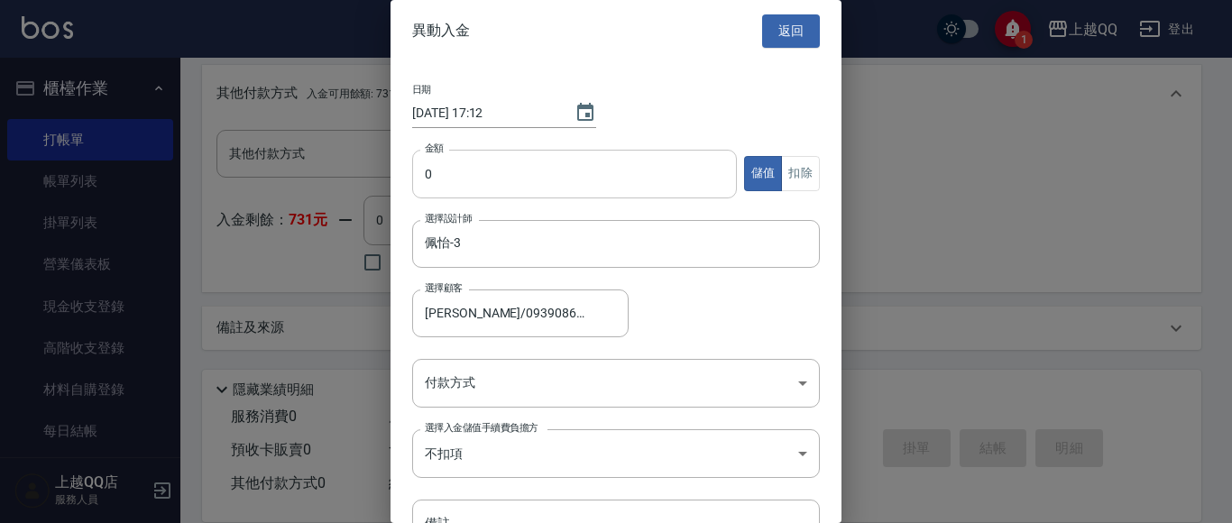
click at [429, 187] on input "0" at bounding box center [574, 174] width 325 height 49
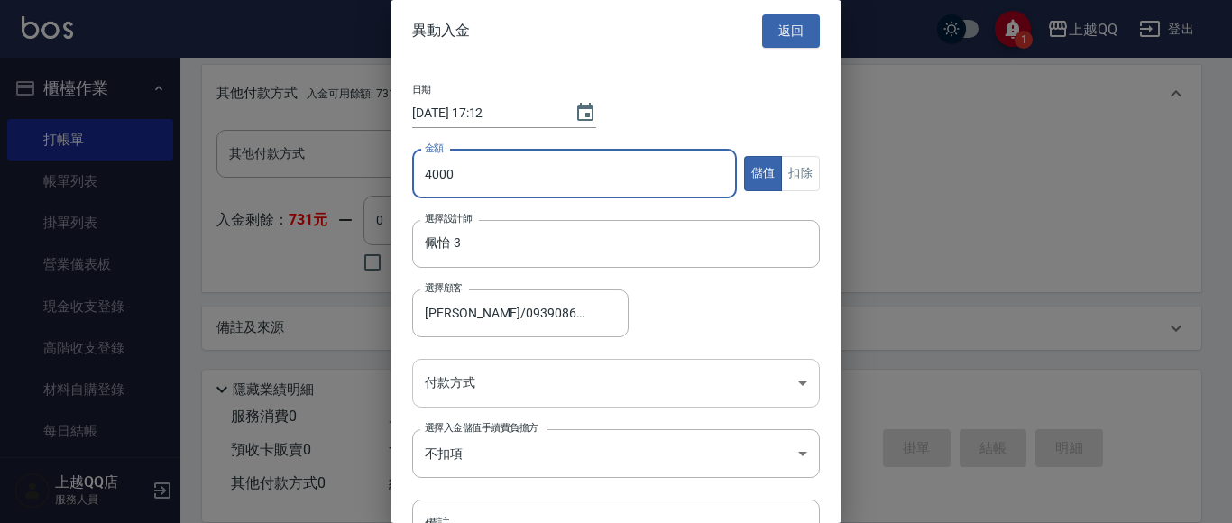
type input "4000"
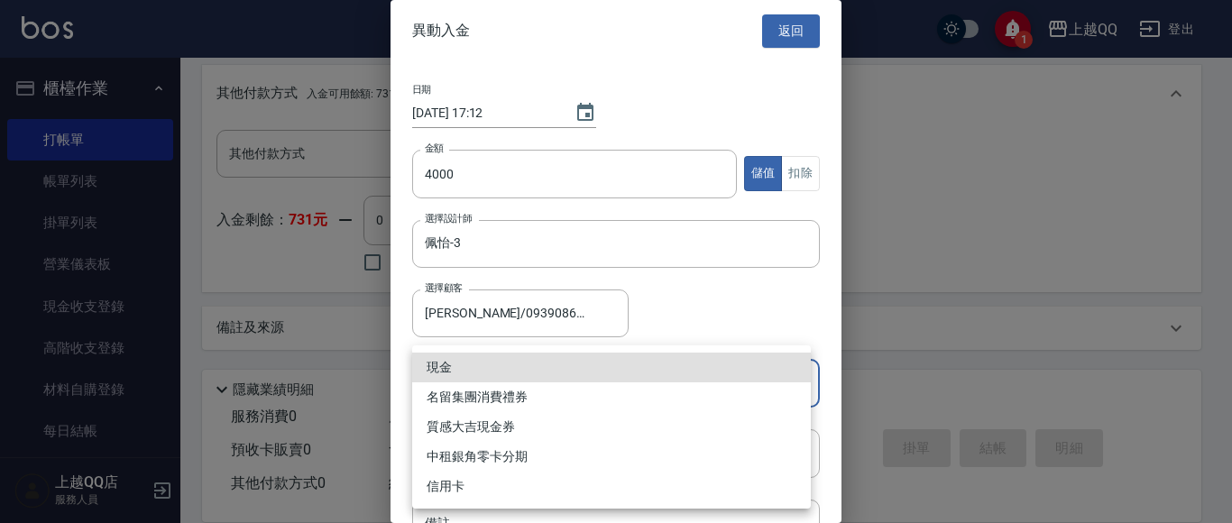
click at [569, 359] on li "現金" at bounding box center [611, 368] width 399 height 30
type input "現金"
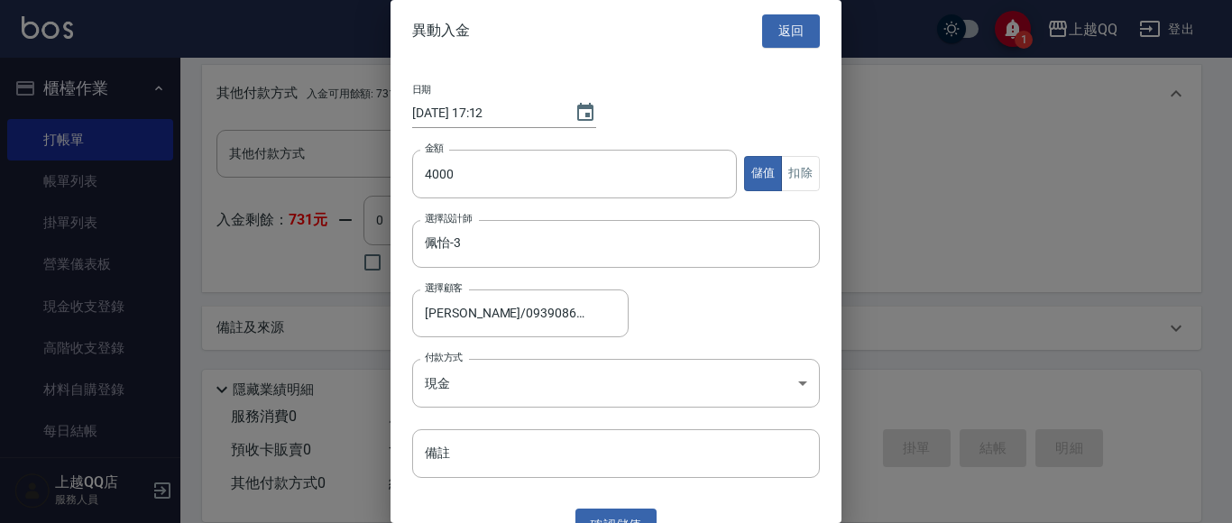
drag, startPoint x: 1231, startPoint y: 231, endPoint x: 1192, endPoint y: 323, distance: 100.2
click at [1222, 333] on div at bounding box center [616, 261] width 1232 height 523
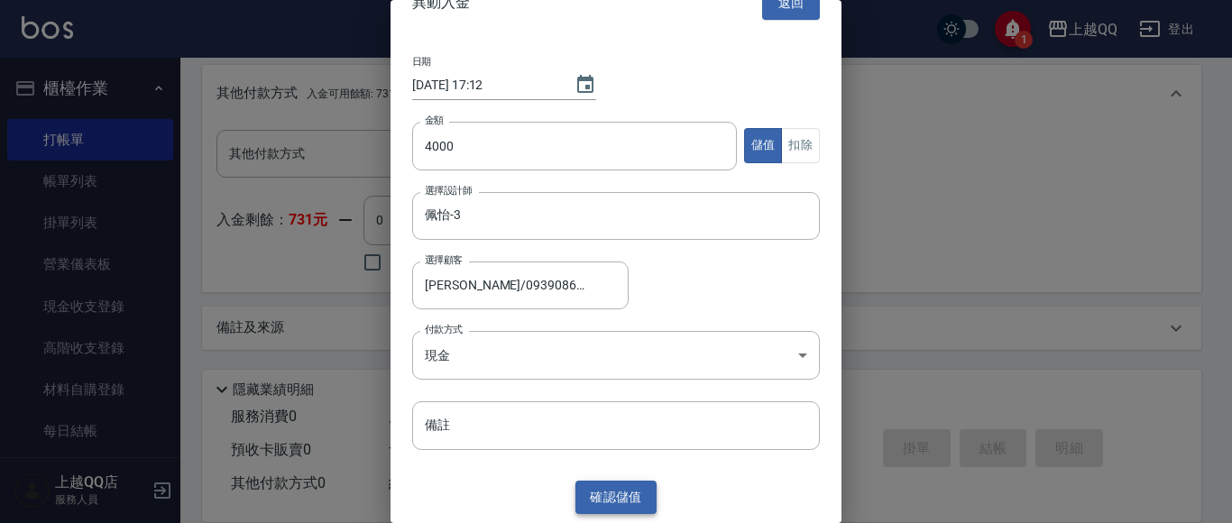
click at [612, 501] on button "確認 儲值" at bounding box center [616, 497] width 81 height 33
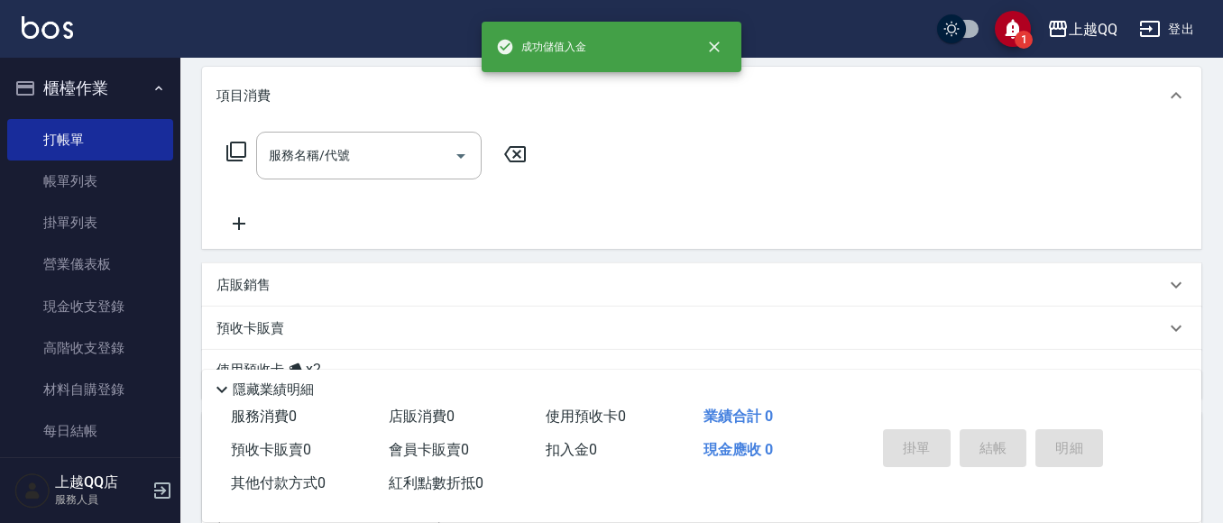
scroll to position [160, 0]
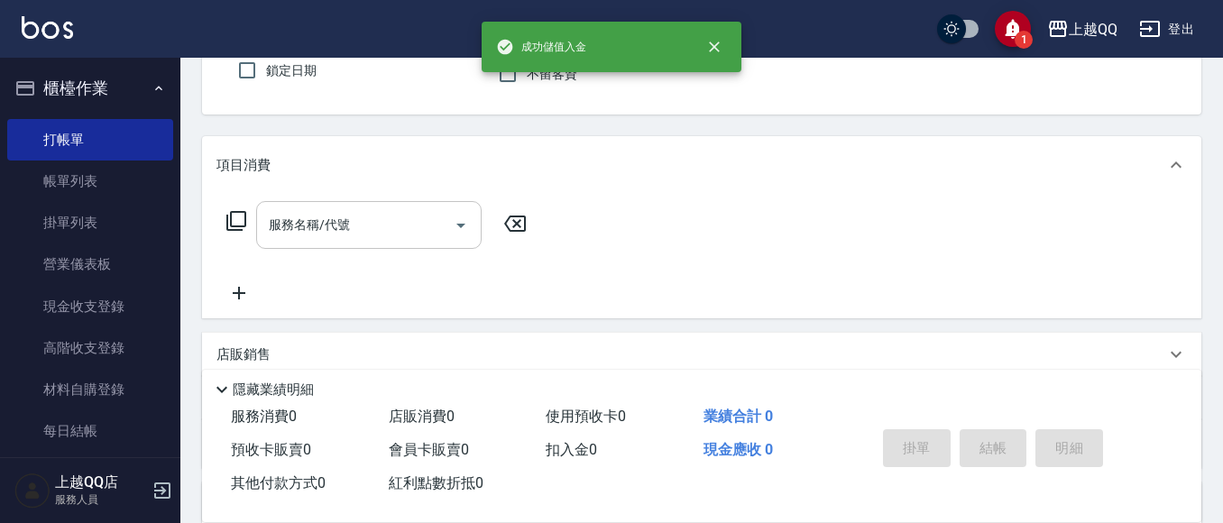
click at [375, 203] on div "服務名稱/代號" at bounding box center [369, 225] width 226 height 48
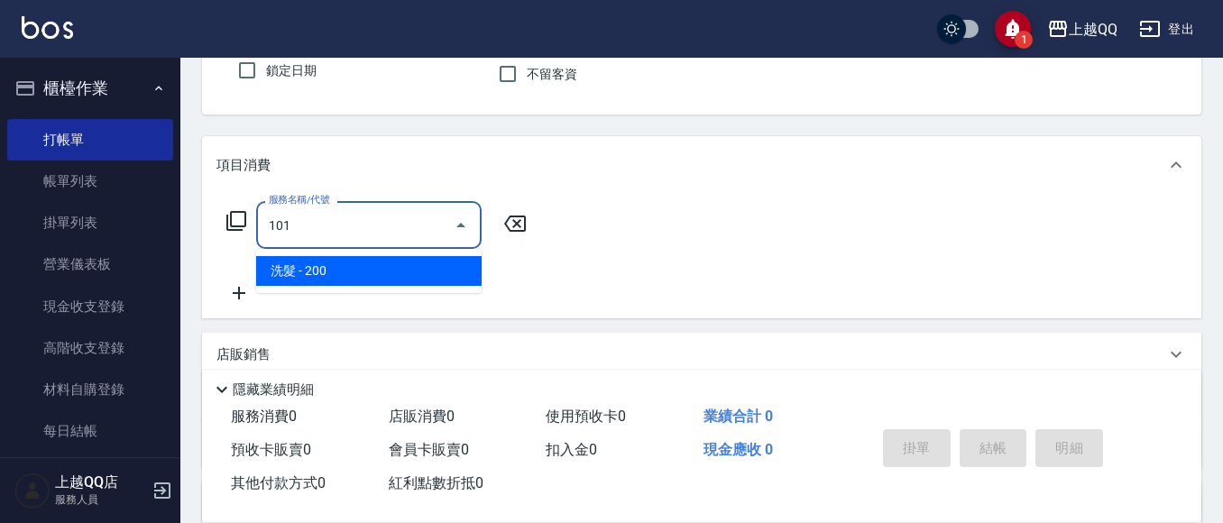
type input "洗髮(101)"
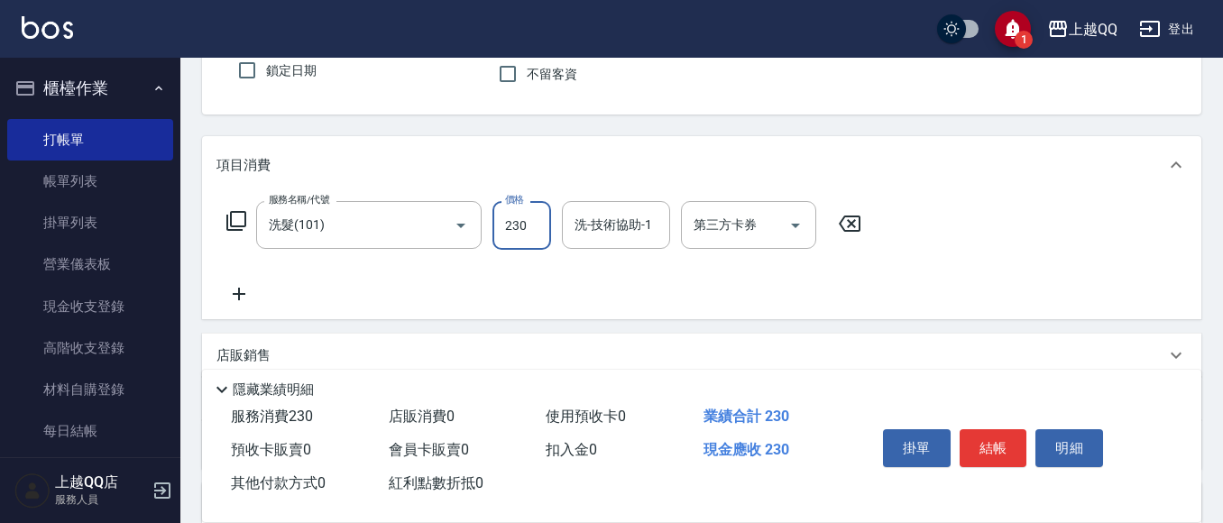
type input "230"
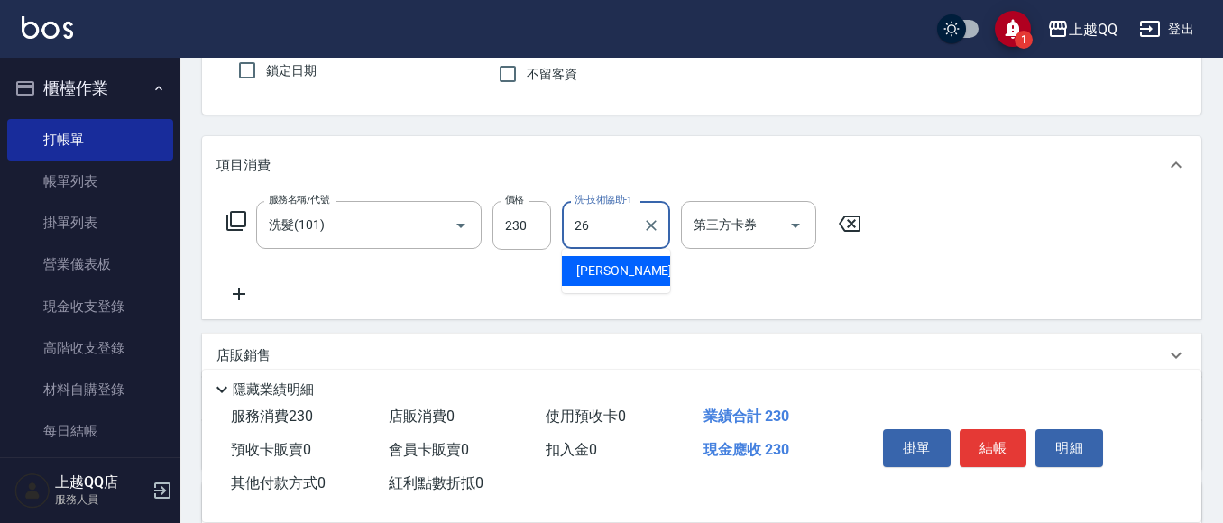
type input "[PERSON_NAME]-26"
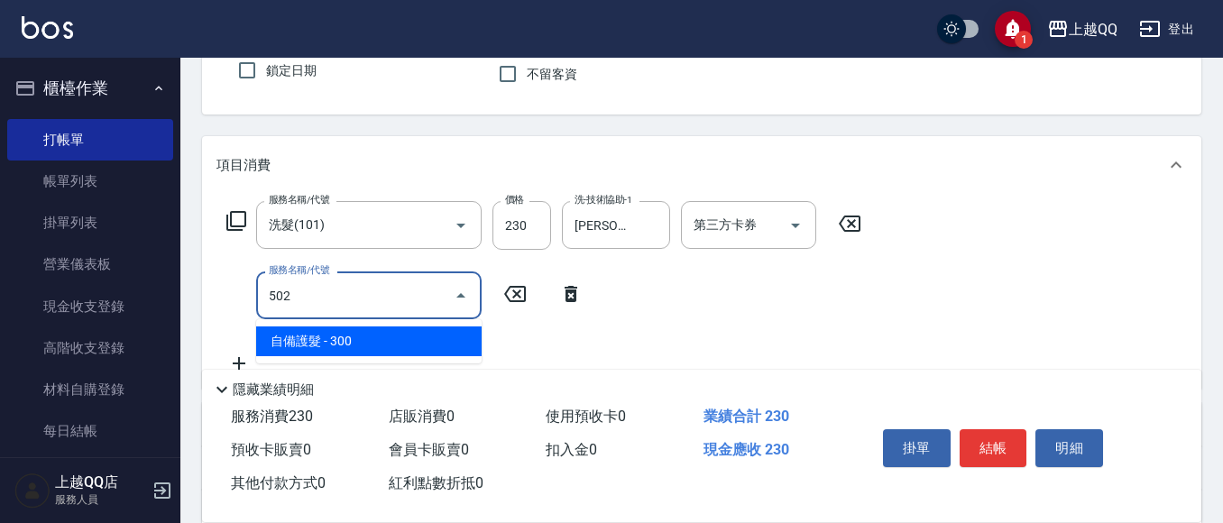
type input "自備護髮(502)"
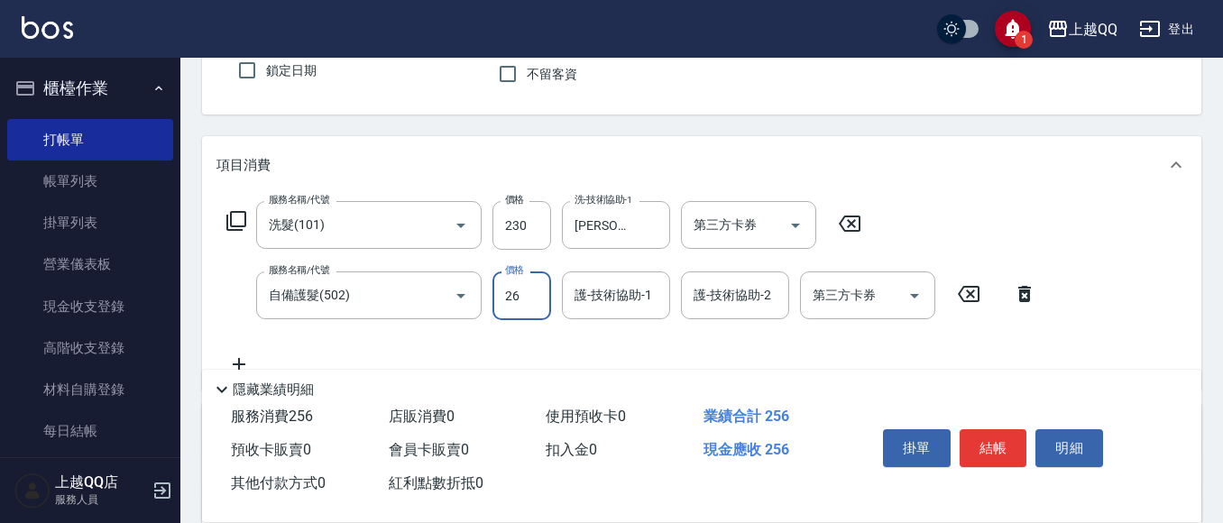
drag, startPoint x: 503, startPoint y: 284, endPoint x: 548, endPoint y: 139, distance: 151.8
click at [503, 284] on input "26" at bounding box center [522, 296] width 59 height 49
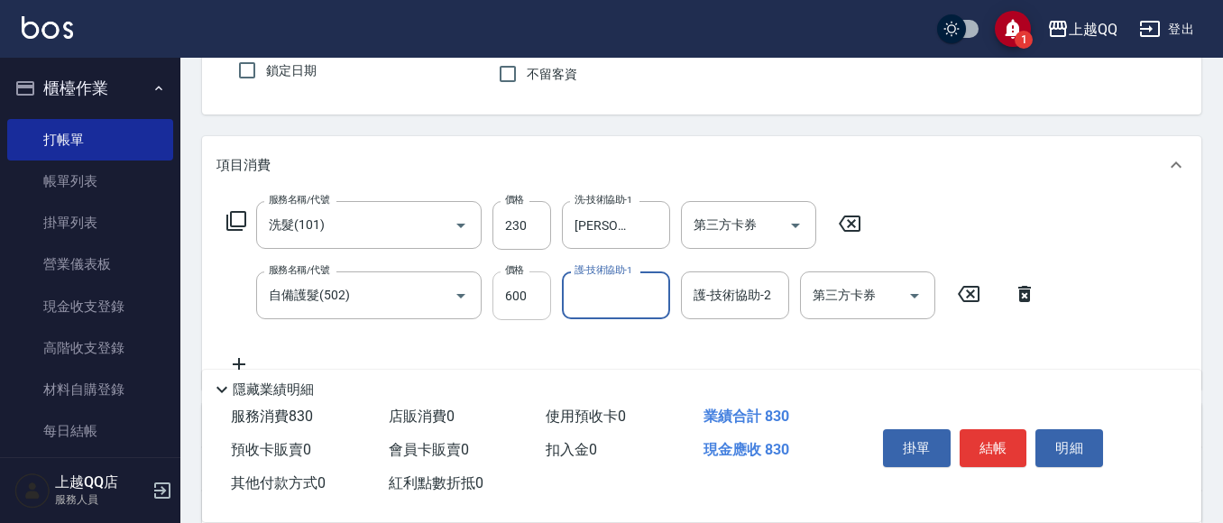
click at [526, 313] on input "600" at bounding box center [522, 296] width 59 height 49
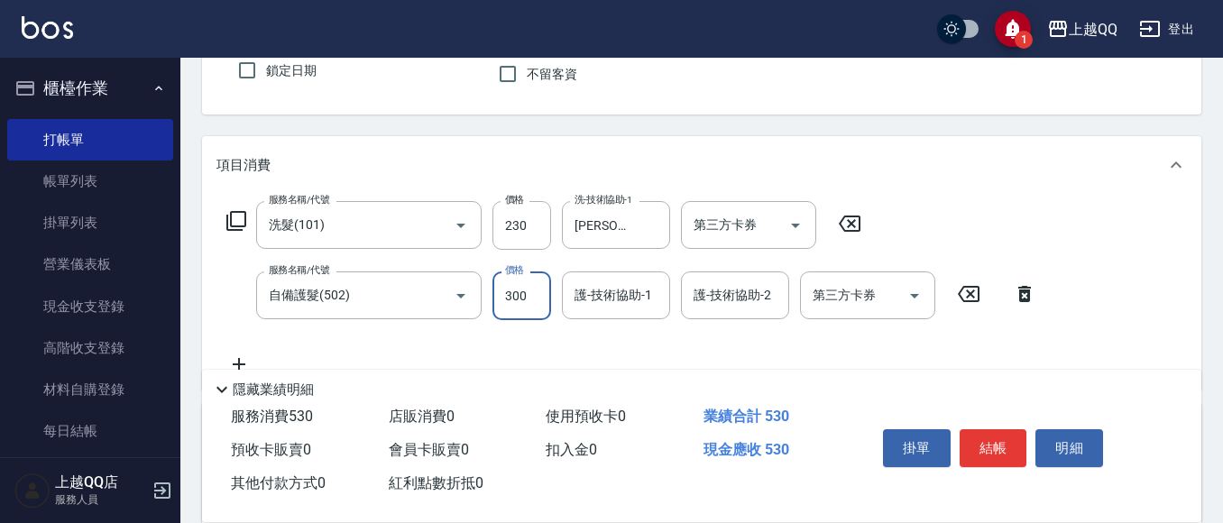
type input "300"
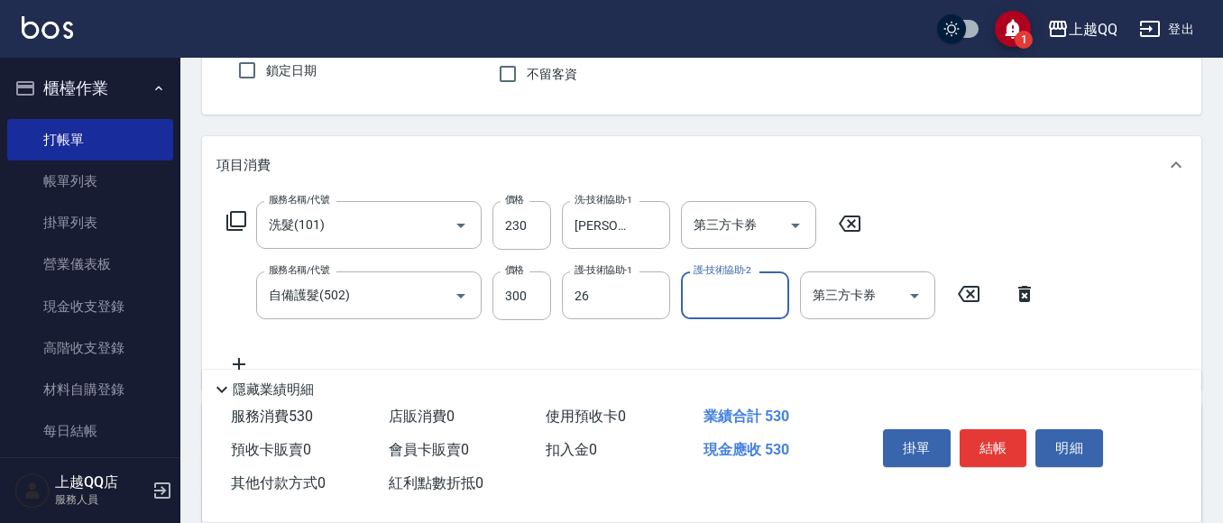
type input "[PERSON_NAME]-26"
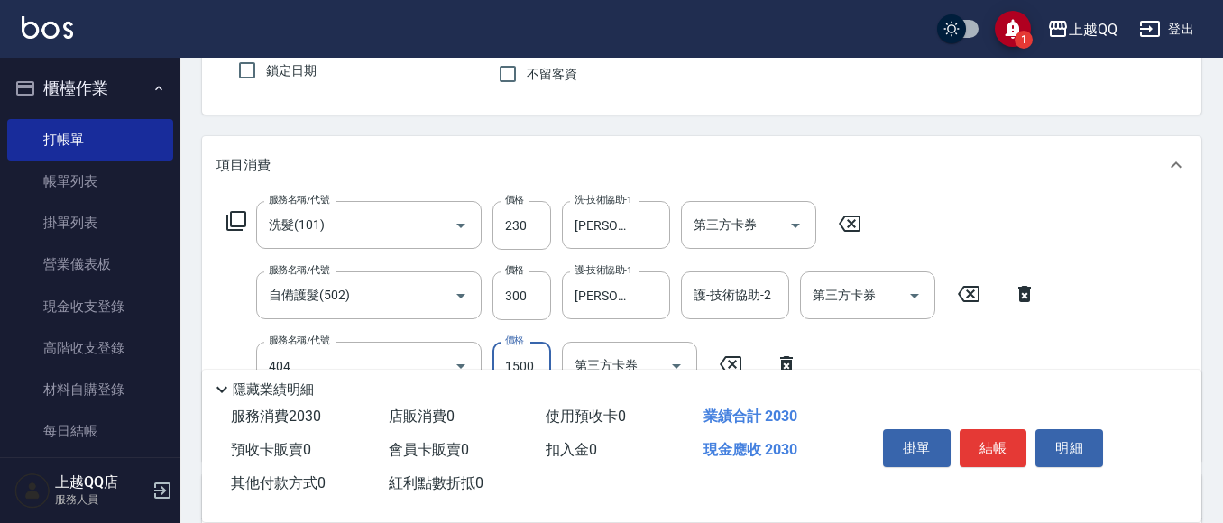
type input "設計染髮(404)"
type input "1800"
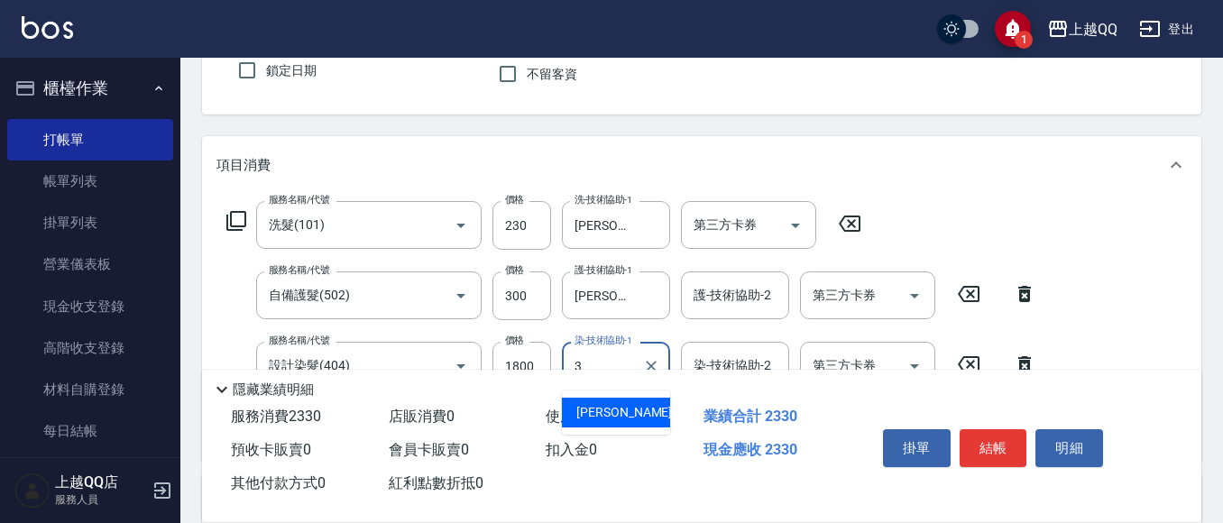
type input "佩怡-3"
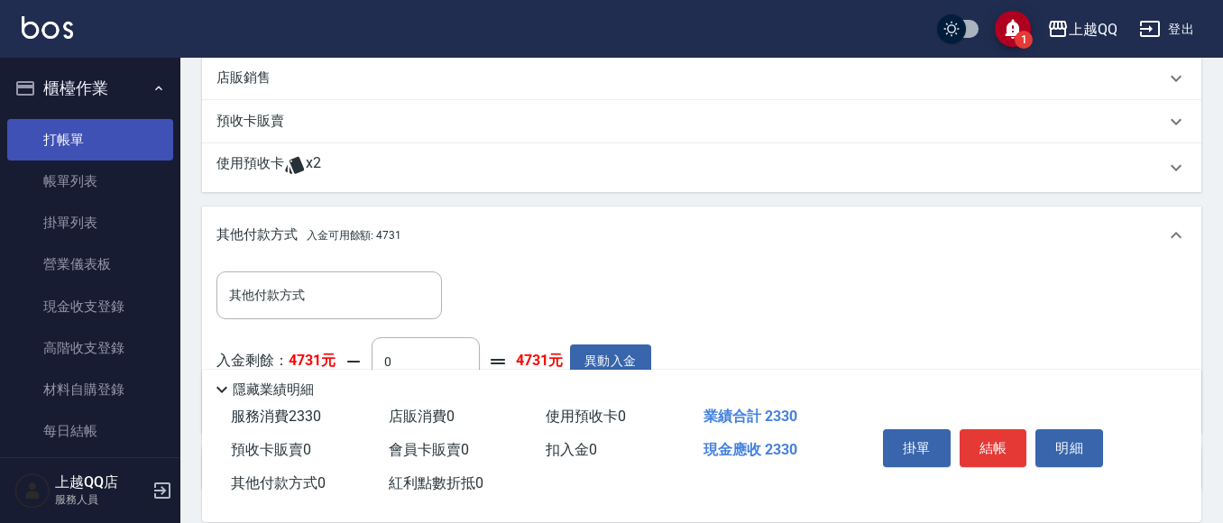
scroll to position [558, 0]
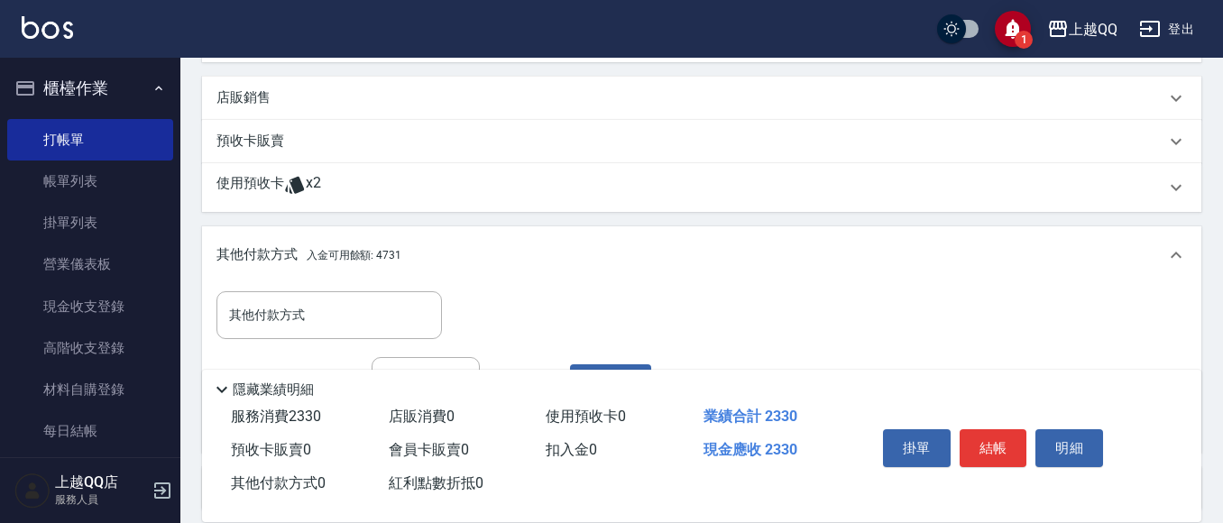
click at [225, 96] on p "店販銷售" at bounding box center [243, 97] width 54 height 19
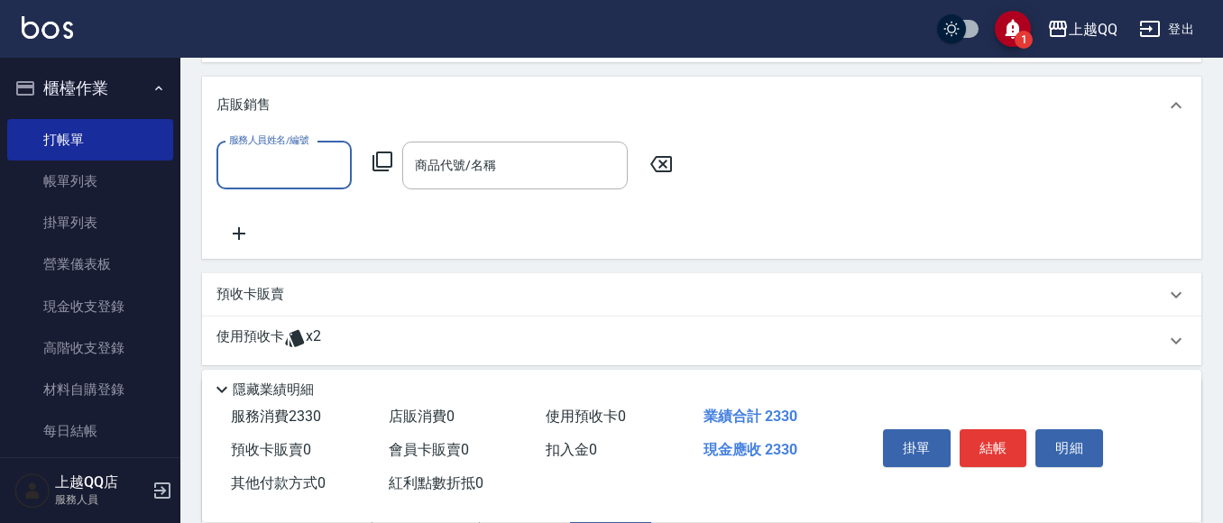
scroll to position [1, 0]
type input "佩怡-3"
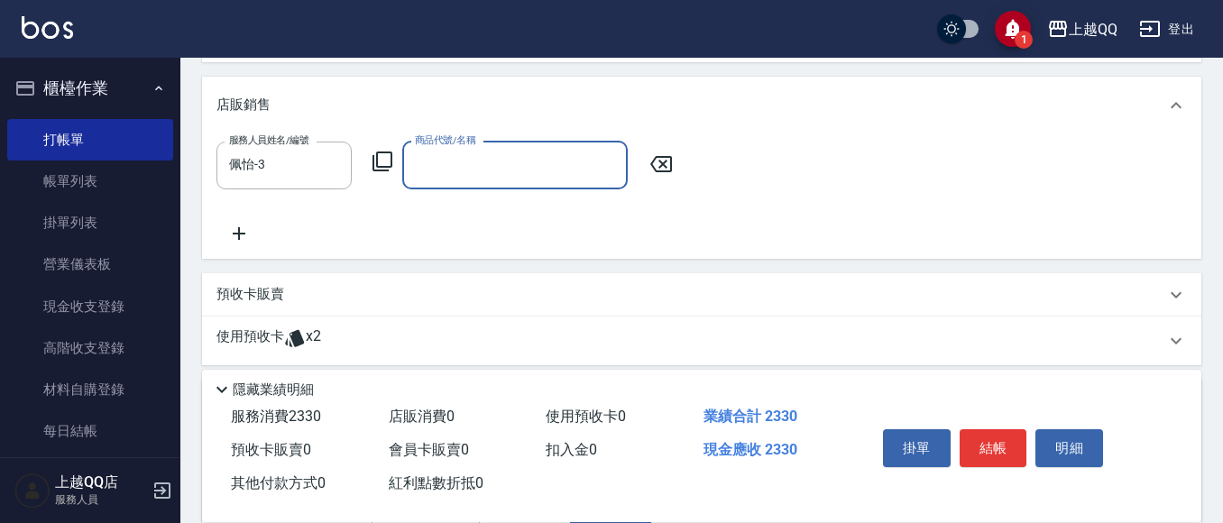
click at [382, 167] on icon at bounding box center [383, 162] width 20 height 20
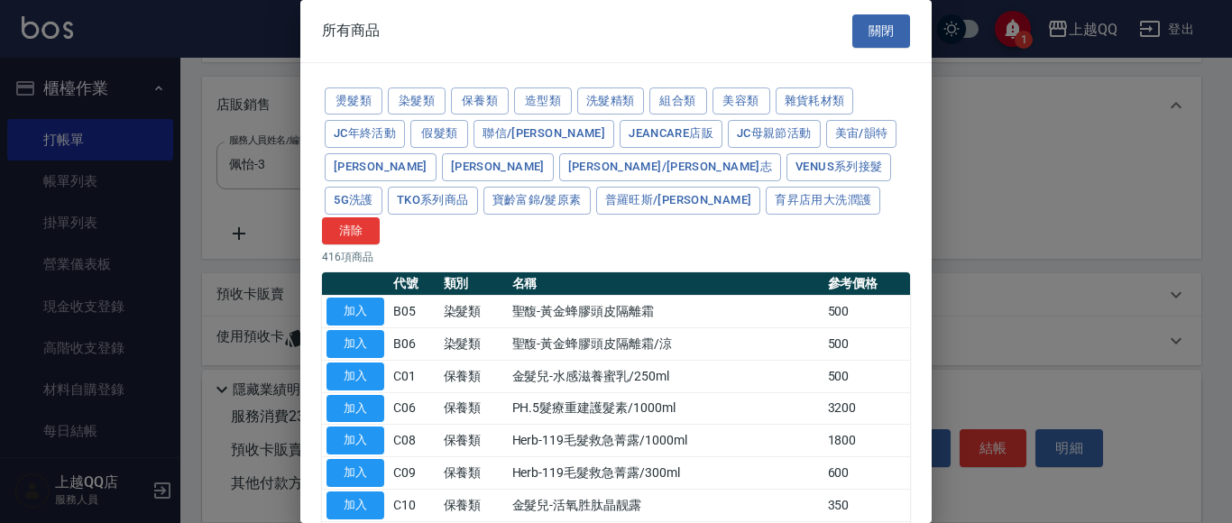
click at [446, 106] on div "燙髮類 染髮類 保養類 造型類 洗髮精類 組合類 美容類 雜貨耗材類 JC年終活動 假髮類 聯信/鳥慧 JeanCare店販 JC母親節活動 美宙/韻特 晨宏…" at bounding box center [616, 165] width 588 height 161
click at [435, 98] on button "染髮類" at bounding box center [417, 101] width 58 height 28
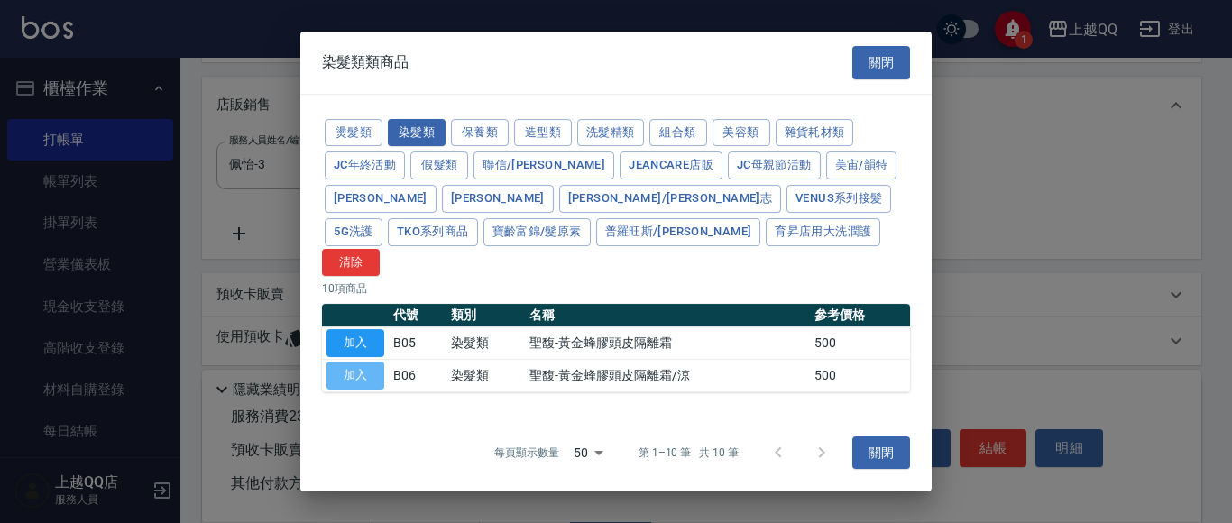
drag, startPoint x: 342, startPoint y: 361, endPoint x: 361, endPoint y: 364, distance: 19.1
click at [342, 363] on button "加入" at bounding box center [356, 376] width 58 height 28
type input "聖馥-黃金蜂膠頭皮隔離霜/涼"
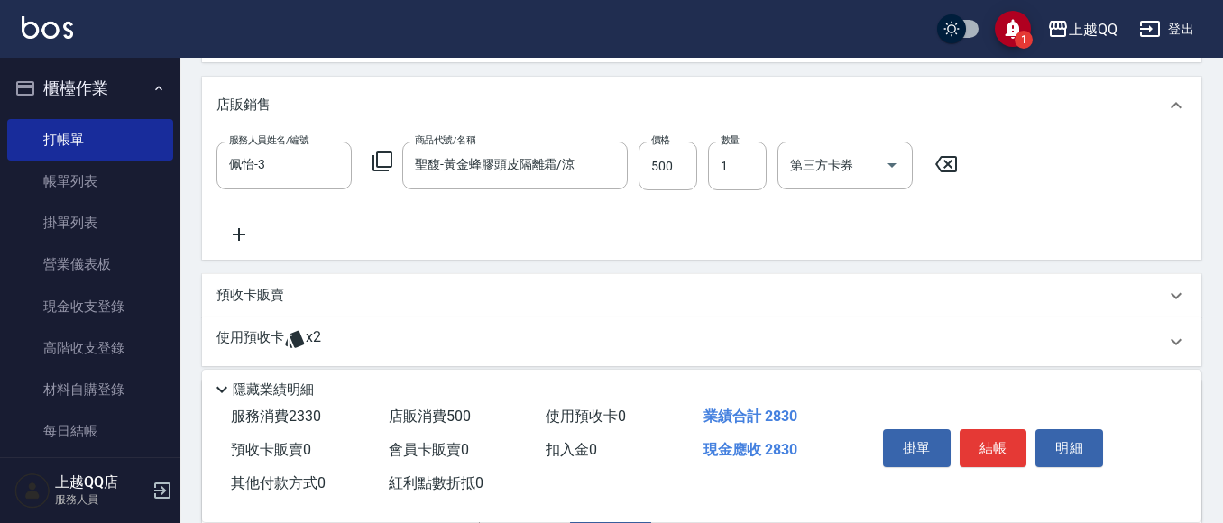
scroll to position [873, 0]
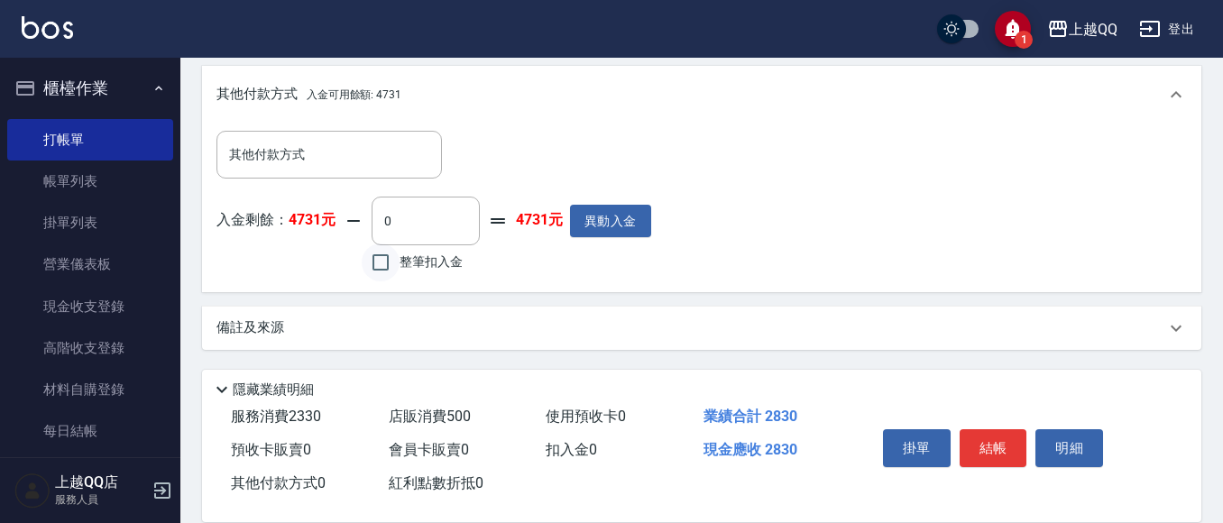
click at [382, 272] on input "整筆扣入金" at bounding box center [381, 263] width 38 height 38
checkbox input "true"
type input "2830"
click at [972, 434] on button "結帳" at bounding box center [994, 448] width 68 height 38
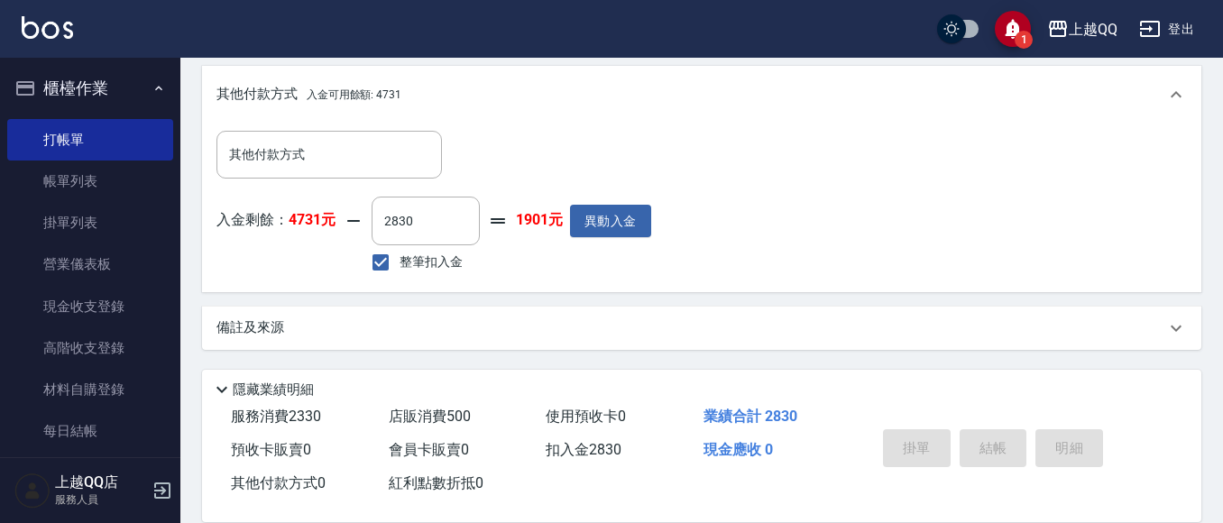
type input "[DATE] 17:12"
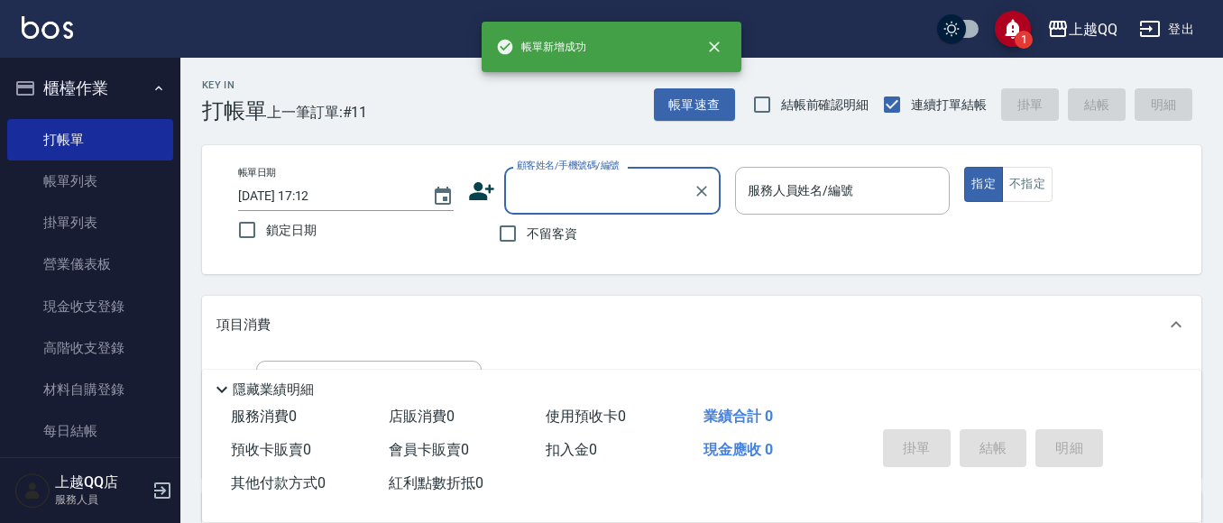
scroll to position [0, 0]
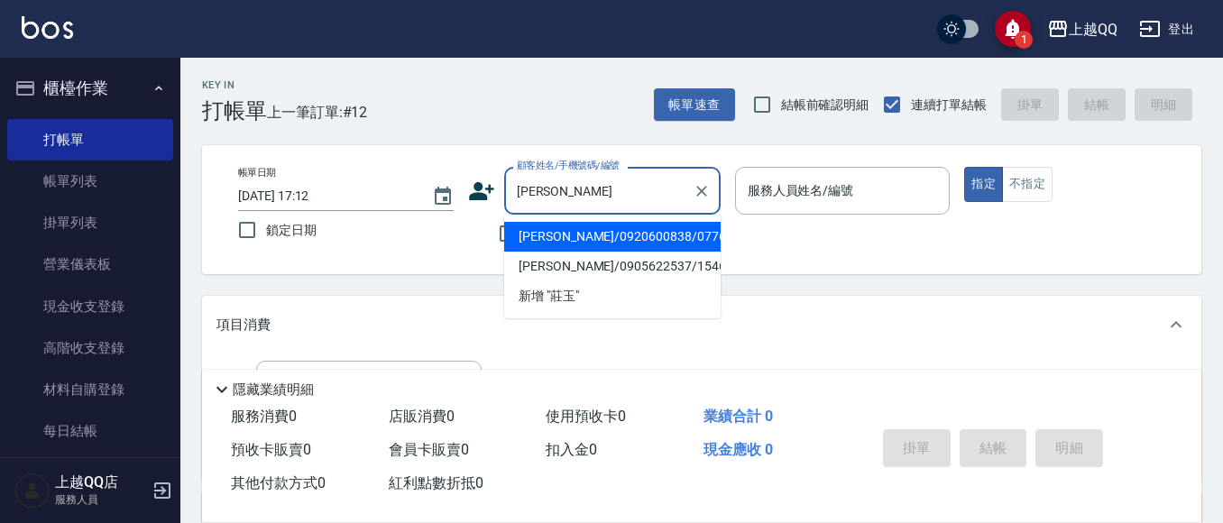
click at [705, 245] on li "[PERSON_NAME]/0920600838/0776" at bounding box center [612, 237] width 216 height 30
type input "[PERSON_NAME]/0920600838/0776"
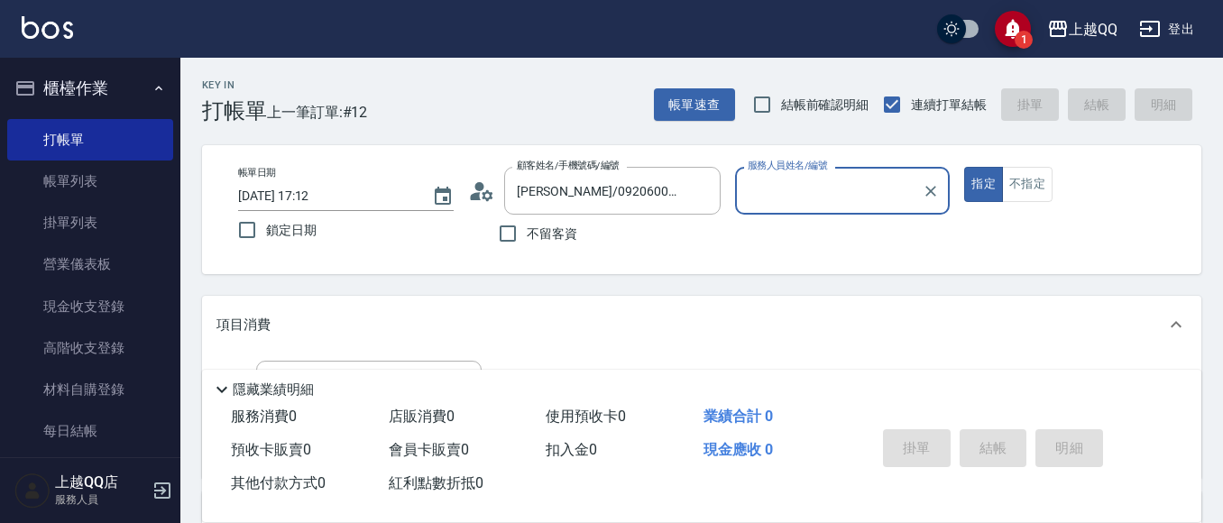
type input "佩怡-3"
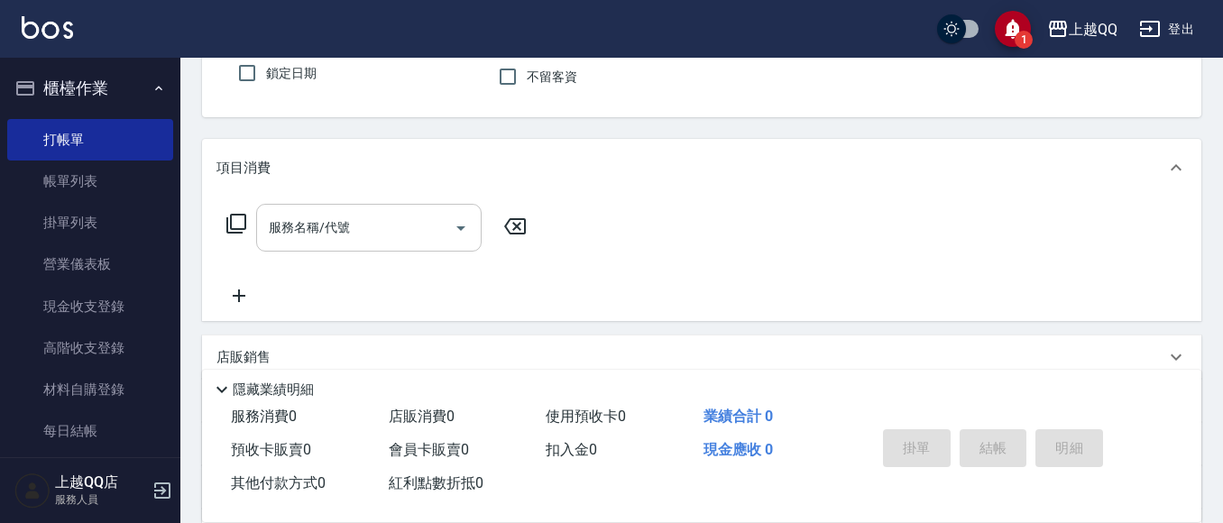
click at [381, 240] on input "服務名稱/代號" at bounding box center [355, 228] width 182 height 32
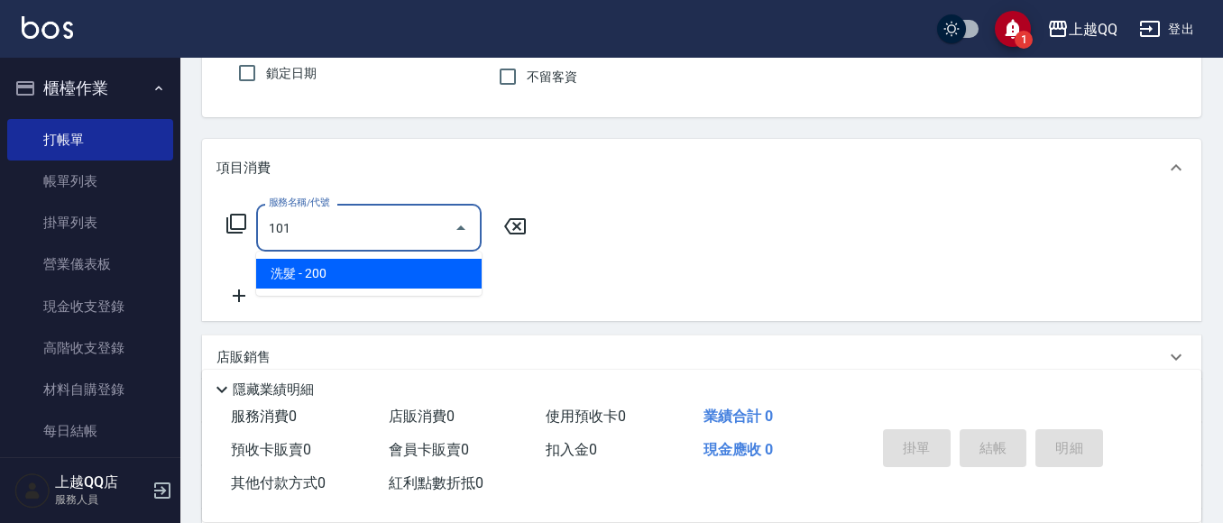
type input "洗髮(101)"
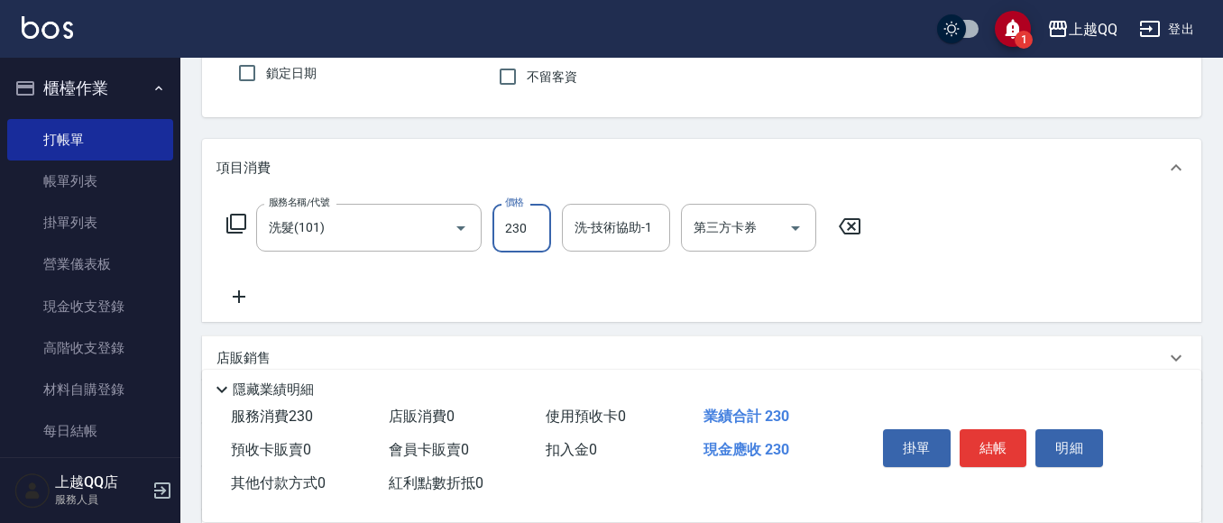
type input "230"
type input "佩怡-3"
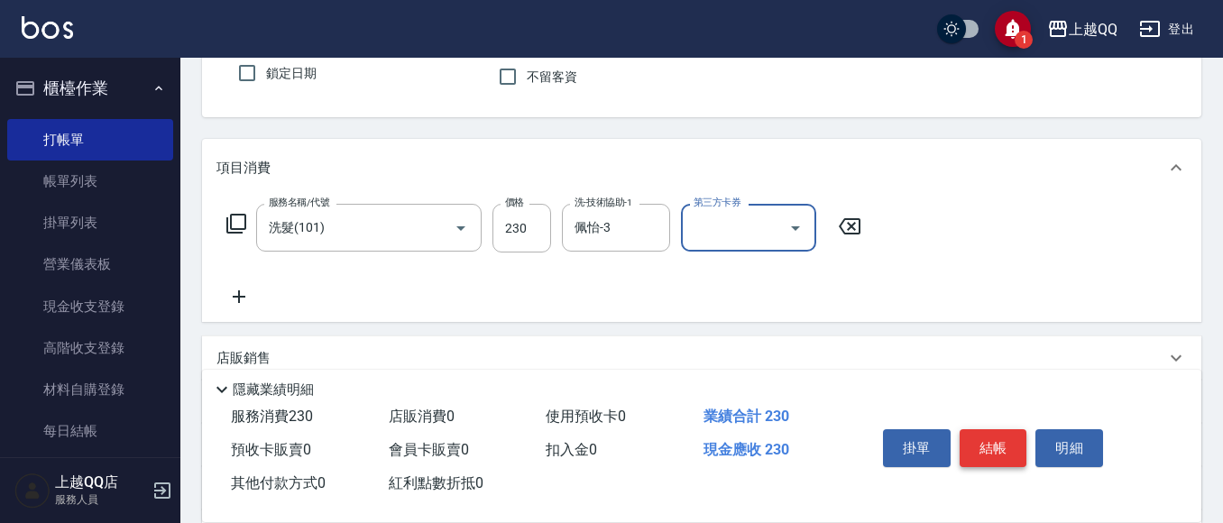
click at [1000, 440] on button "結帳" at bounding box center [994, 448] width 68 height 38
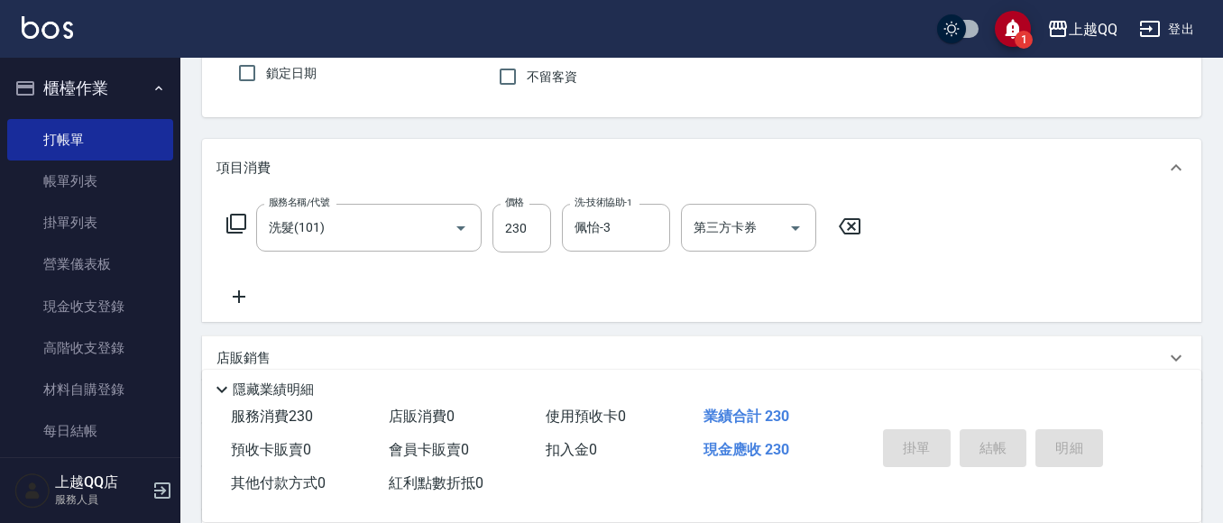
type input "[DATE] 17:13"
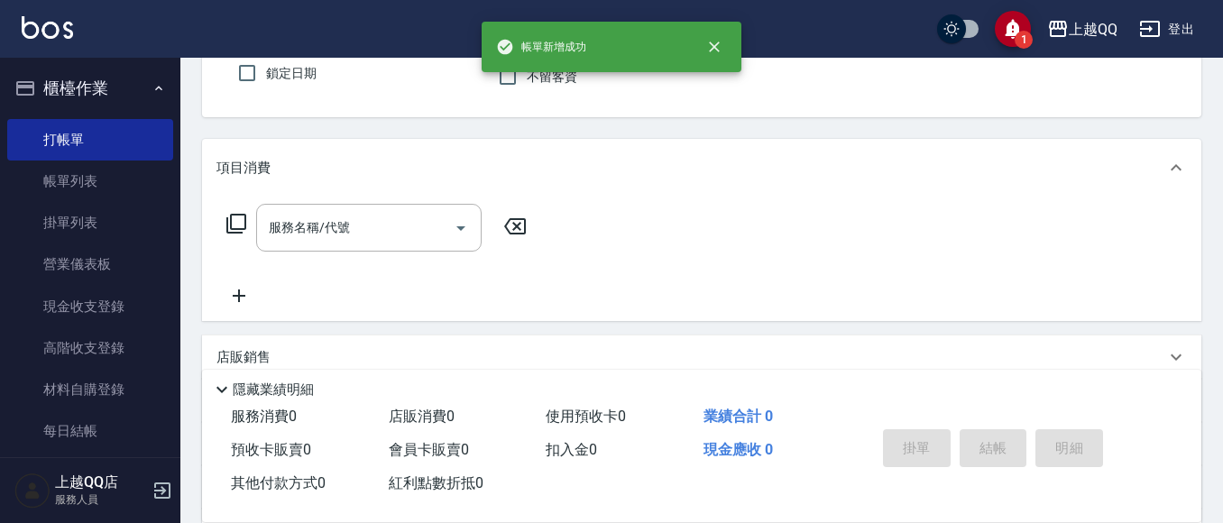
scroll to position [67, 0]
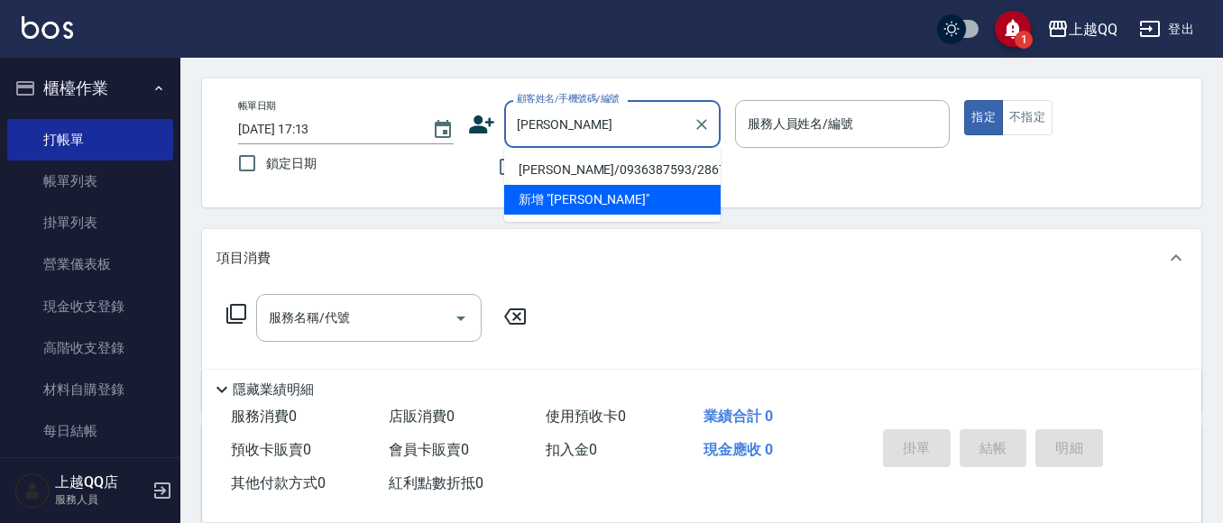
click at [515, 168] on li "[PERSON_NAME]/0936387593/2867" at bounding box center [612, 170] width 216 height 30
type input "[PERSON_NAME]/0936387593/2867"
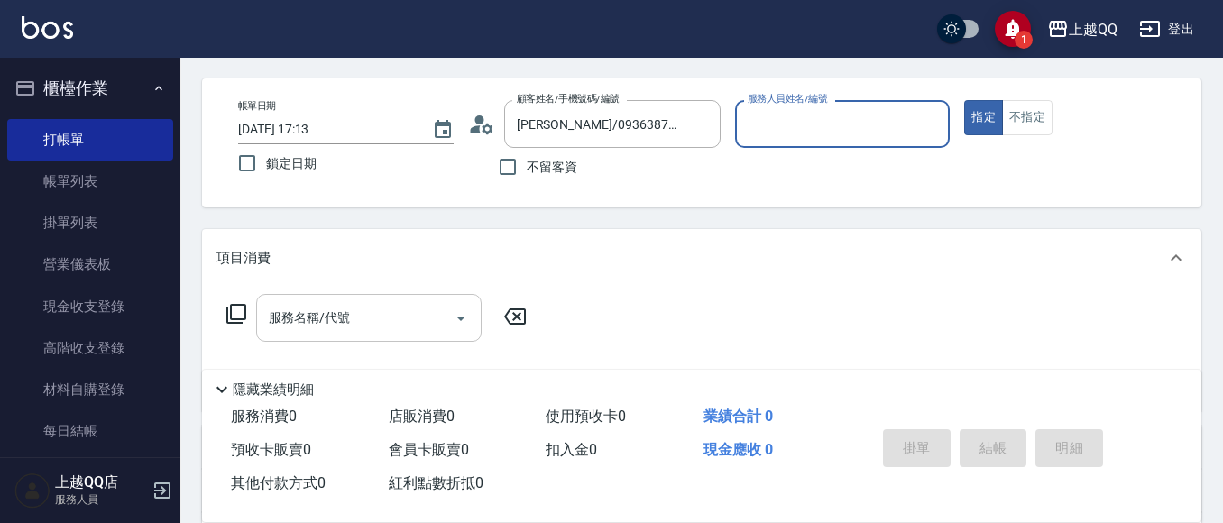
type input "佩怡-3"
click at [400, 337] on div "服務名稱/代號" at bounding box center [369, 318] width 226 height 48
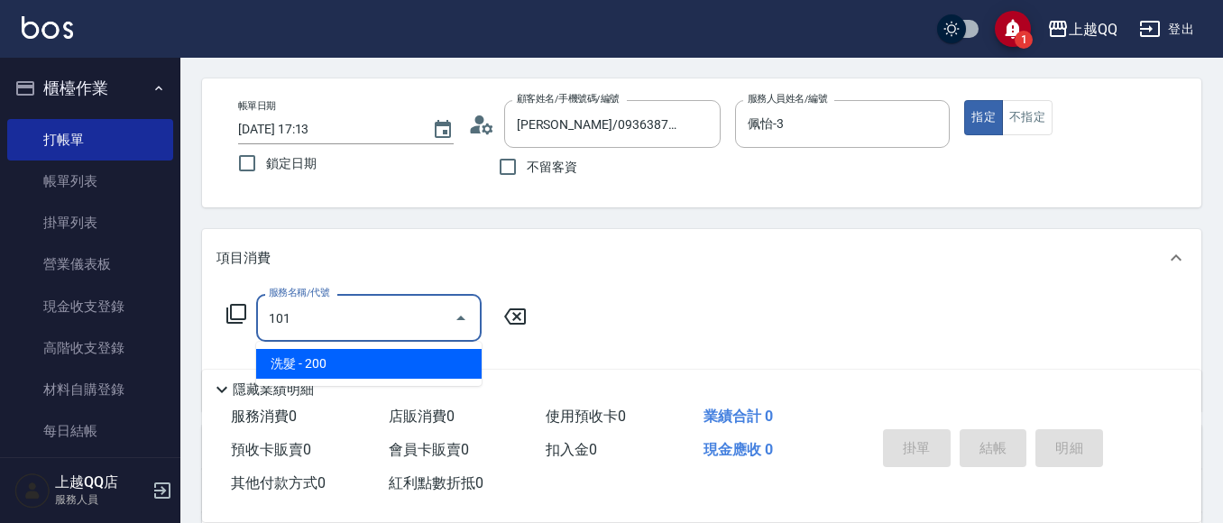
type input "洗髮(101)"
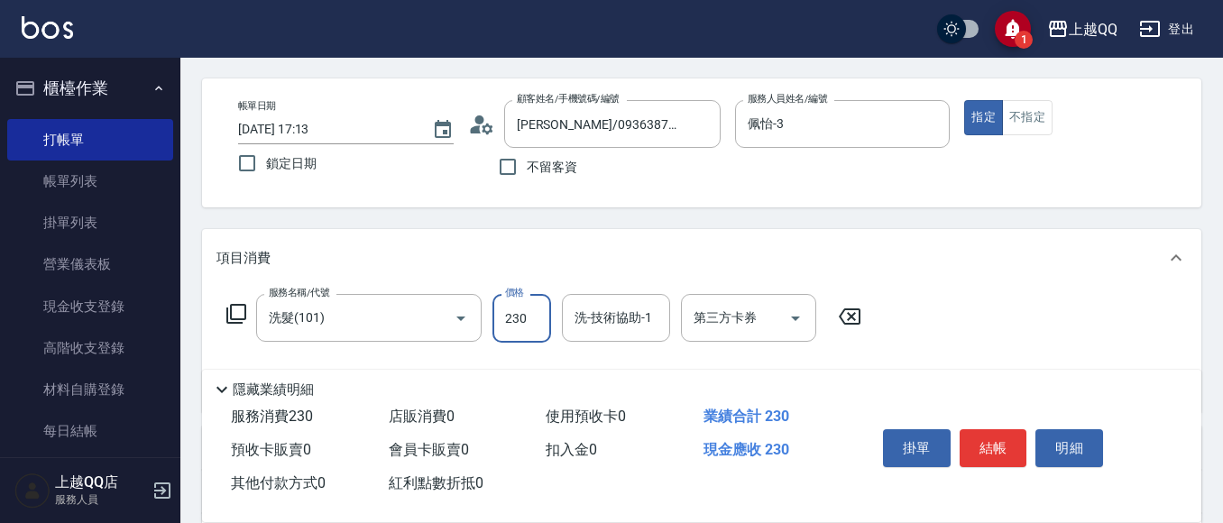
type input "230"
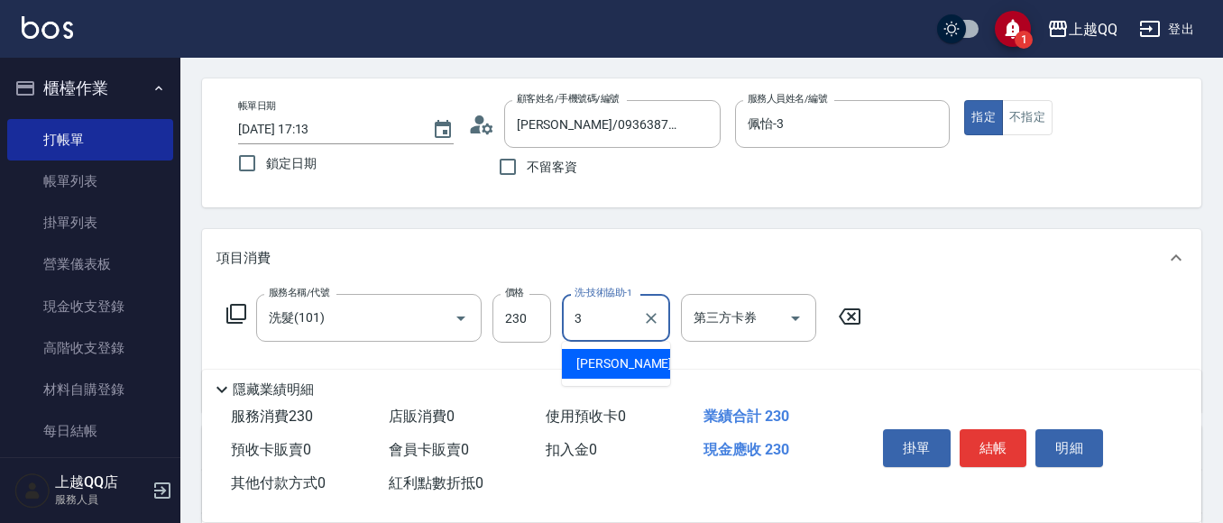
type input "佩怡-3"
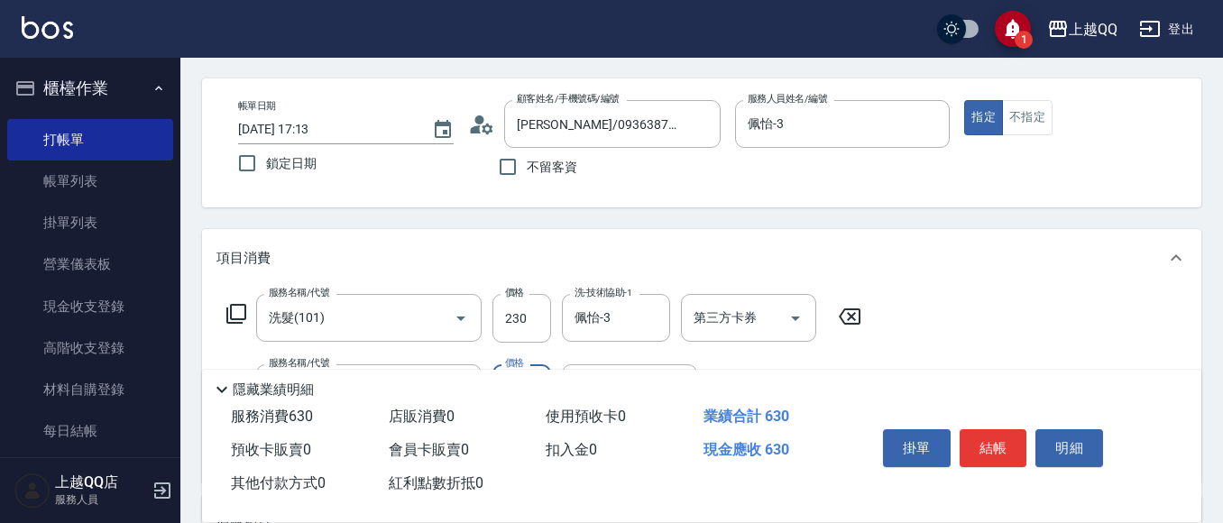
type input "指定單剪(203)"
type input "350"
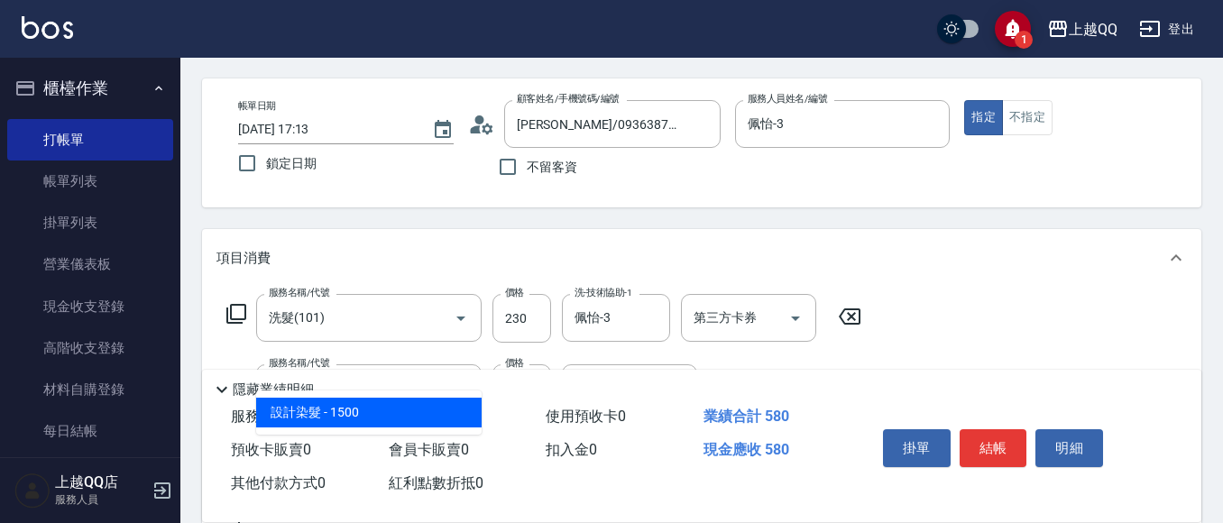
type input "設計染髮(404)"
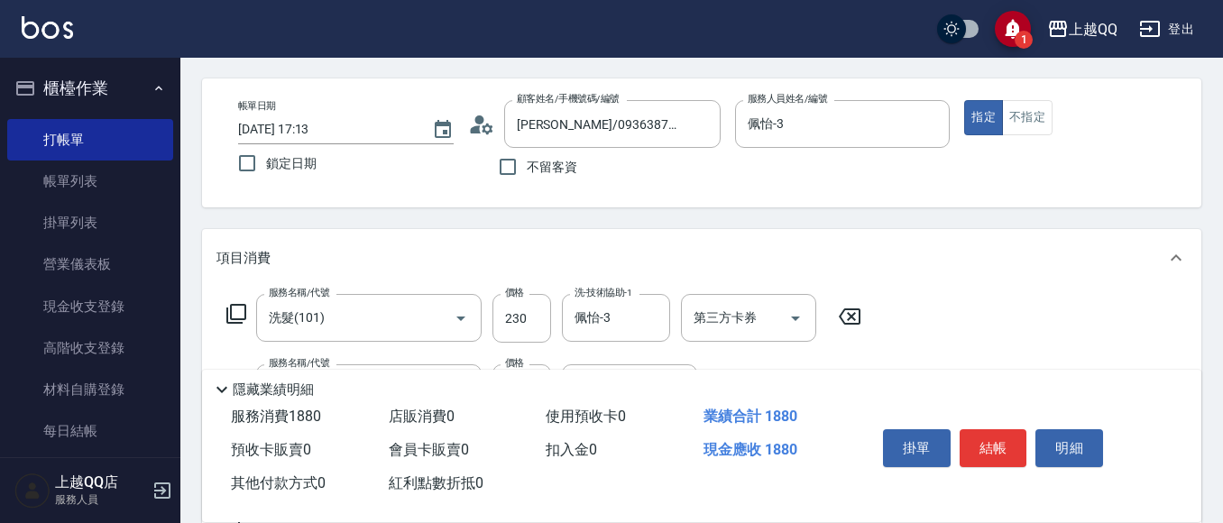
type input "1300"
type input "佩怡-3"
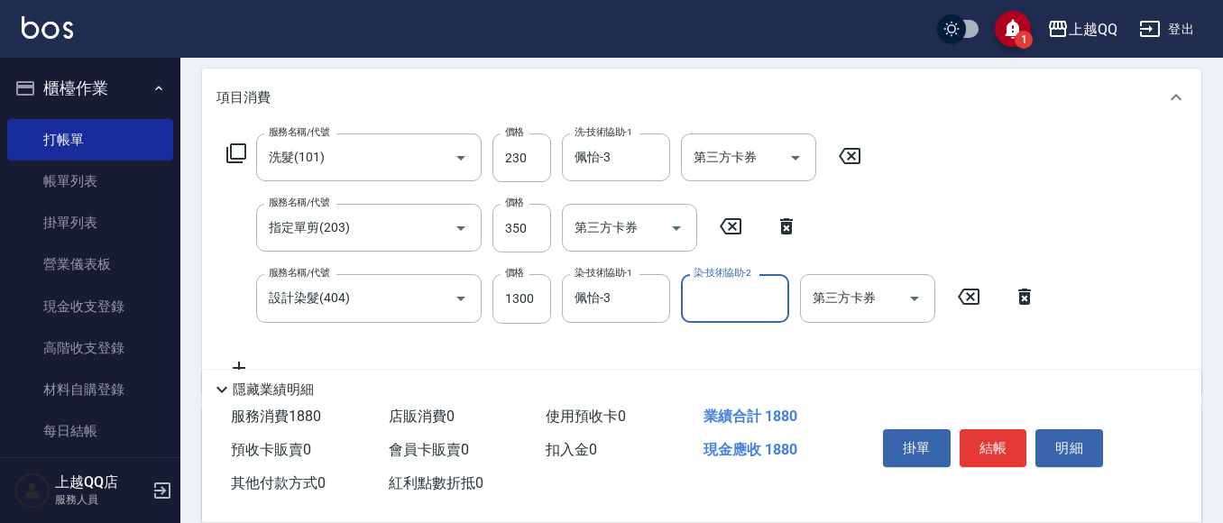
scroll to position [247, 0]
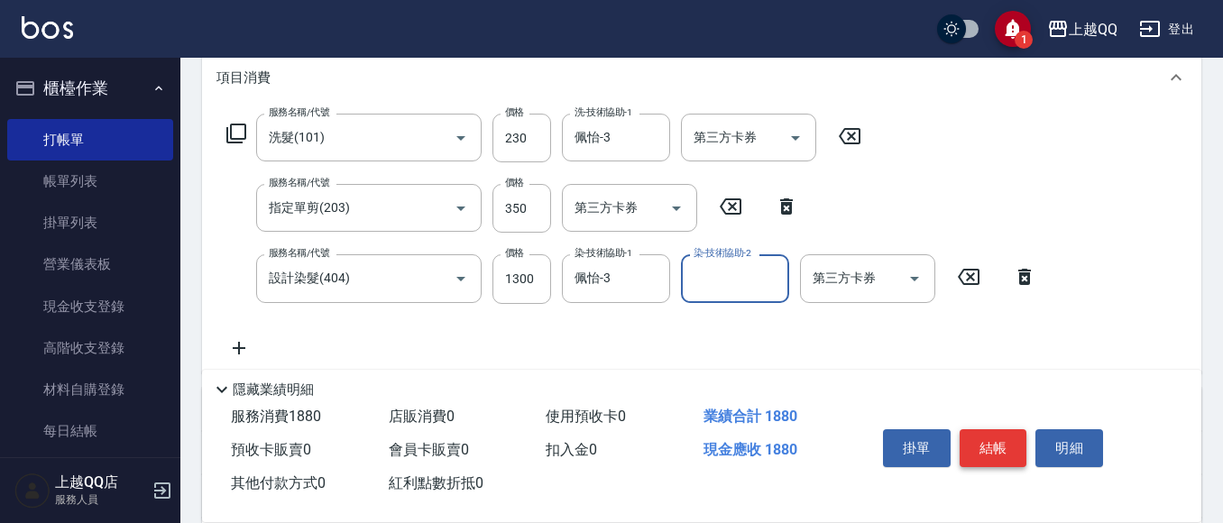
click at [991, 434] on button "結帳" at bounding box center [994, 448] width 68 height 38
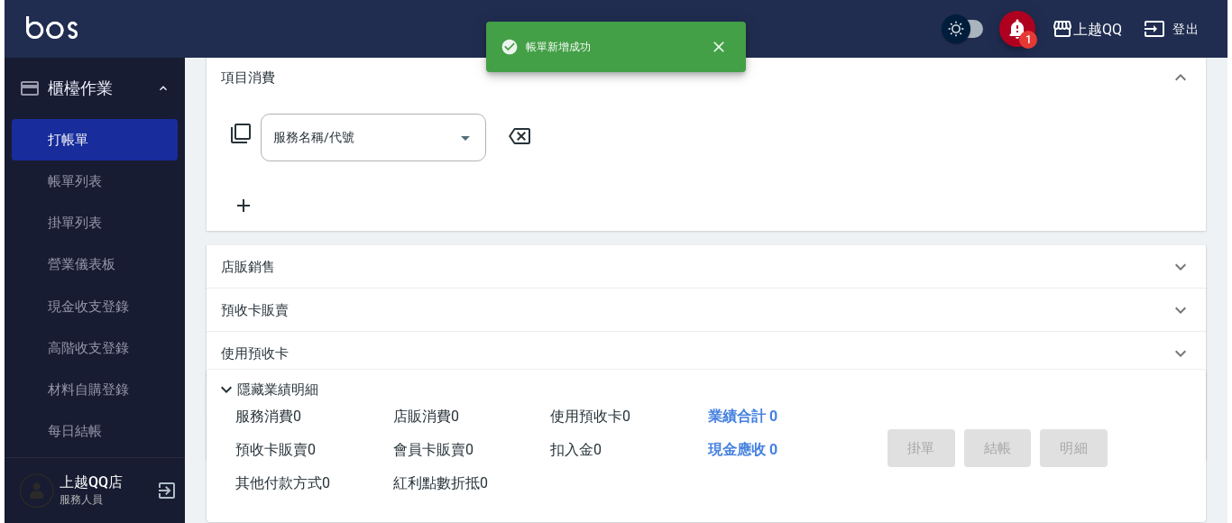
scroll to position [0, 0]
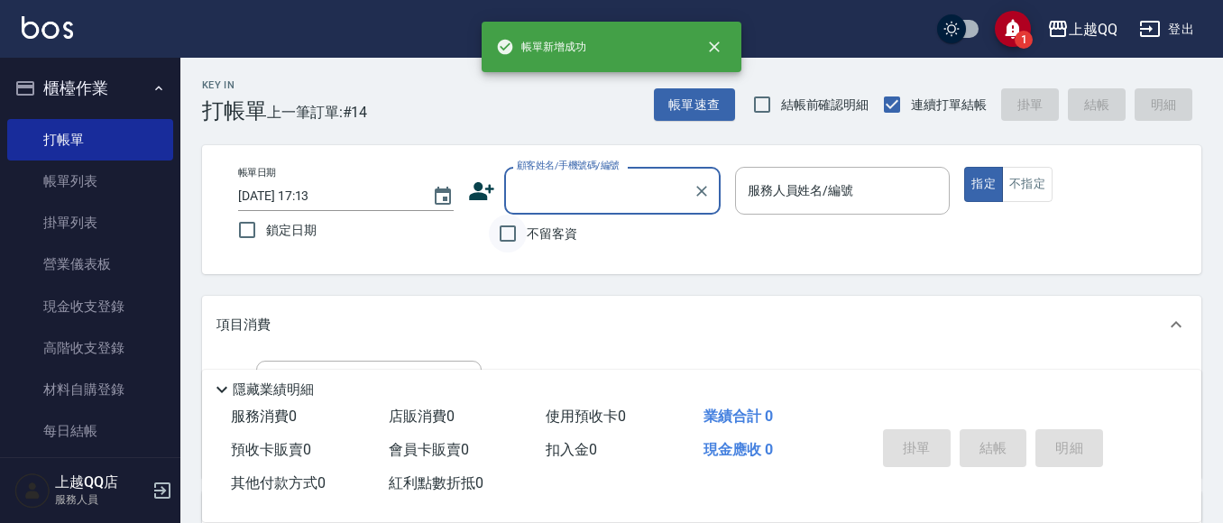
click at [523, 235] on input "不留客資" at bounding box center [508, 234] width 38 height 38
checkbox input "true"
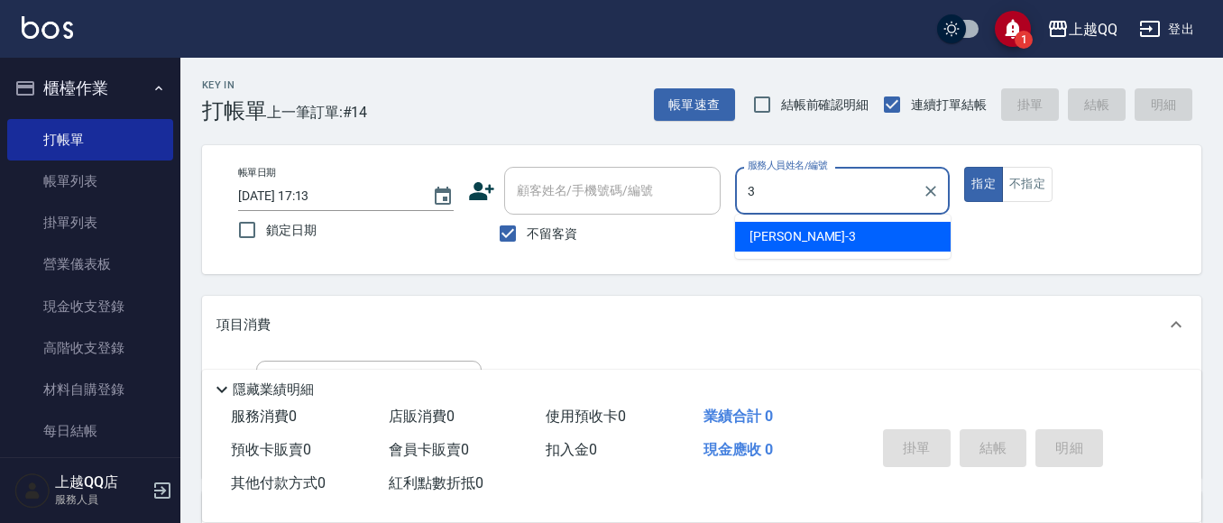
type input "佩怡-3"
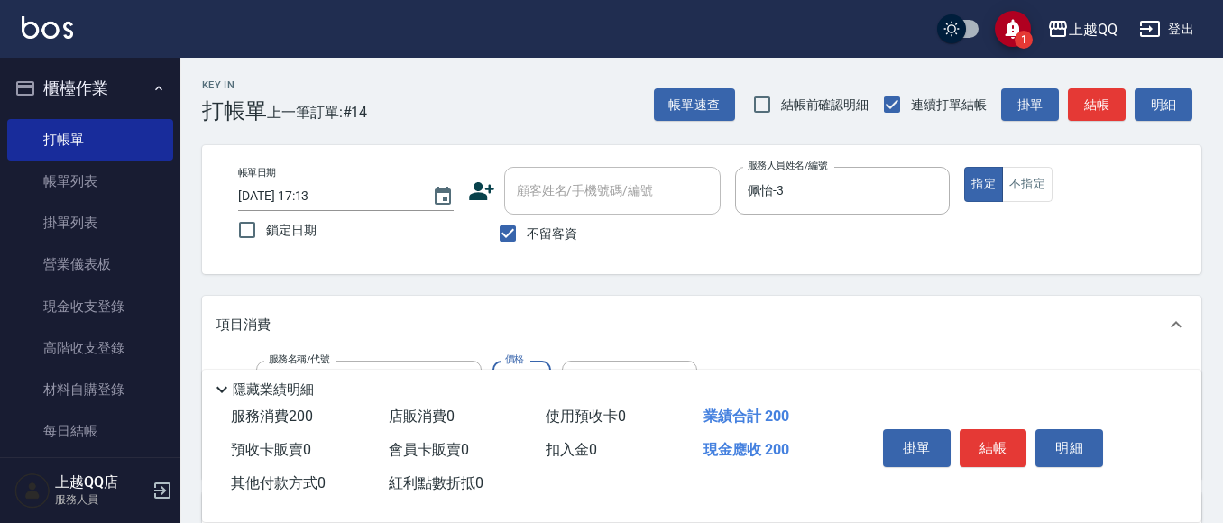
type input "洗髮(101)"
type input "250"
type input "佩怡-3"
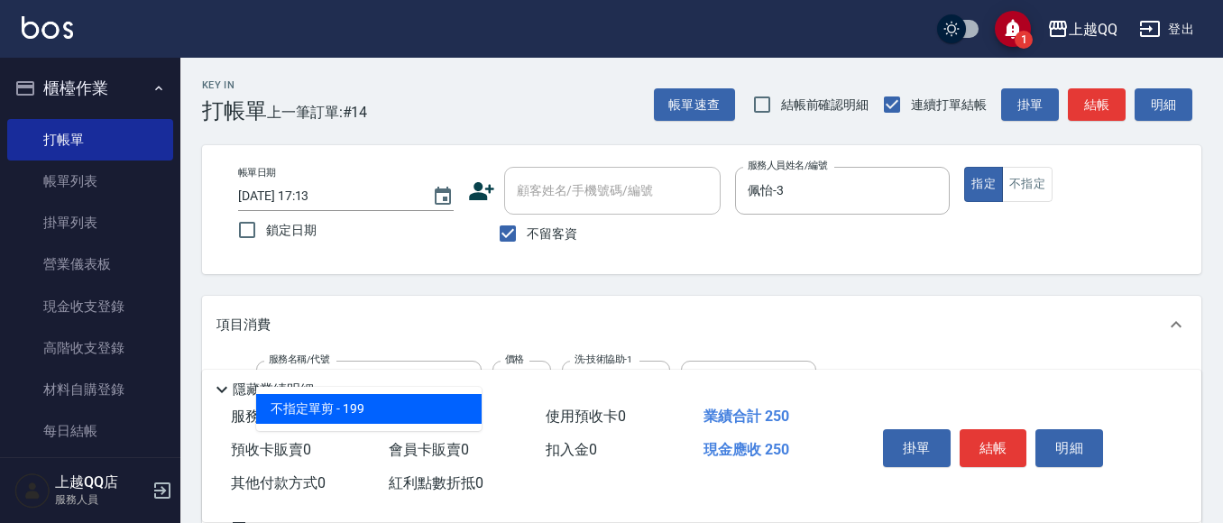
type input "不指定單剪(202)"
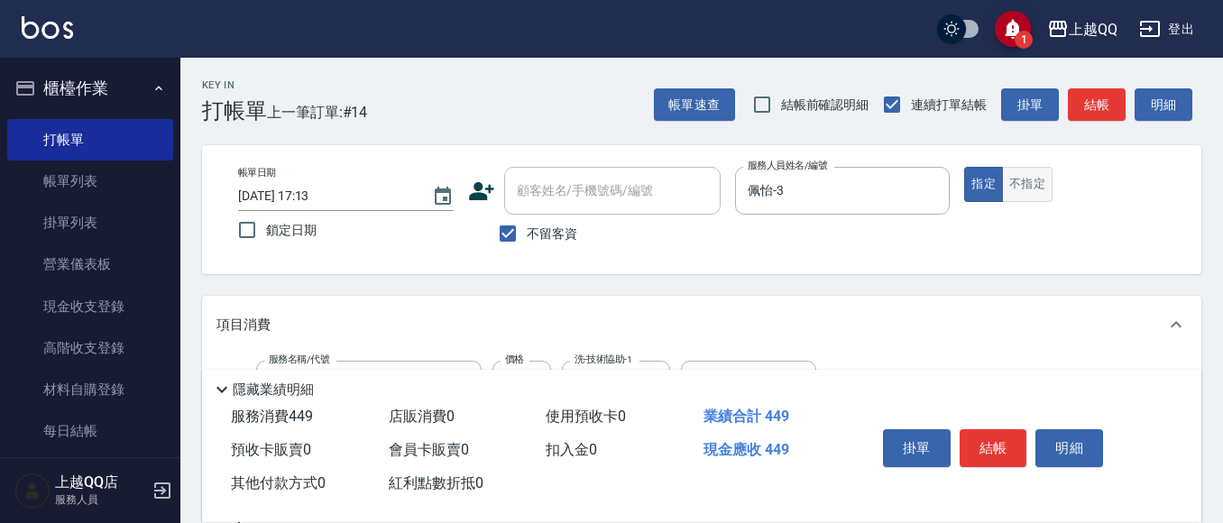
click at [1006, 174] on button "不指定" at bounding box center [1027, 184] width 51 height 35
click at [990, 456] on button "結帳" at bounding box center [994, 448] width 68 height 38
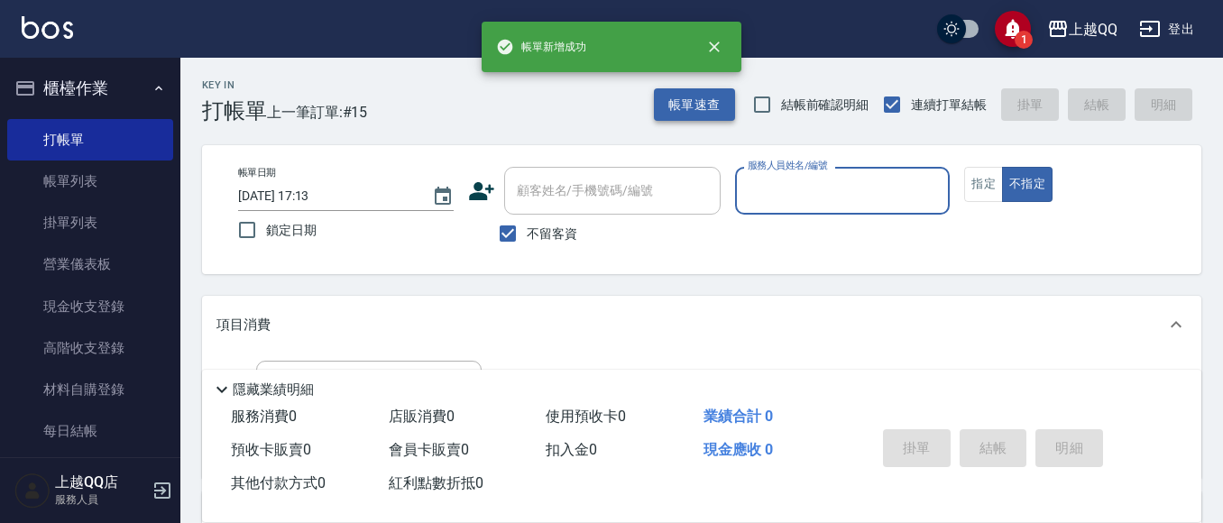
click at [697, 109] on button "帳單速查" at bounding box center [694, 104] width 81 height 33
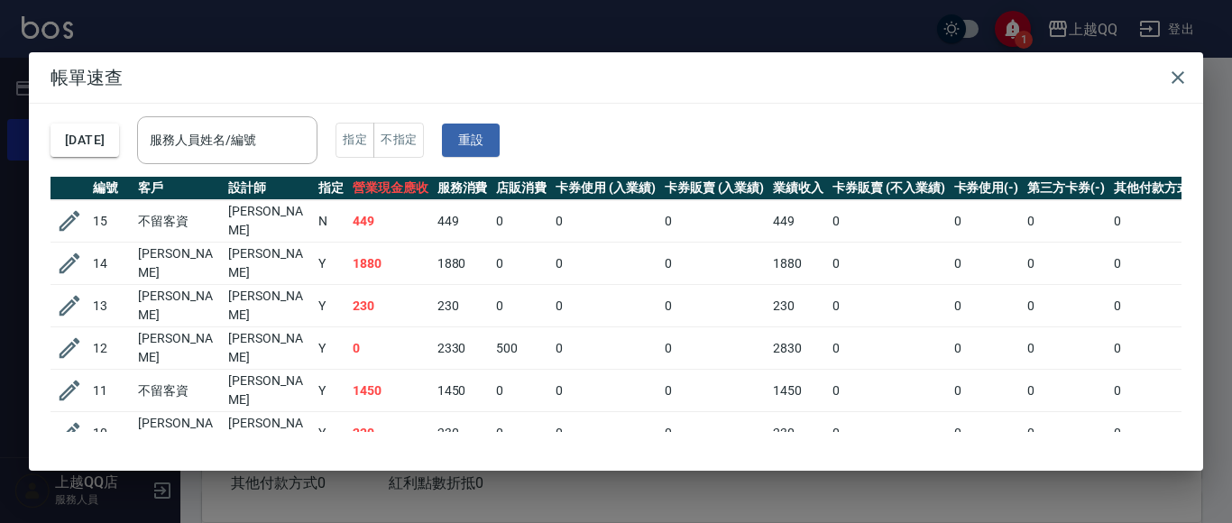
click at [242, 165] on div "[DATE] 服務人員姓名/編號 服務人員姓名/編號 指定 不指定 重設" at bounding box center [616, 140] width 1131 height 73
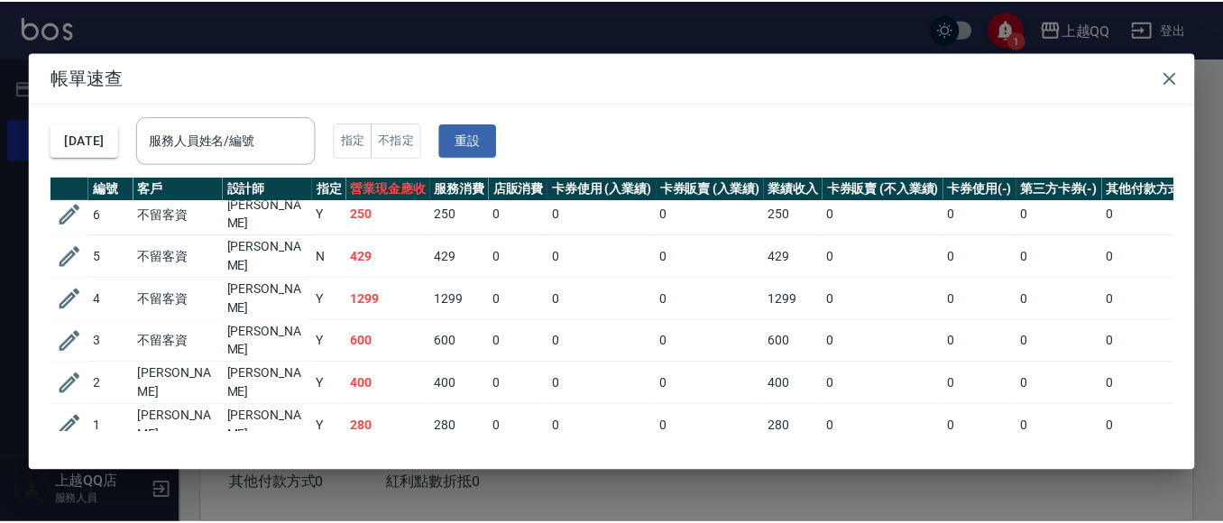
scroll to position [118, 0]
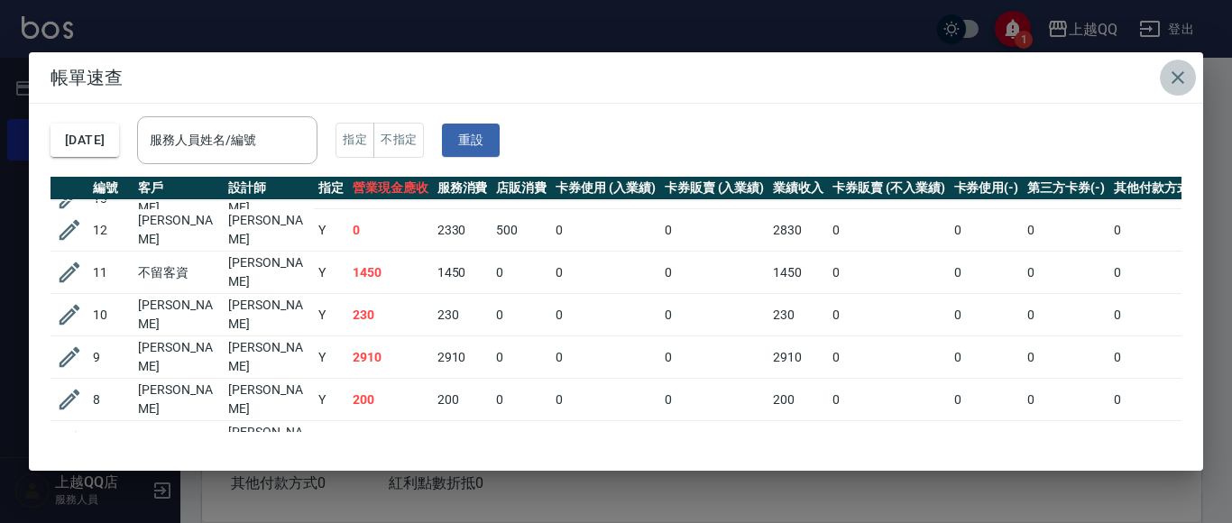
click at [1186, 83] on icon "button" at bounding box center [1178, 78] width 22 height 22
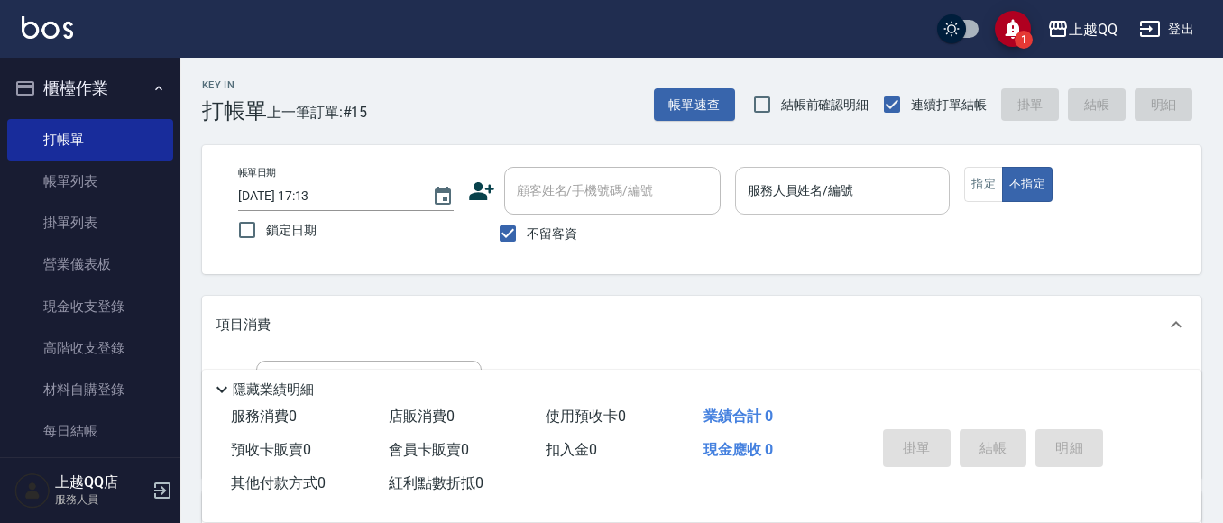
click at [761, 185] on div "服務人員姓名/編號 服務人員姓名/編號" at bounding box center [843, 191] width 216 height 48
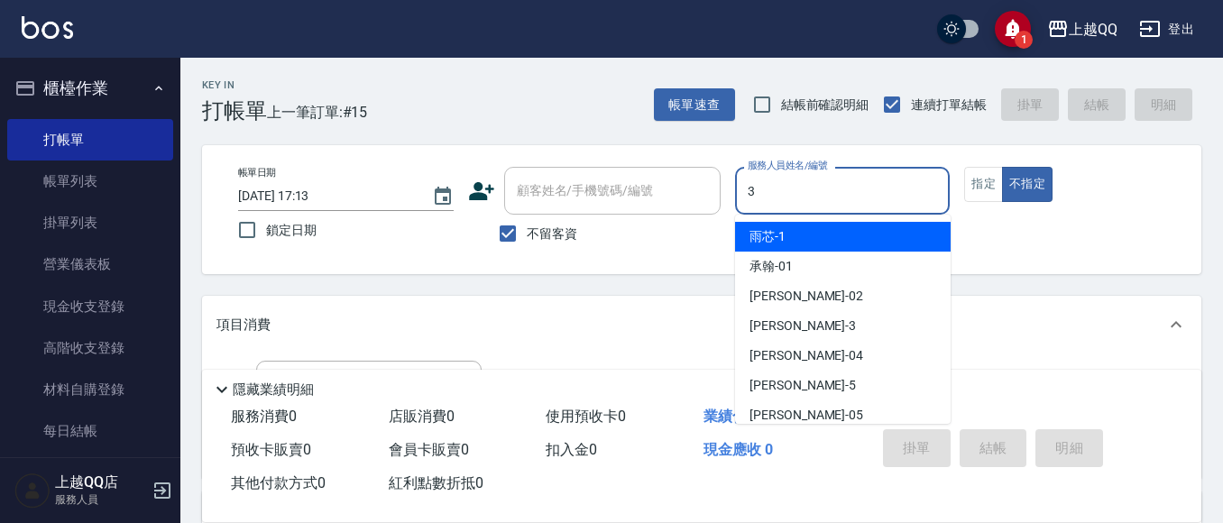
type input "佩怡-3"
type button "false"
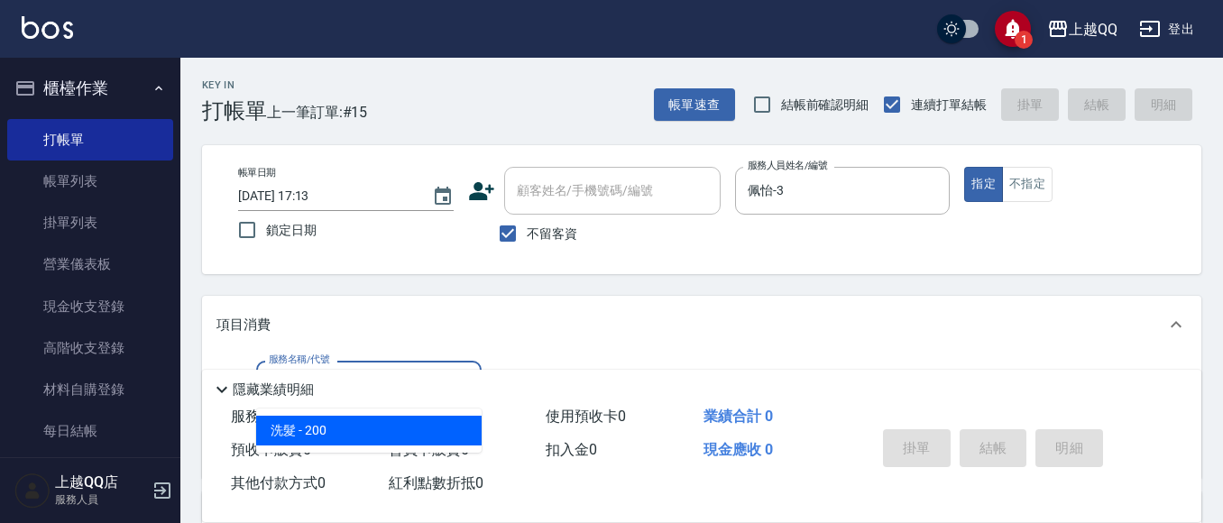
type input "洗髮(101)"
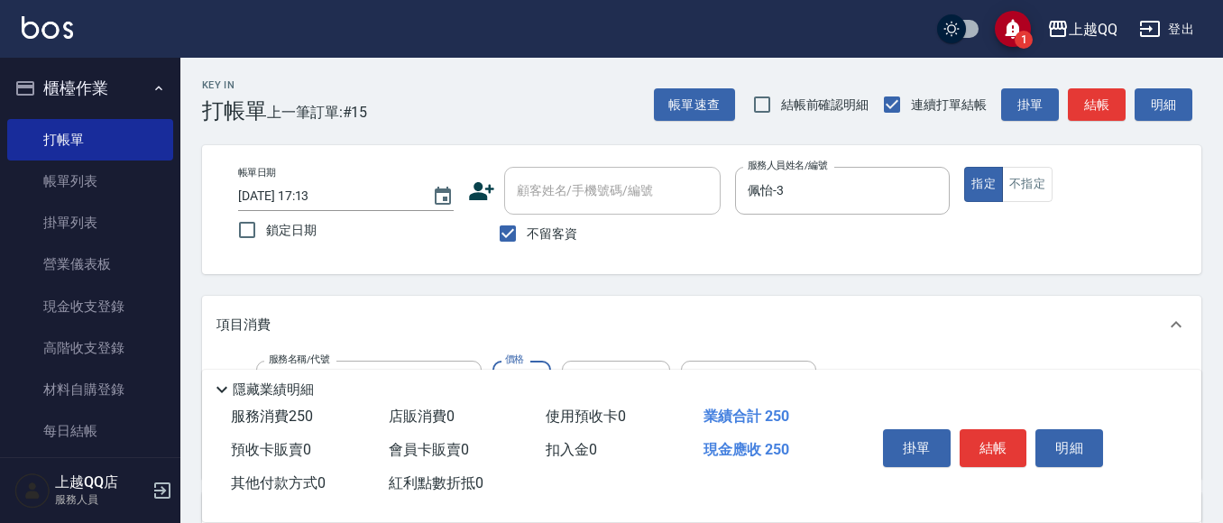
type input "250"
type input "佩怡-3"
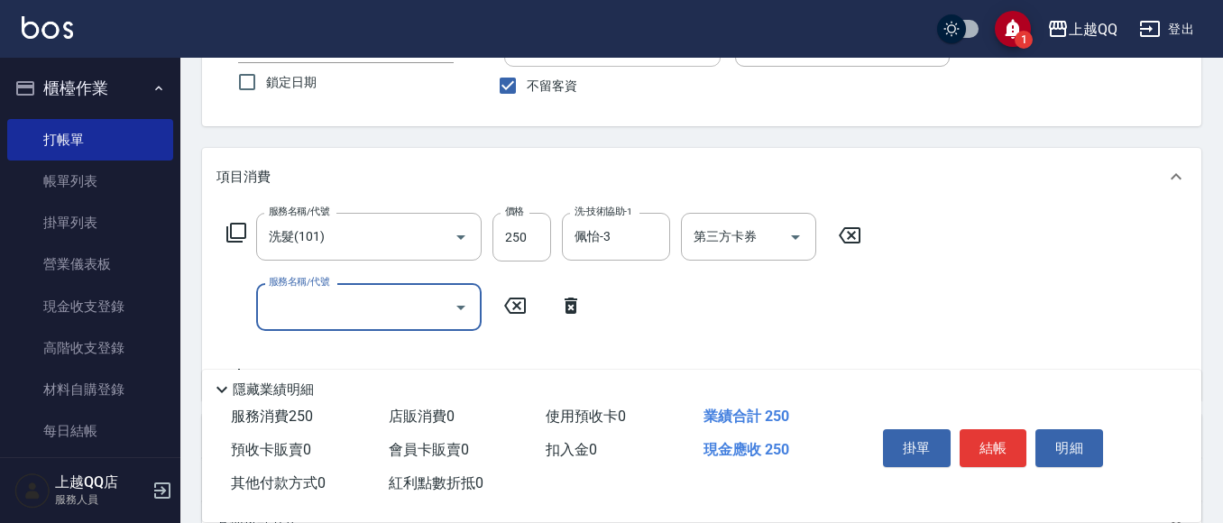
scroll to position [180, 0]
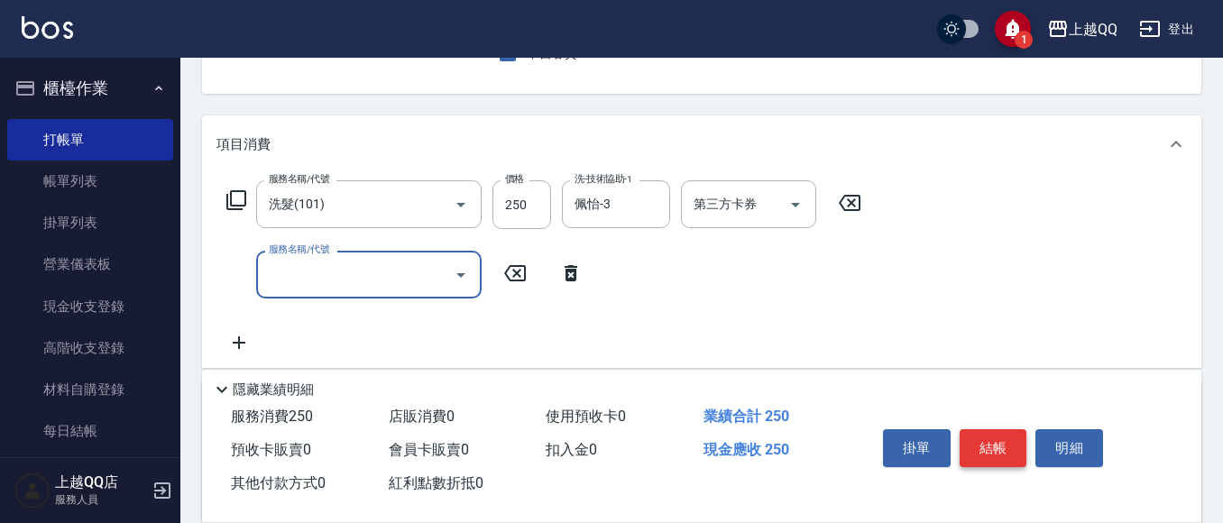
click at [990, 437] on button "結帳" at bounding box center [994, 448] width 68 height 38
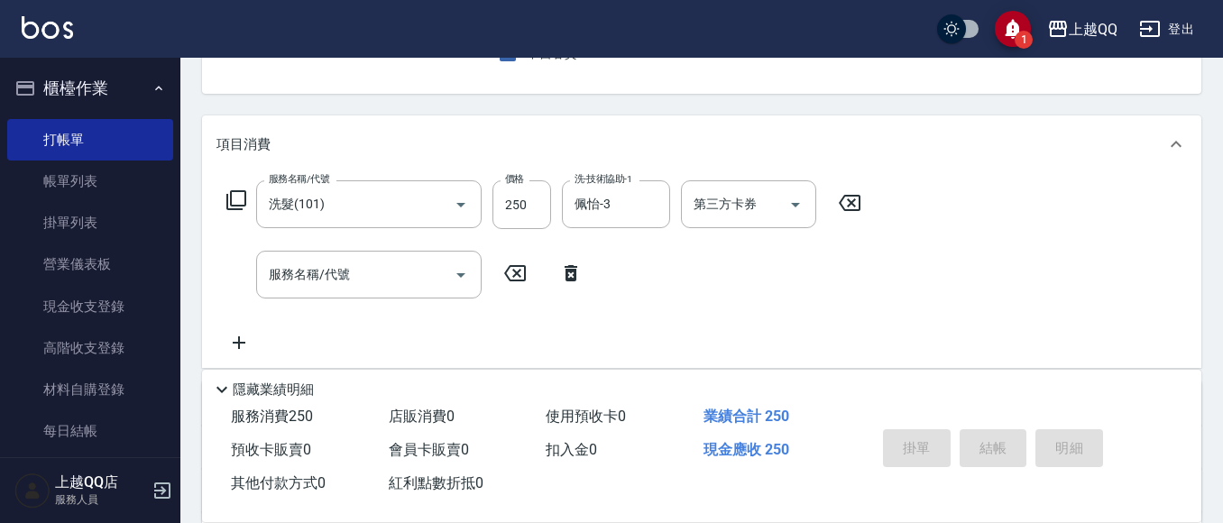
type input "[DATE] 17:14"
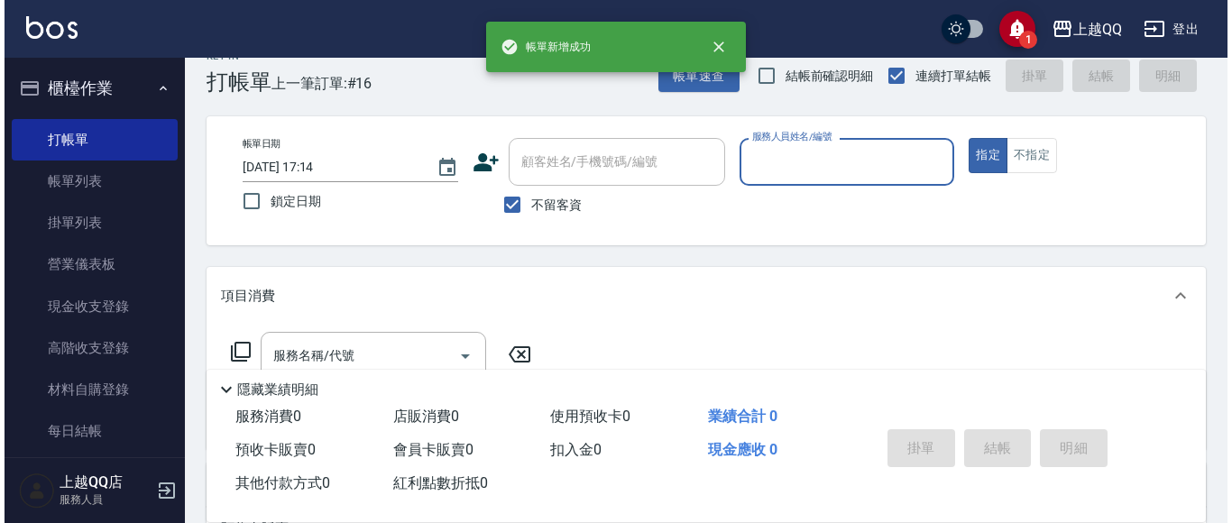
scroll to position [0, 0]
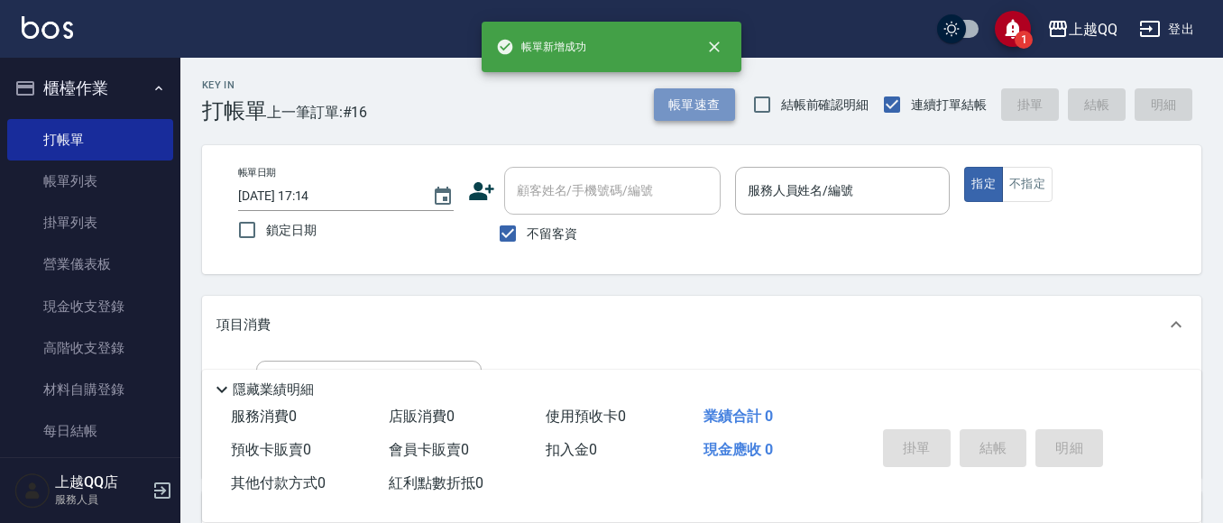
click at [682, 119] on button "帳單速查" at bounding box center [694, 104] width 81 height 33
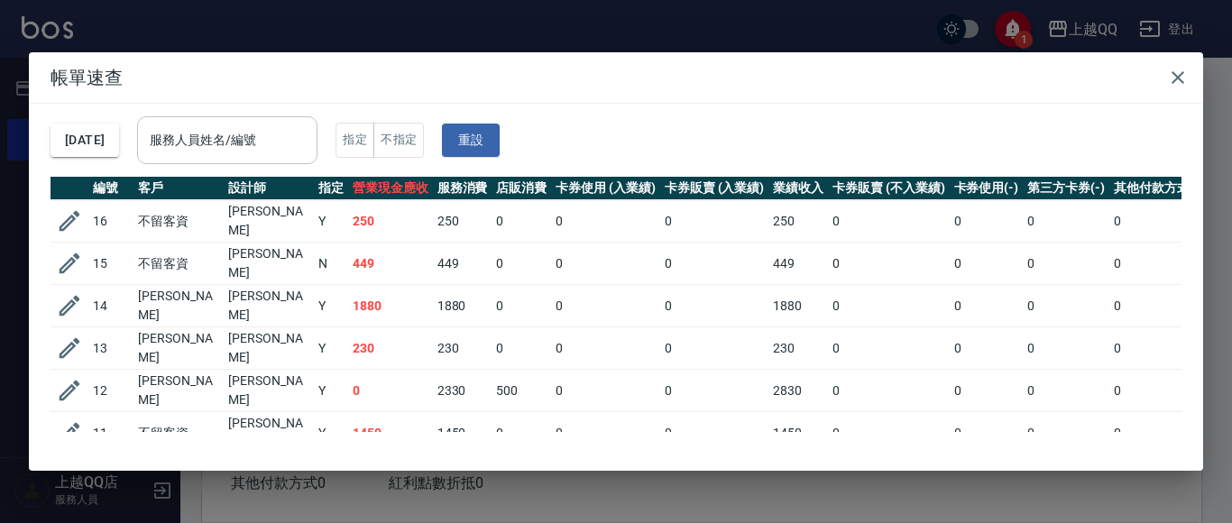
click at [243, 143] on input "服務人員姓名/編號" at bounding box center [227, 140] width 164 height 32
type input "佩怡-3"
click at [1156, 70] on h2 "帳單速查" at bounding box center [616, 77] width 1174 height 51
click at [1171, 81] on icon "button" at bounding box center [1178, 78] width 22 height 22
